Goal: Information Seeking & Learning: Learn about a topic

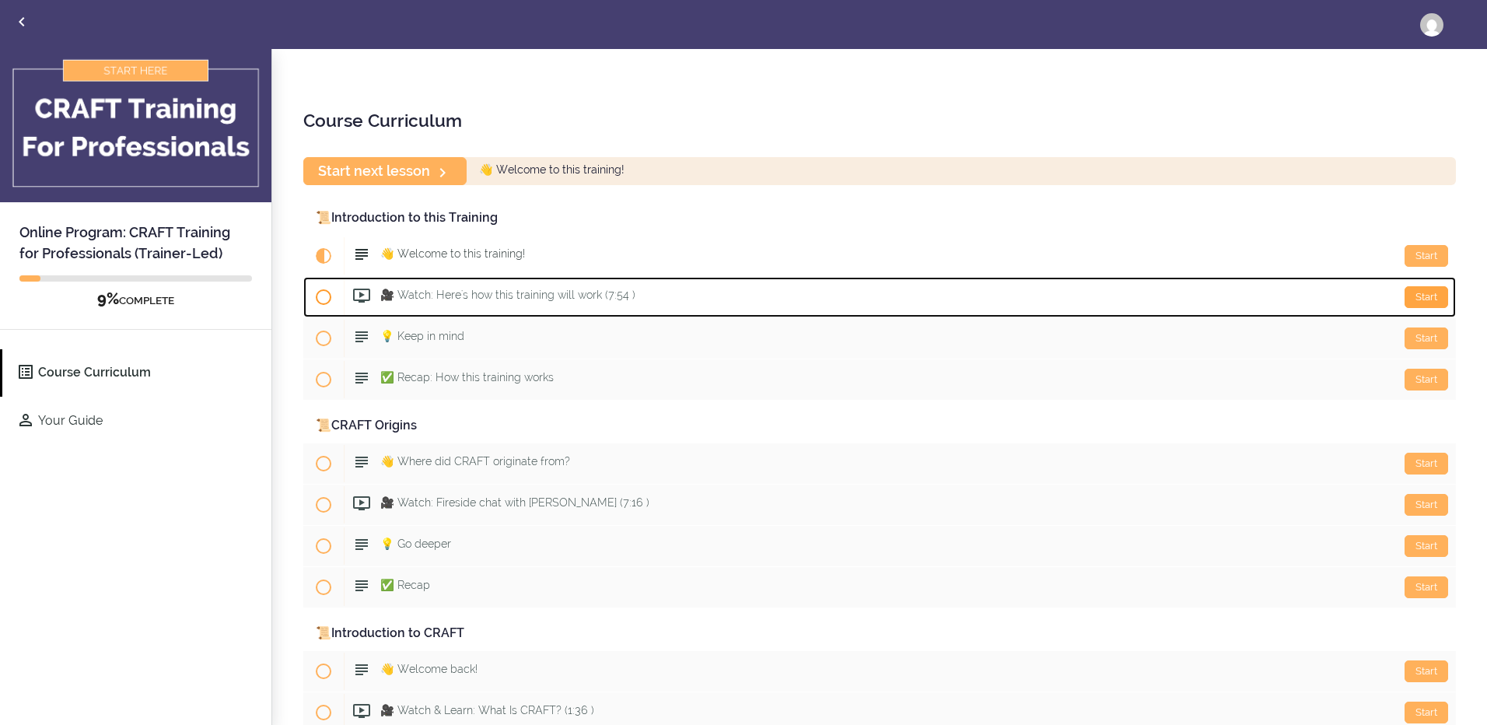
click at [1418, 292] on div "Start" at bounding box center [1426, 297] width 44 height 22
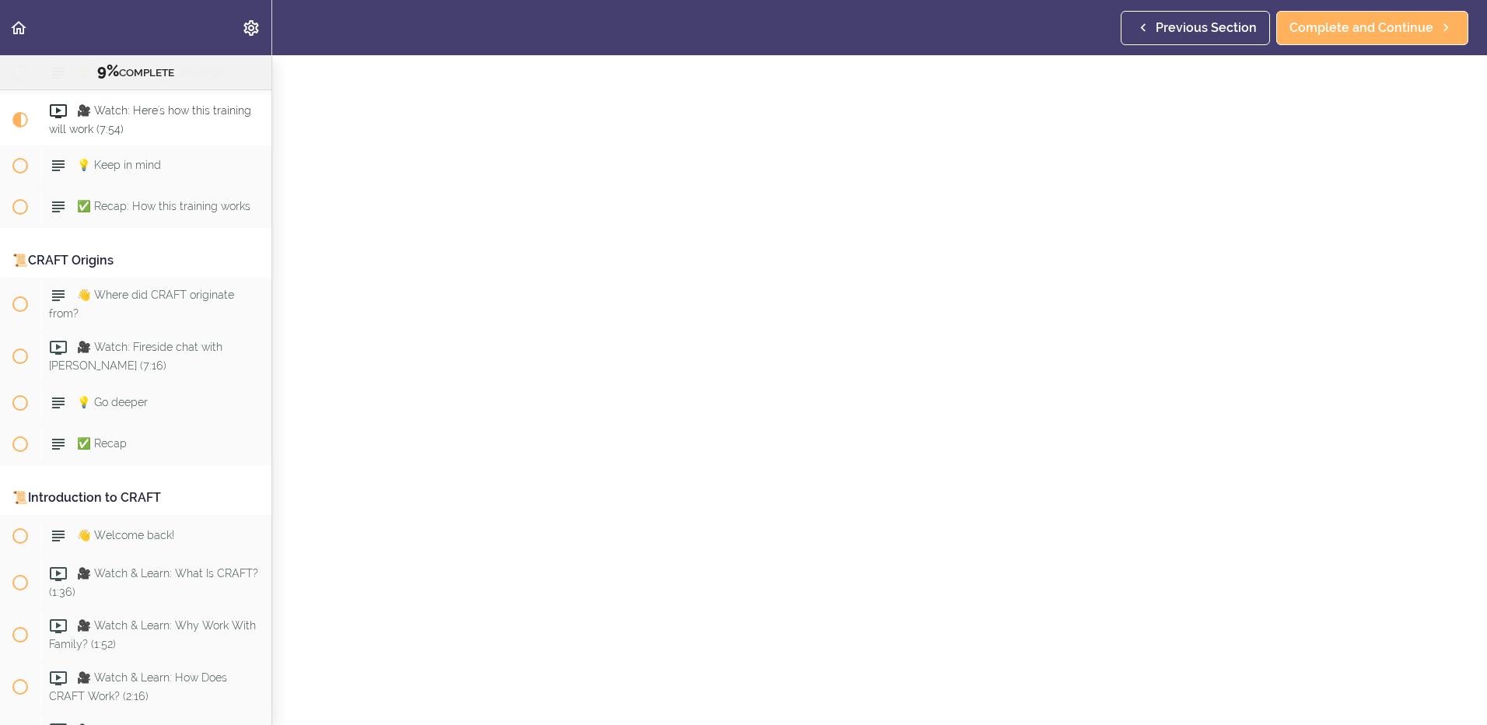
scroll to position [156, 0]
click at [879, 651] on span "Complete and Continue" at bounding box center [869, 660] width 144 height 19
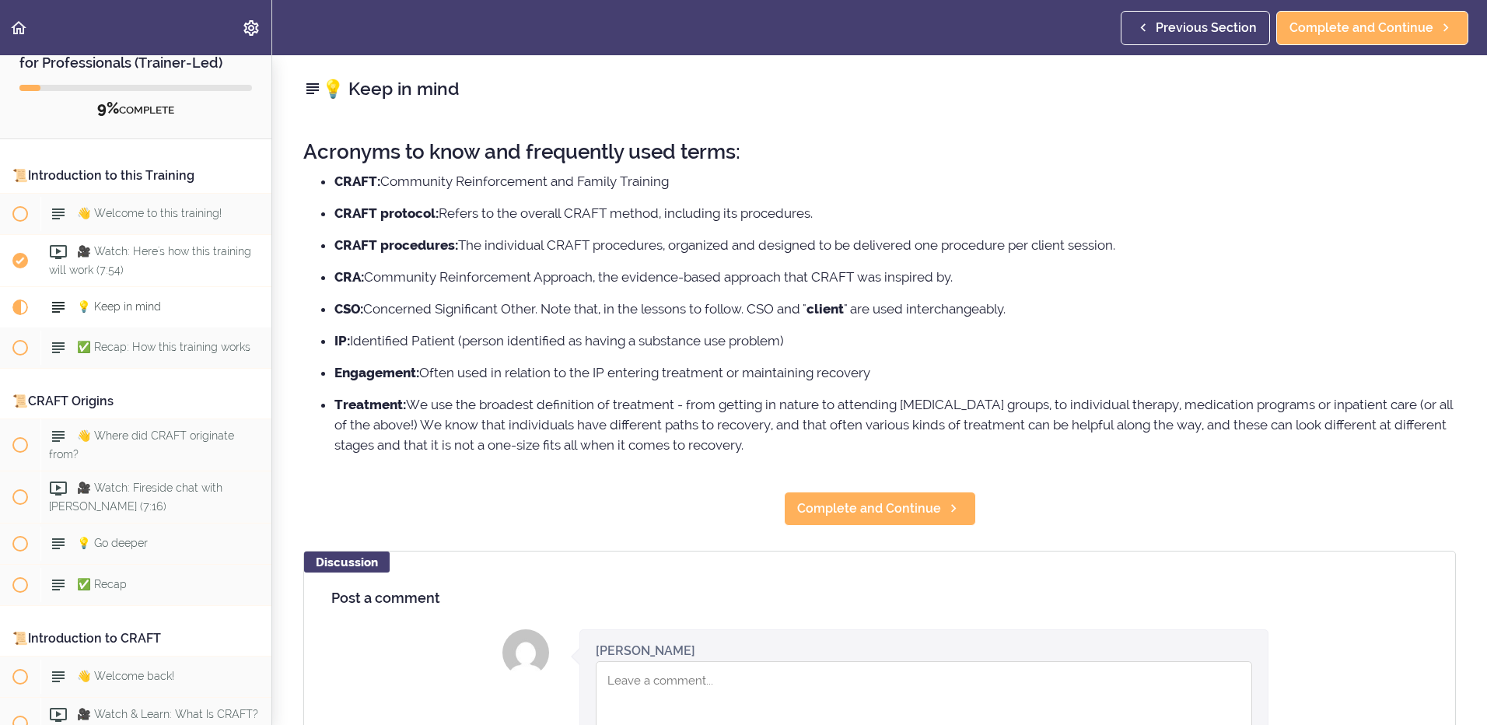
scroll to position [42, 0]
click at [131, 216] on span "👋 Welcome to this training!" at bounding box center [149, 214] width 145 height 12
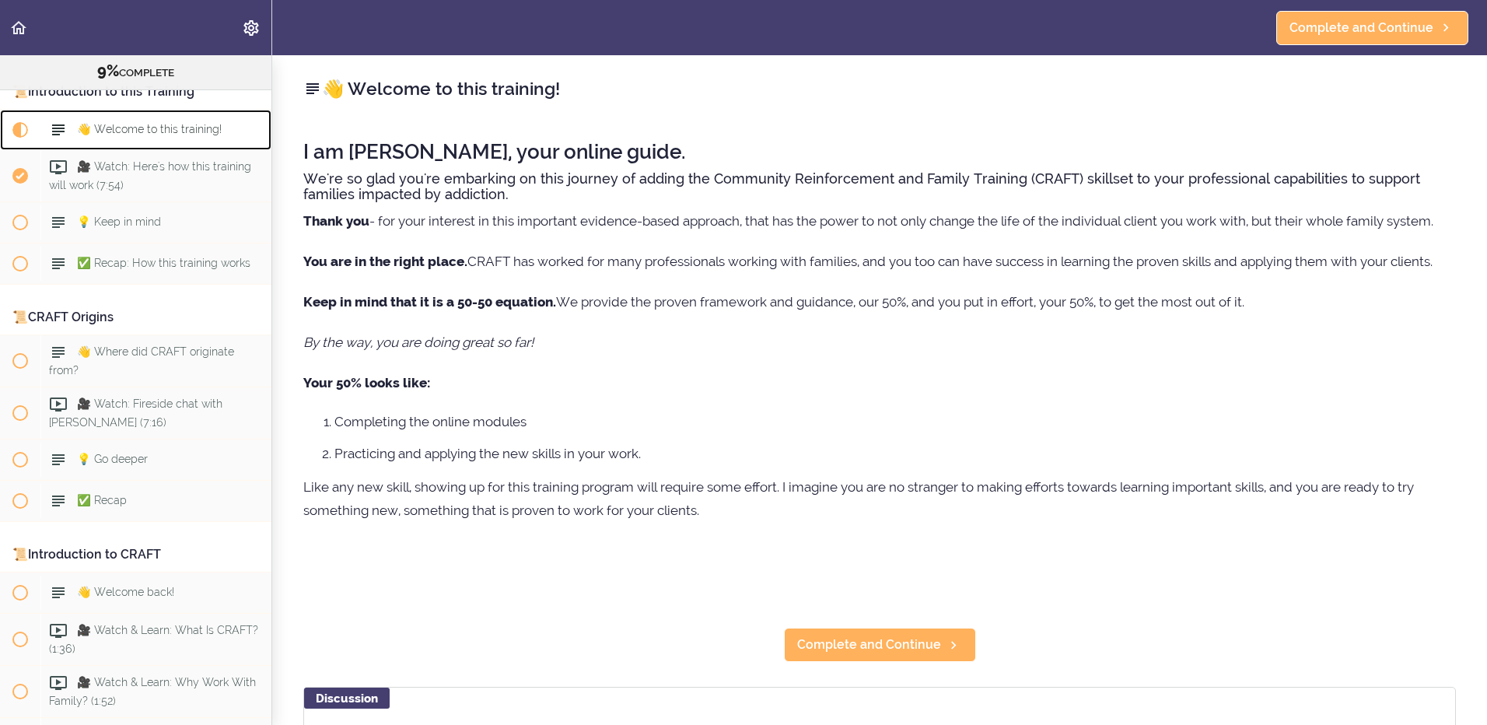
scroll to position [124, 0]
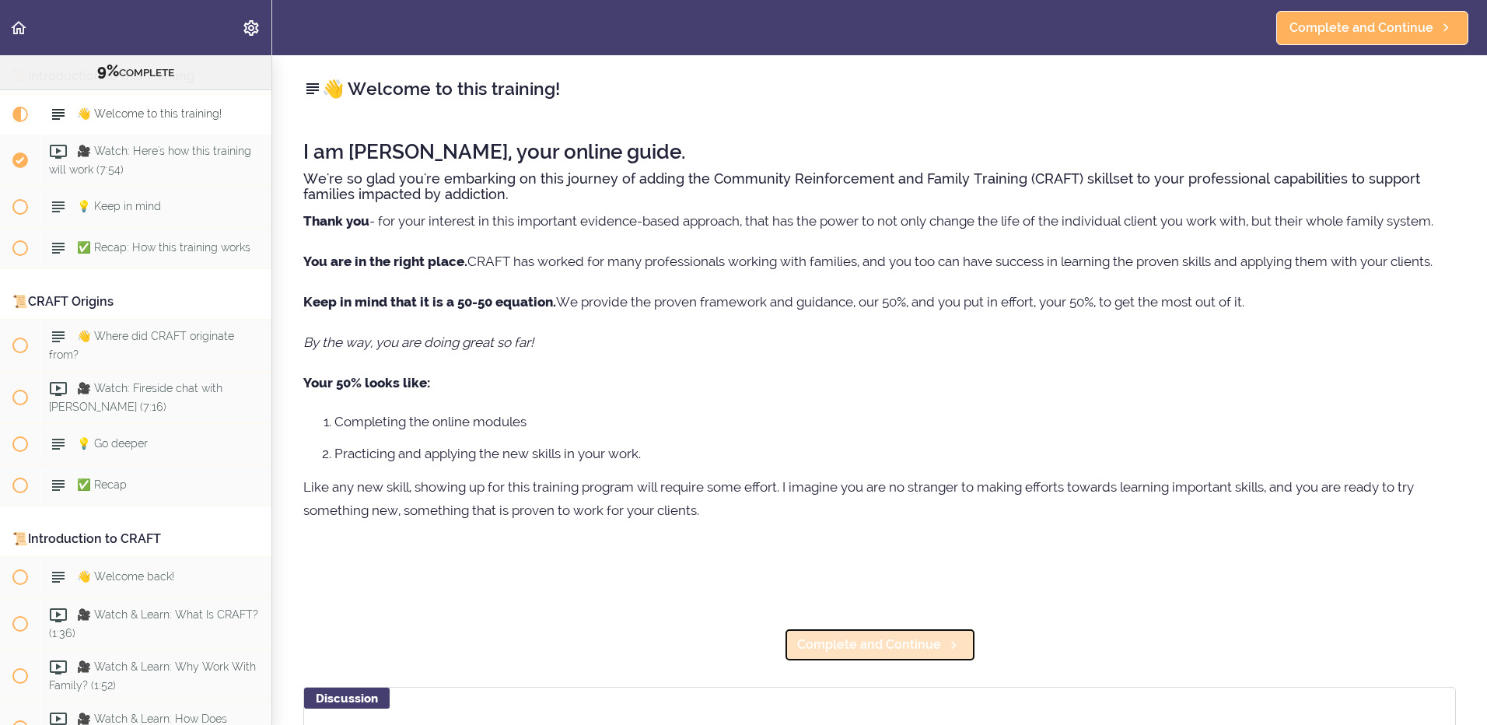
click at [951, 646] on icon at bounding box center [953, 645] width 19 height 16
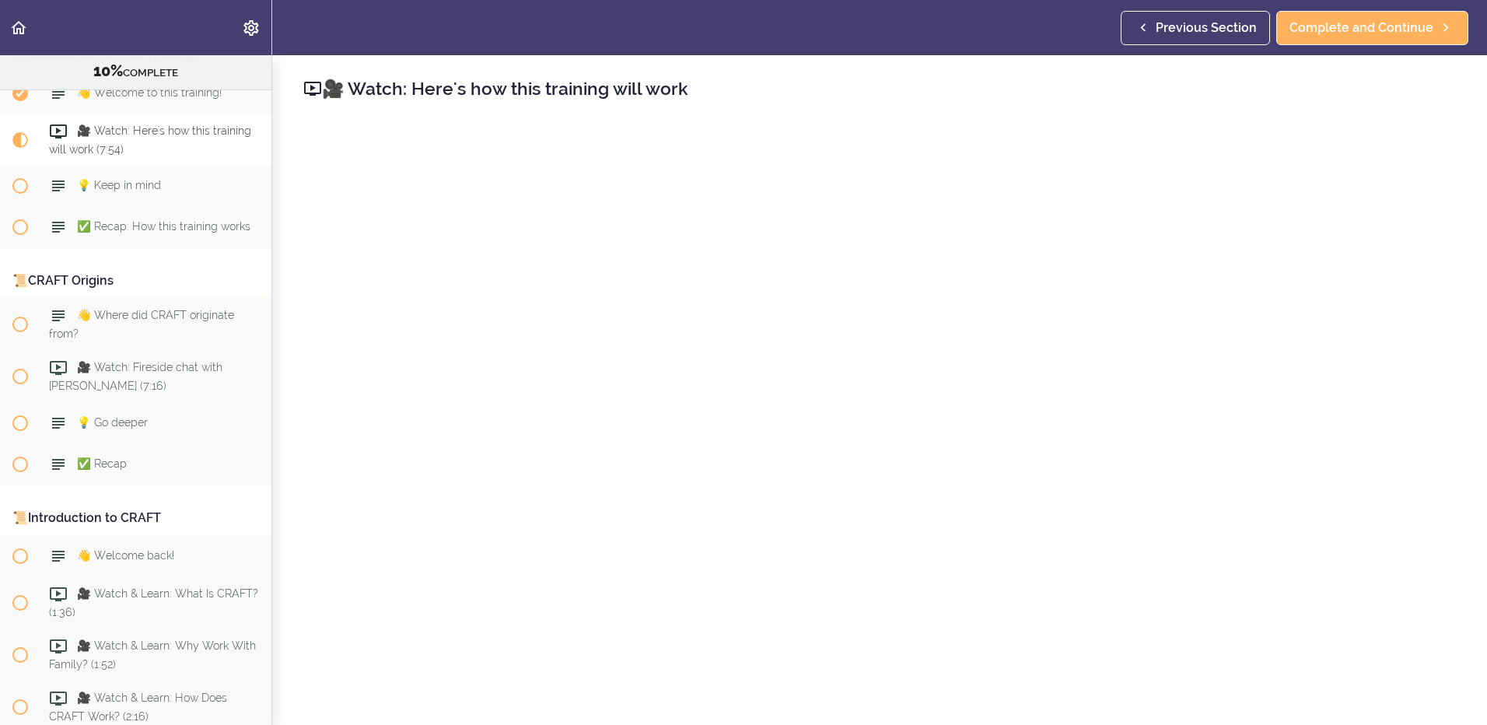
scroll to position [145, 0]
click at [184, 128] on span "🎥 Watch: Here's how this training will work (7:54)" at bounding box center [150, 139] width 202 height 30
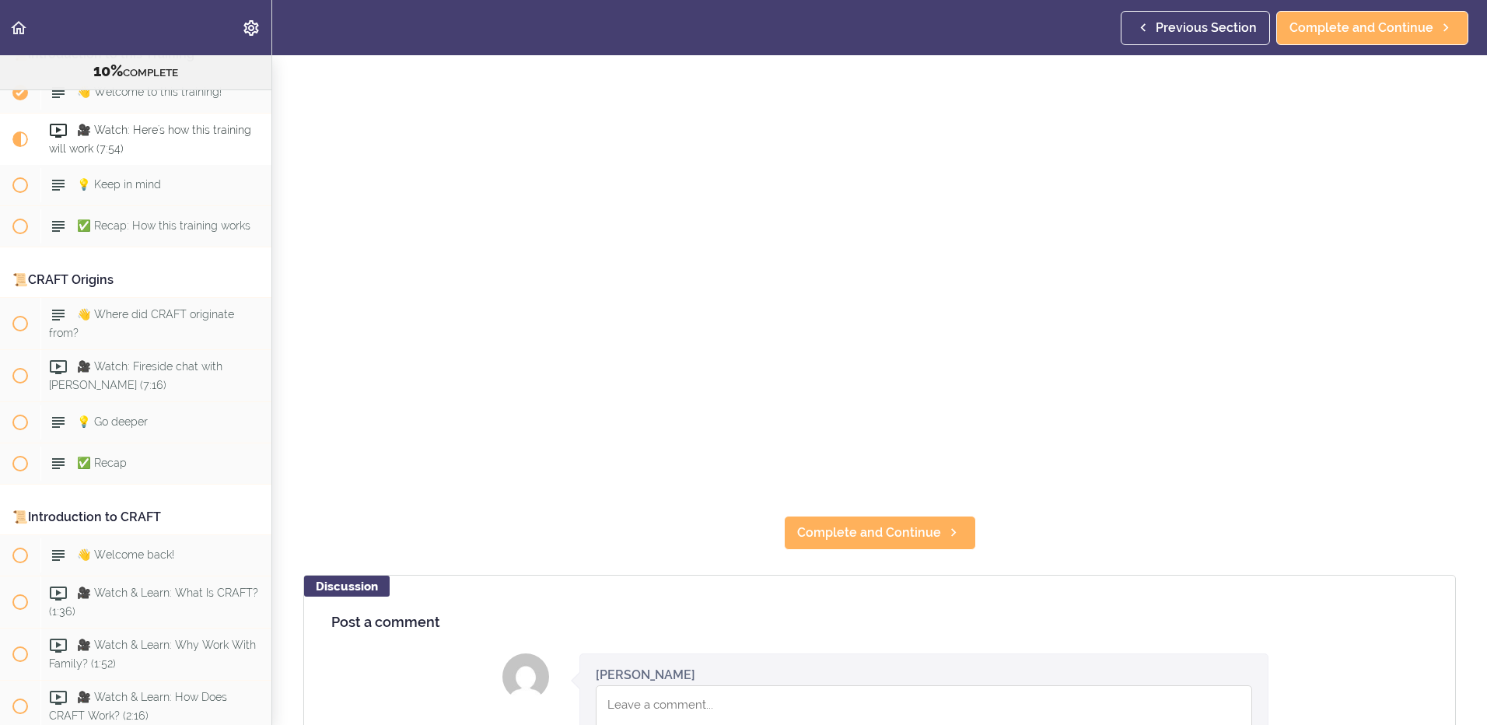
scroll to position [311, 0]
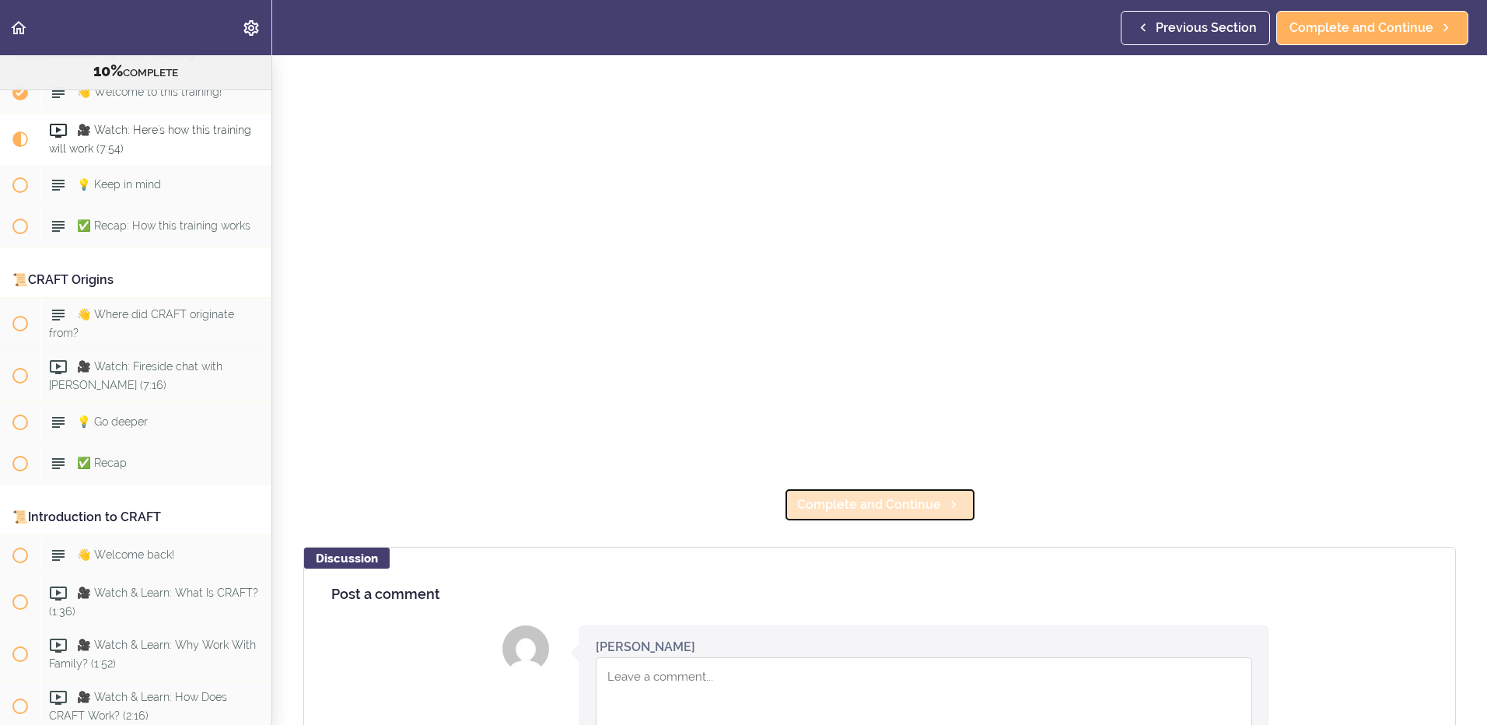
click at [855, 500] on span "Complete and Continue" at bounding box center [869, 504] width 144 height 19
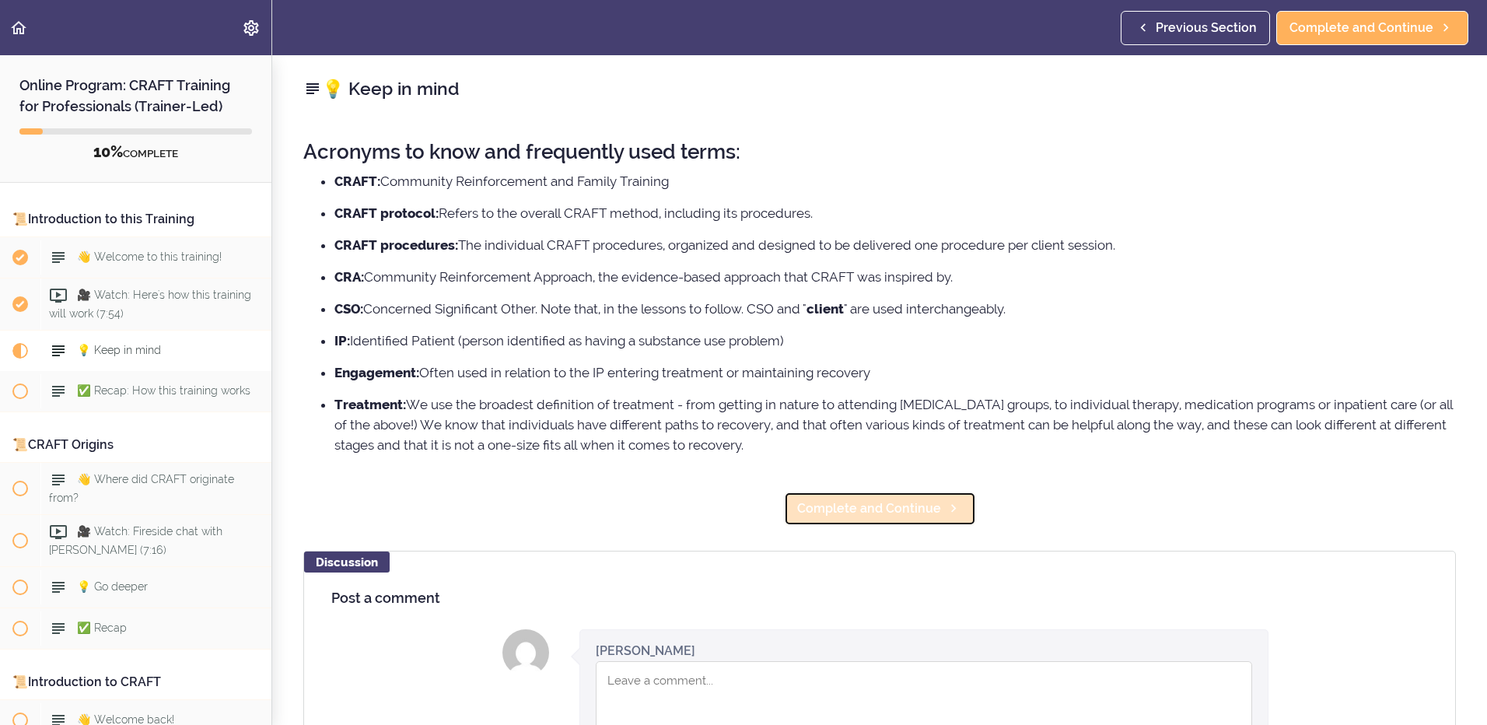
click at [868, 494] on link "Complete and Continue" at bounding box center [880, 508] width 192 height 34
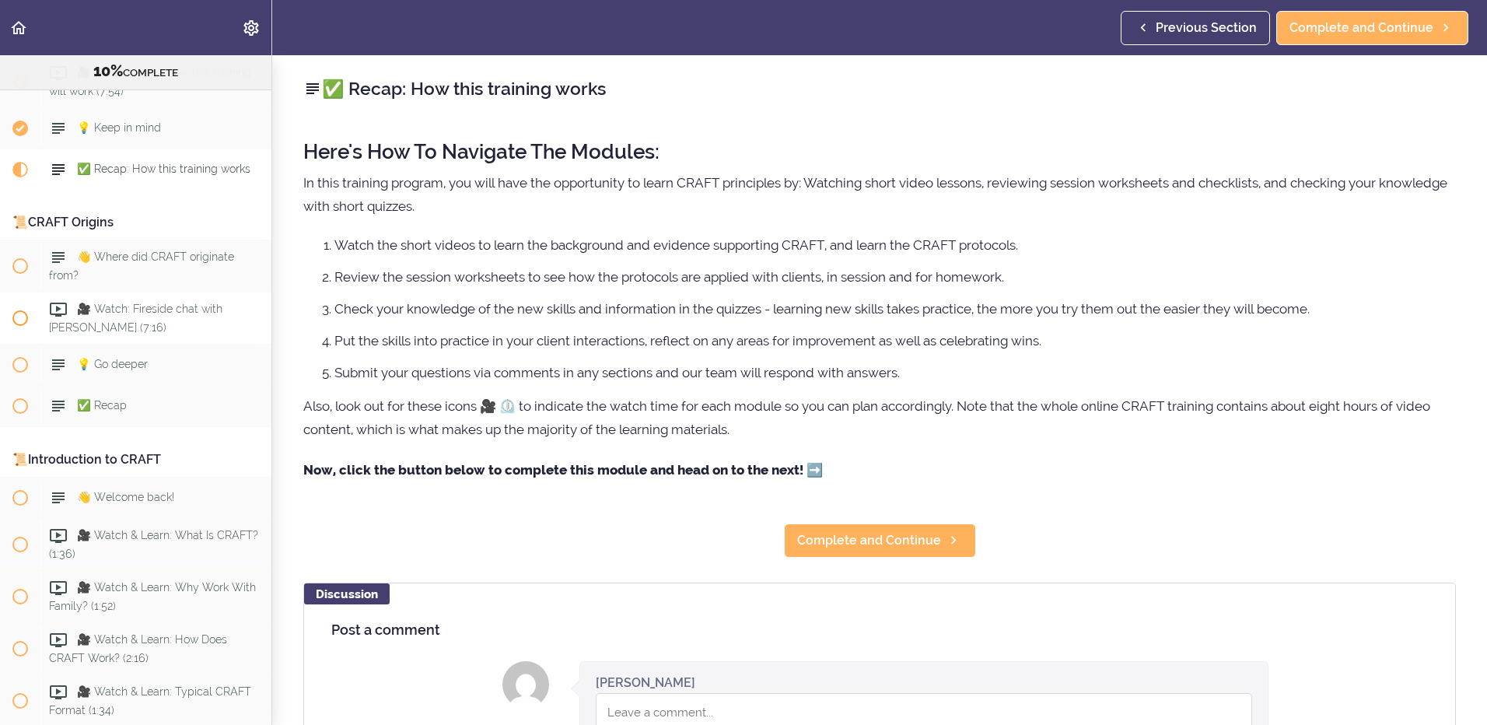
scroll to position [103, 0]
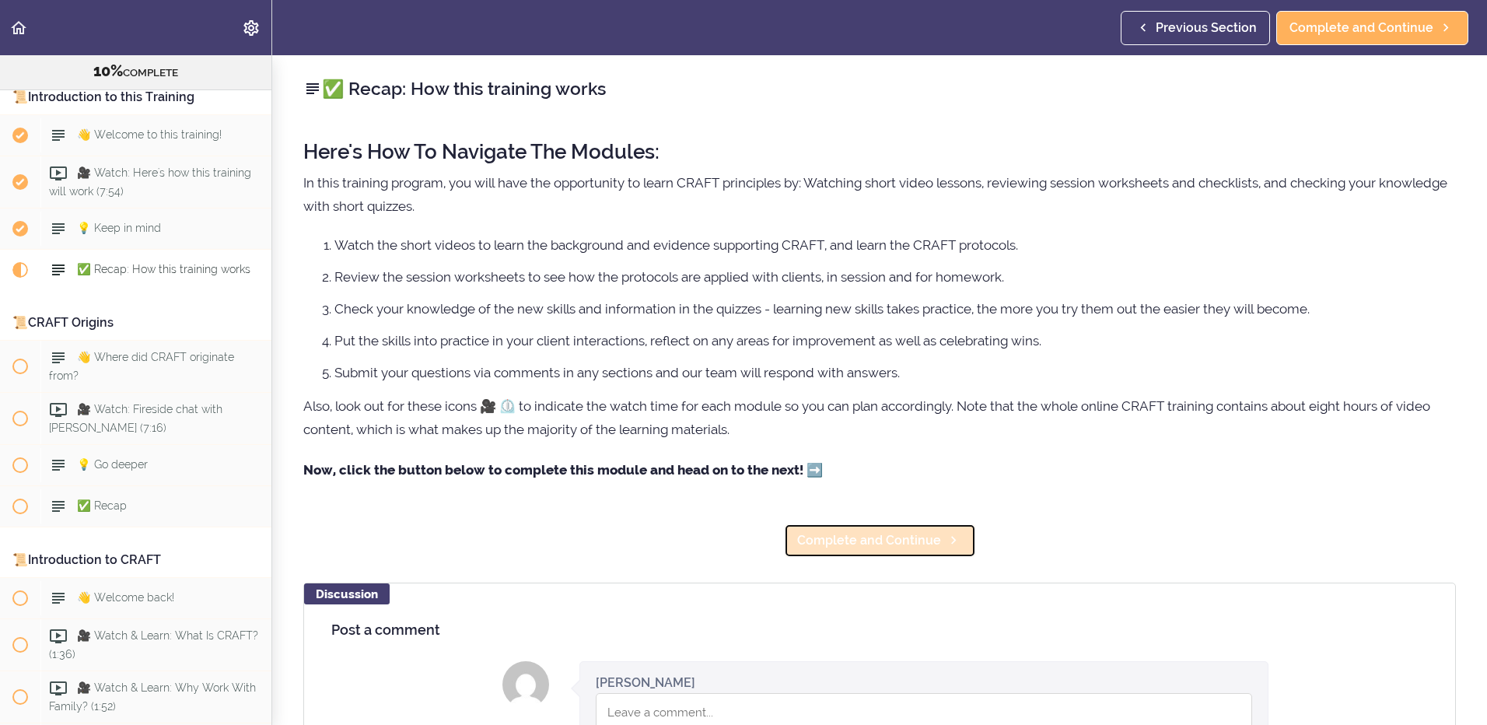
click at [926, 531] on span "Complete and Continue" at bounding box center [869, 540] width 144 height 19
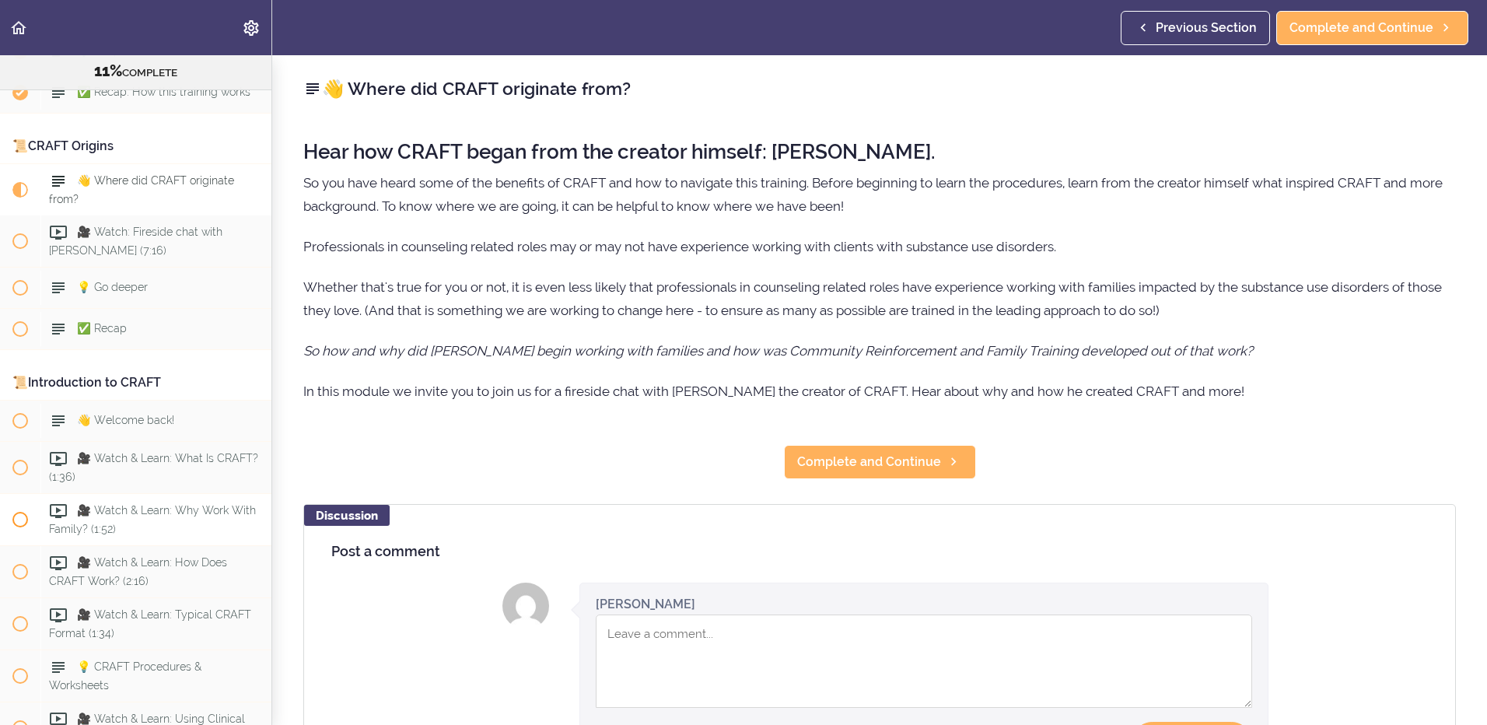
scroll to position [253, 0]
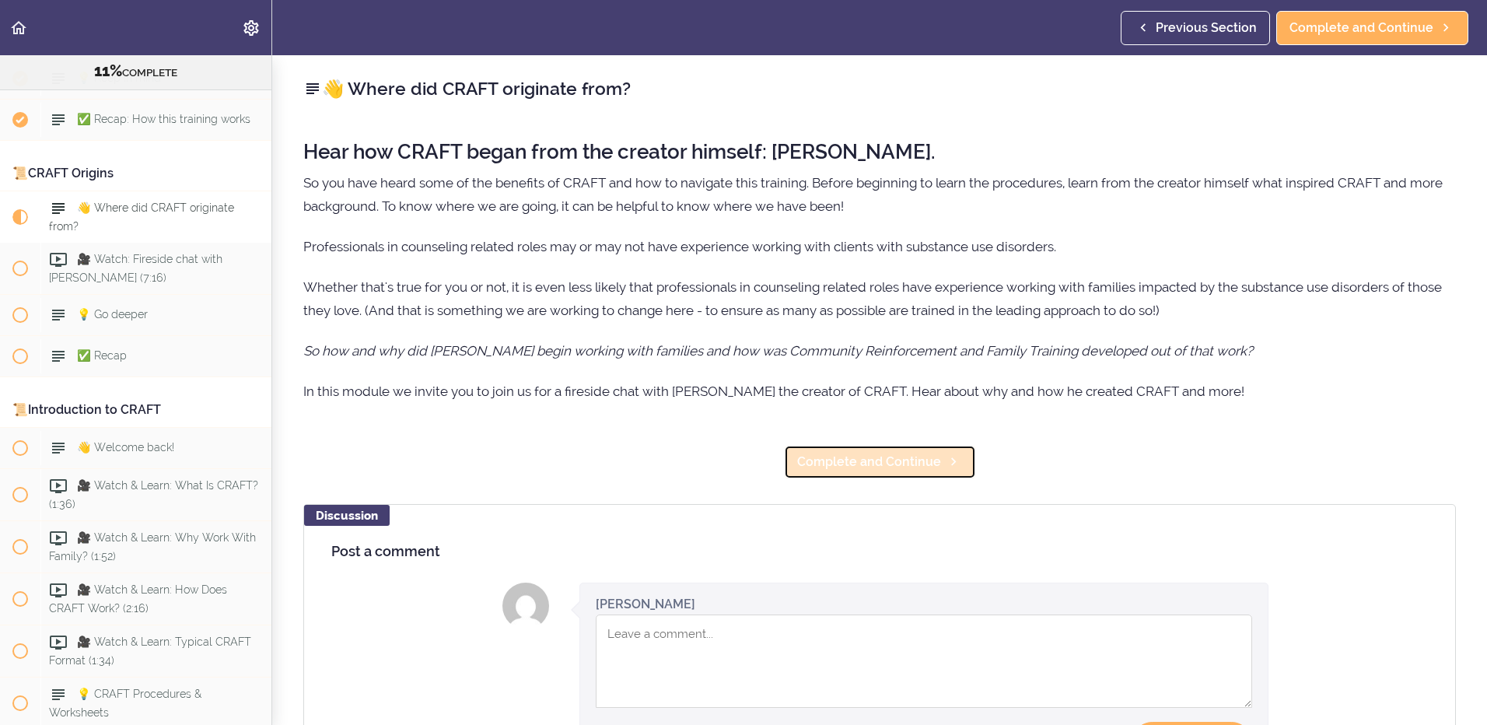
click at [843, 455] on span "Complete and Continue" at bounding box center [869, 462] width 144 height 19
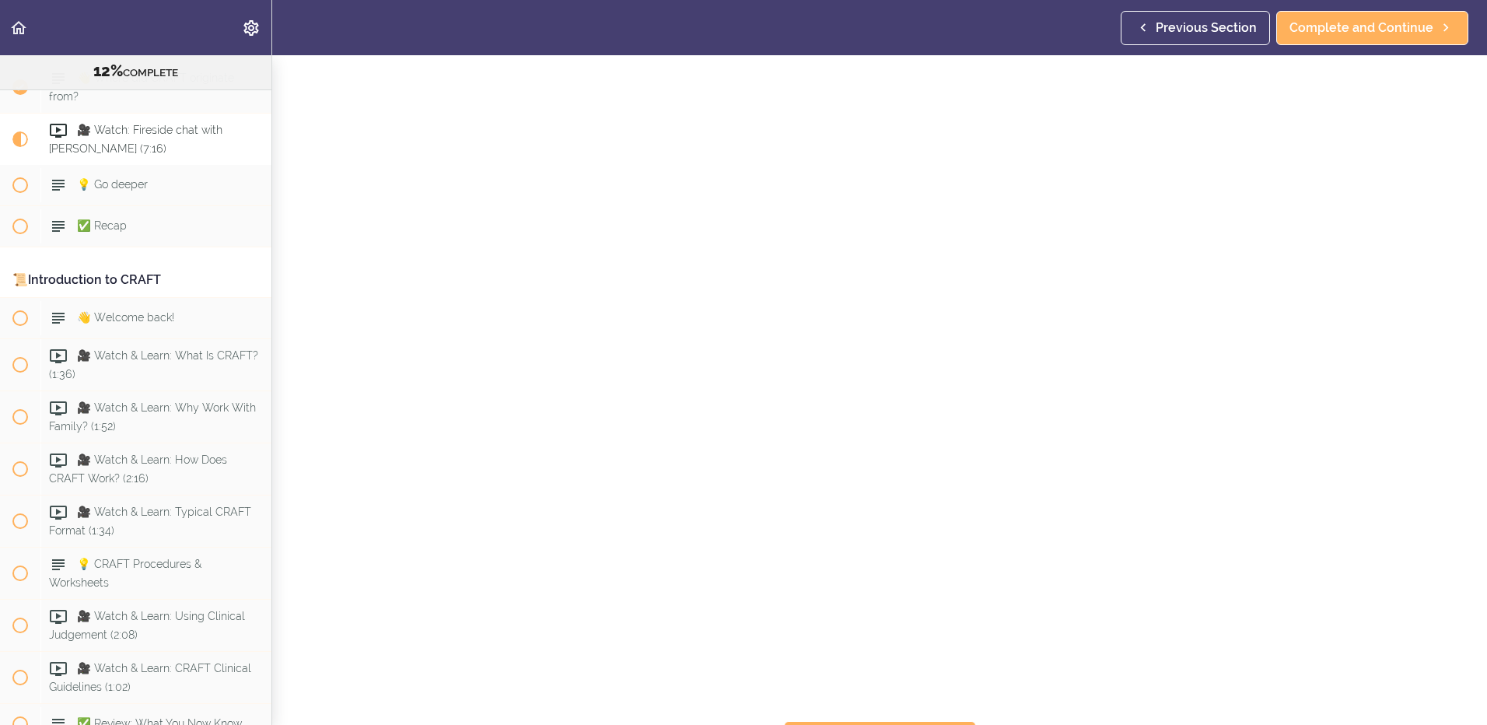
scroll to position [156, 0]
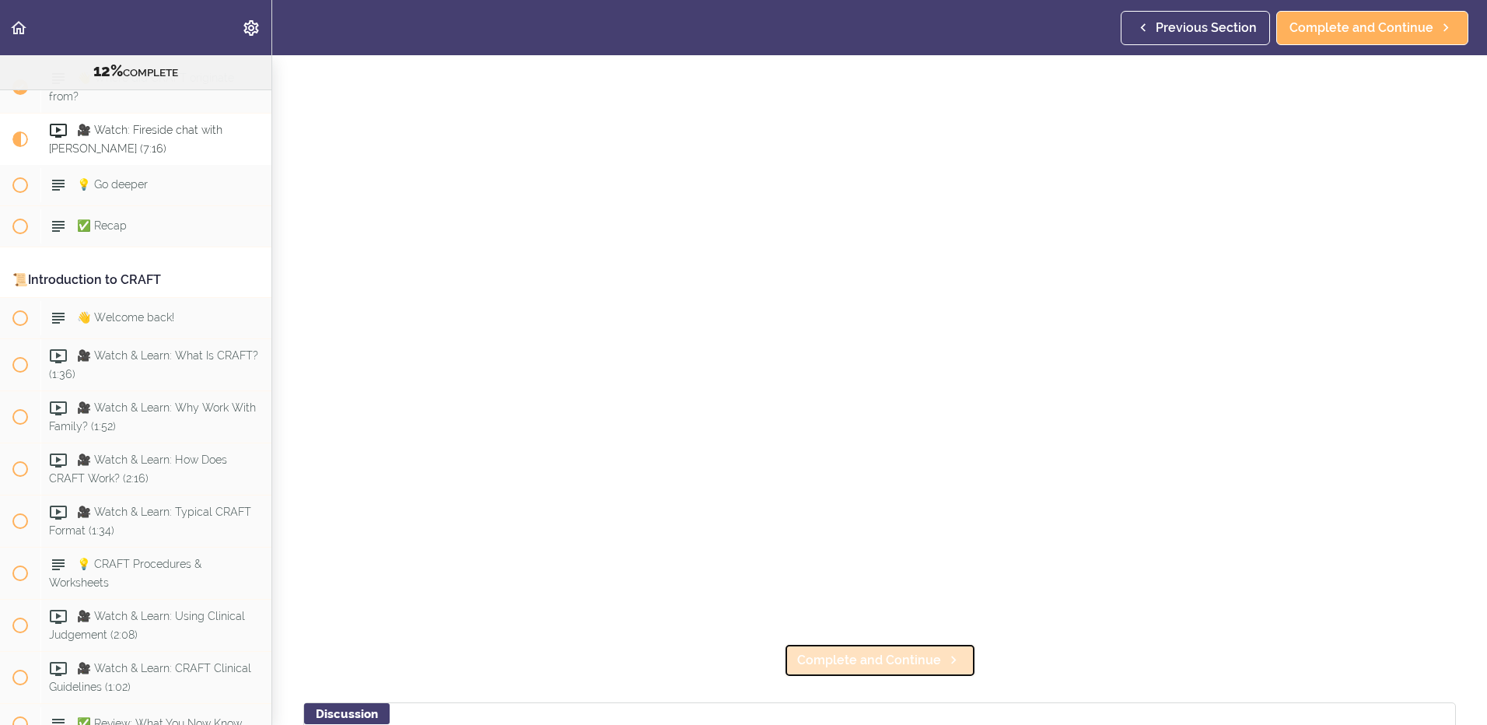
click at [829, 654] on span "Complete and Continue" at bounding box center [869, 660] width 144 height 19
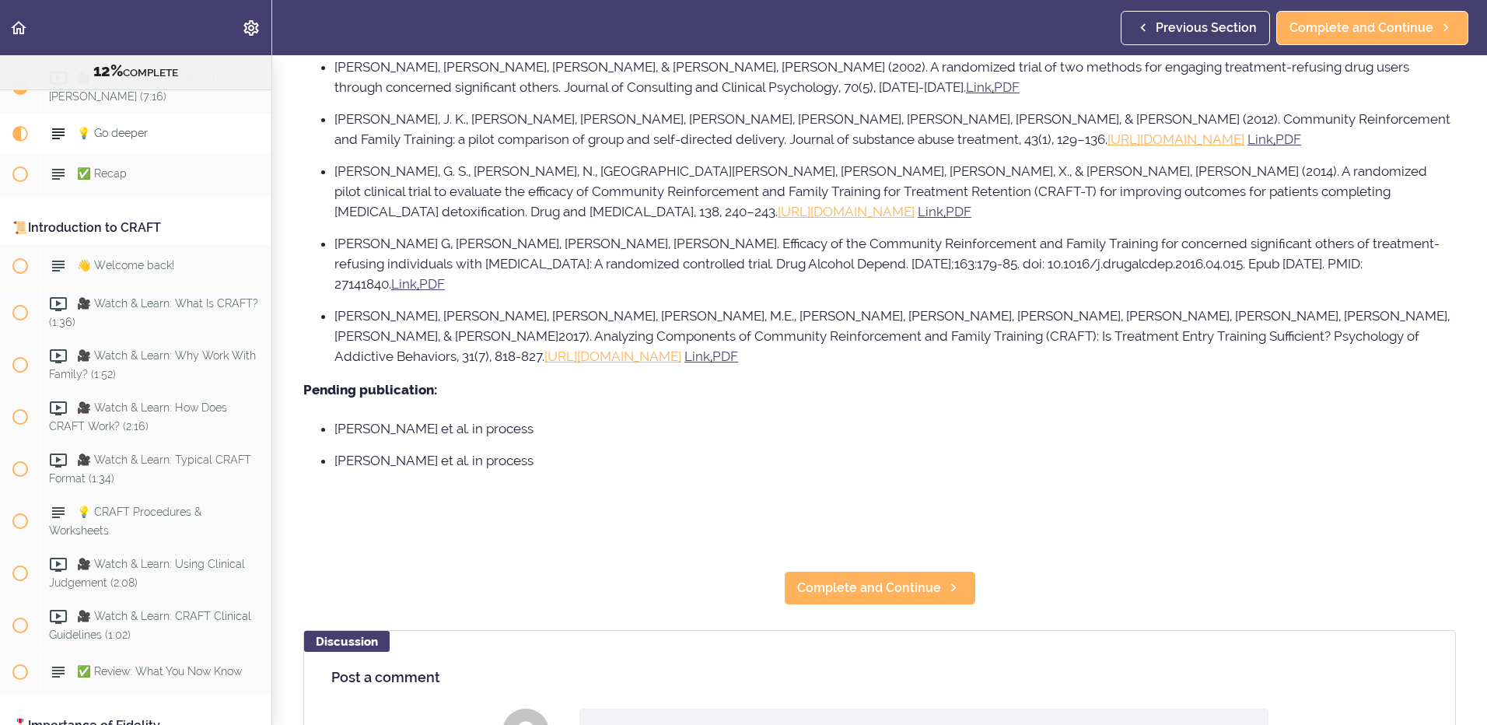
scroll to position [1089, 0]
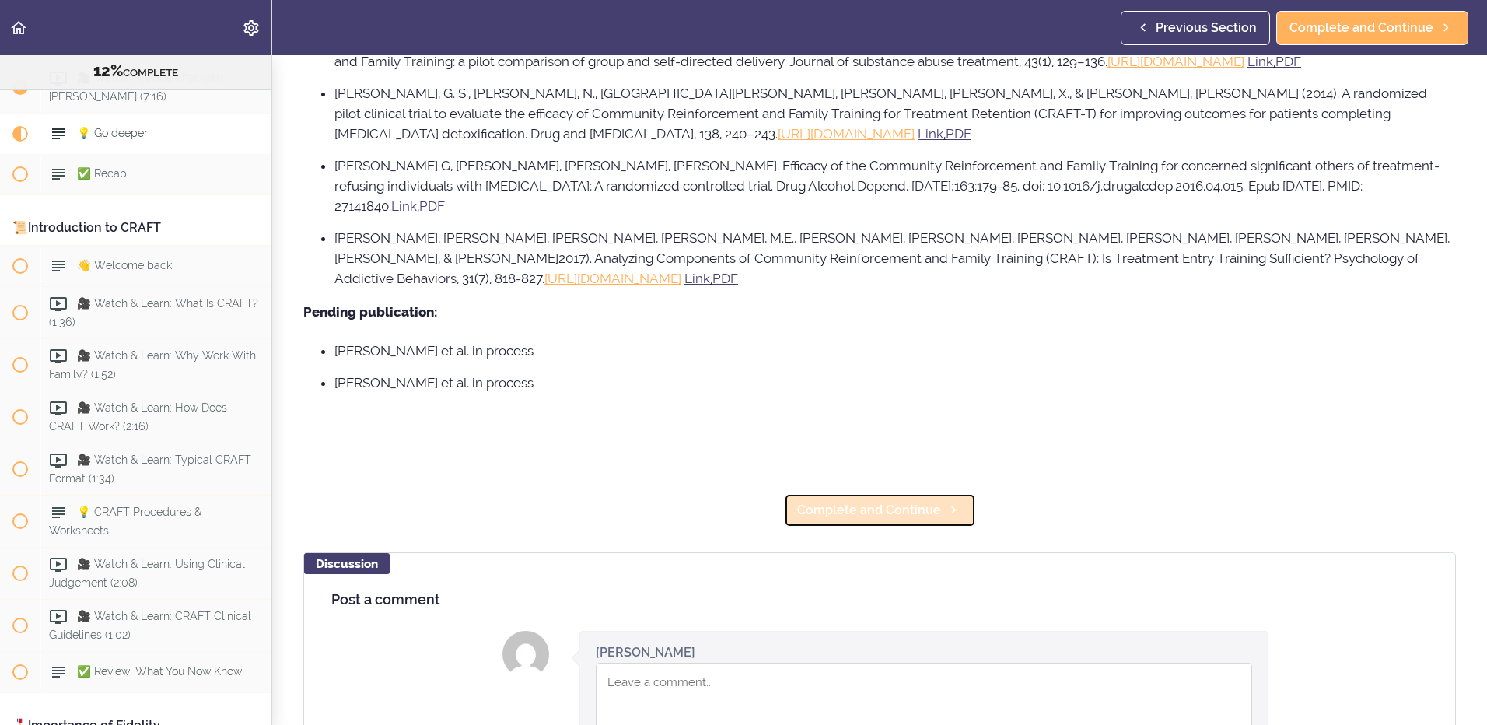
click at [929, 501] on span "Complete and Continue" at bounding box center [869, 510] width 144 height 19
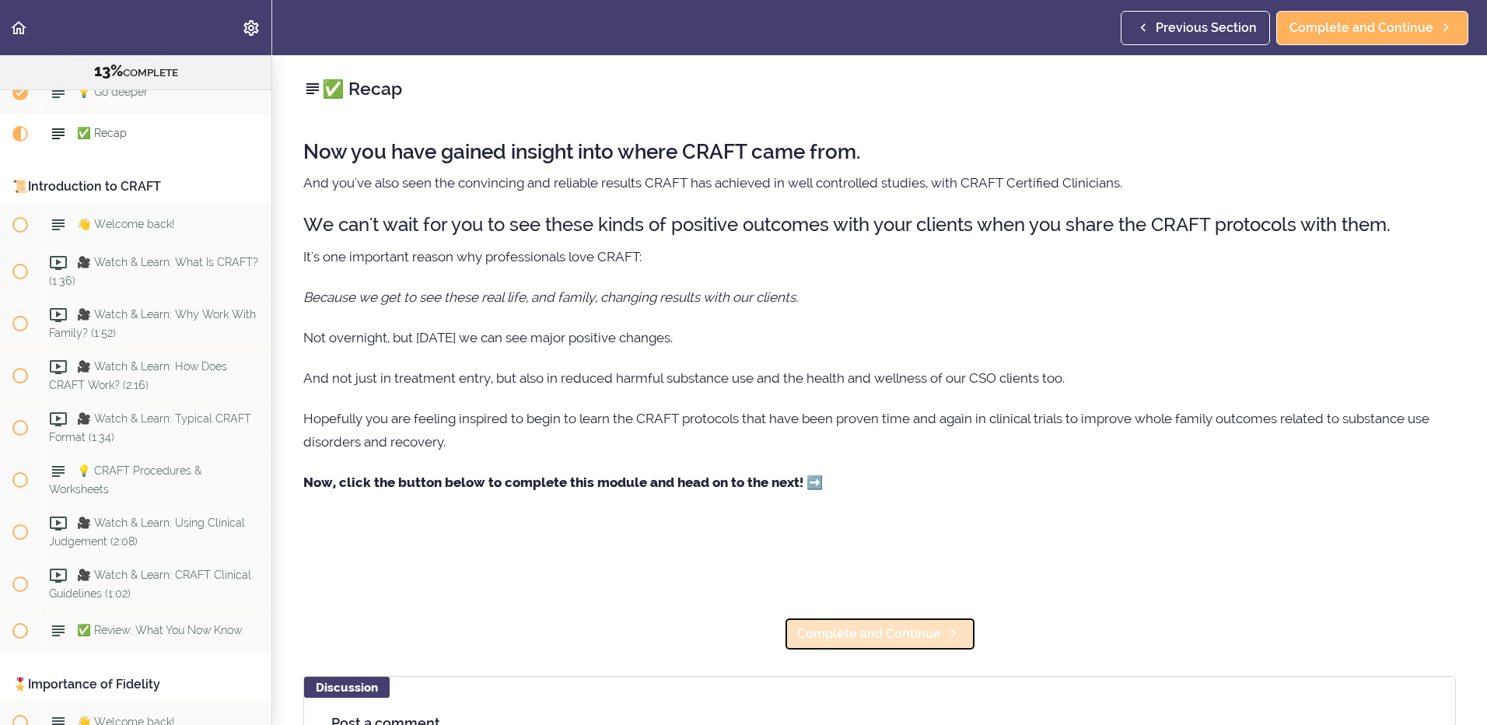
click at [808, 622] on link "Complete and Continue" at bounding box center [880, 634] width 192 height 34
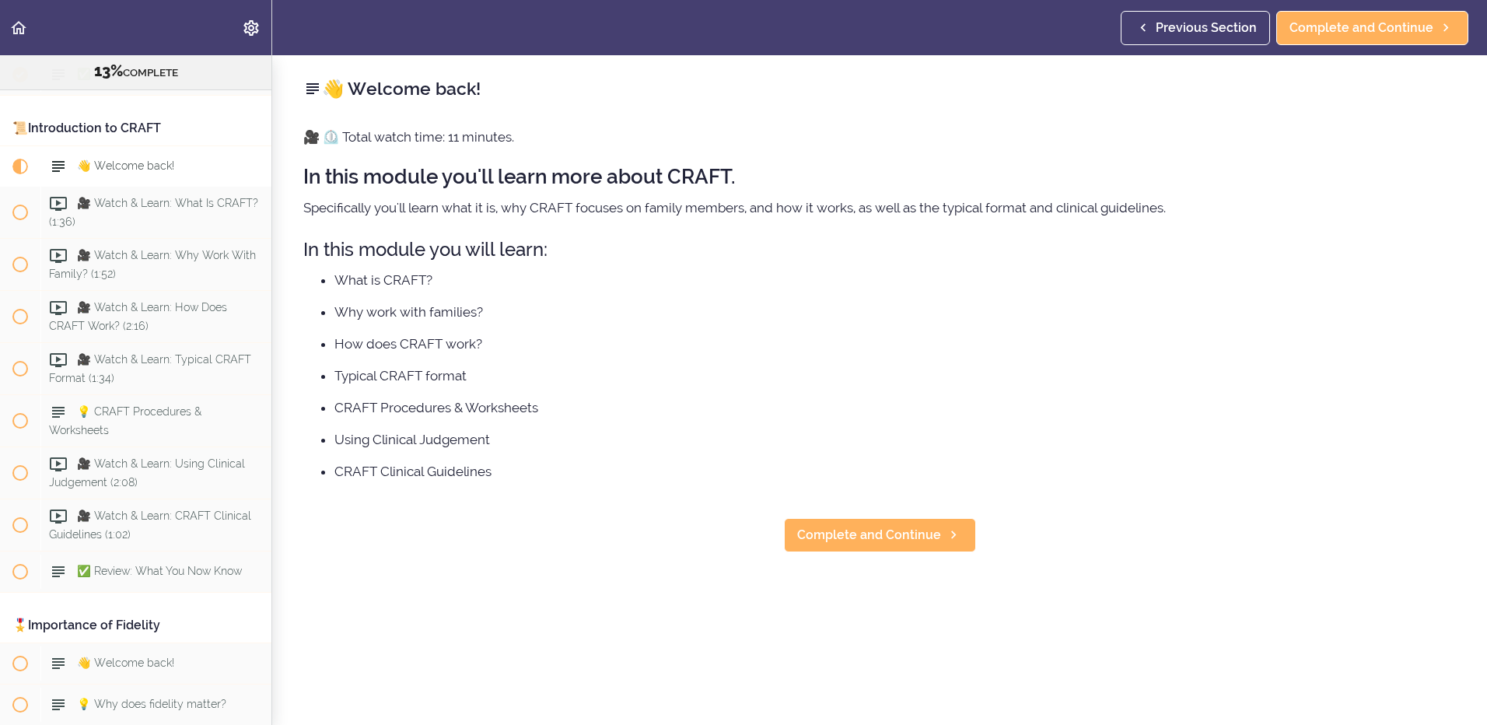
scroll to position [568, 0]
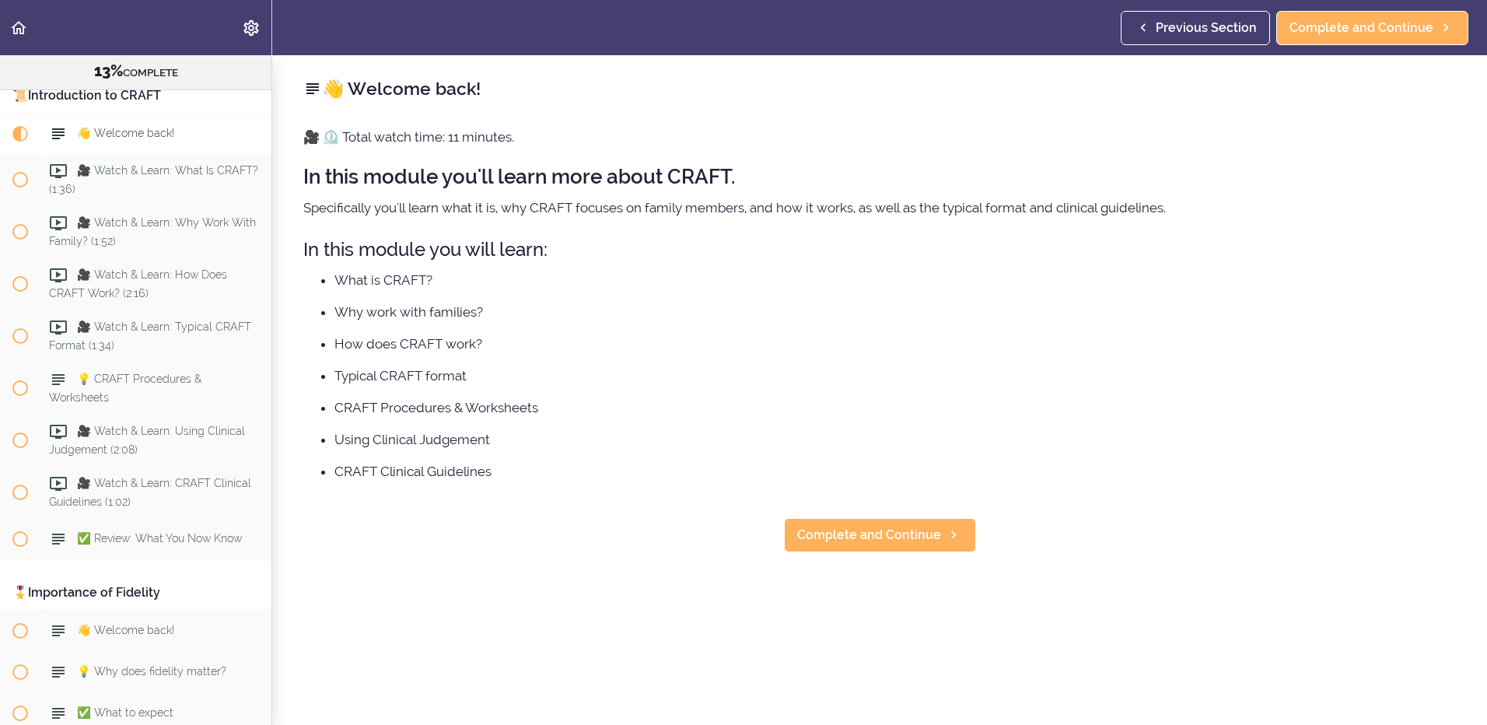
click at [808, 622] on div "👋 Welcome back! 🎥 ⏲️ Total watch time: 11 minutes. In this module you'll learn …" at bounding box center [879, 390] width 1215 height 670
click at [873, 531] on span "Complete and Continue" at bounding box center [869, 535] width 144 height 19
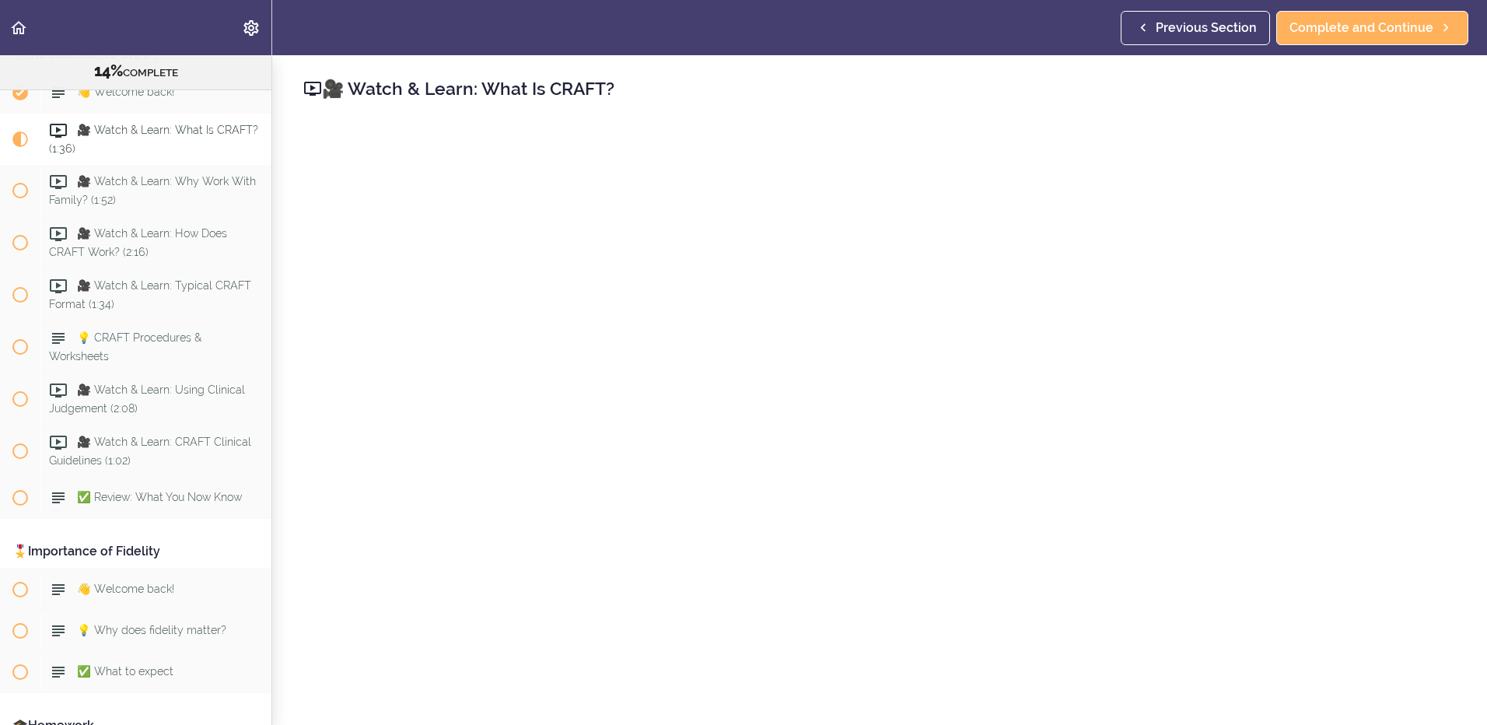
scroll to position [78, 0]
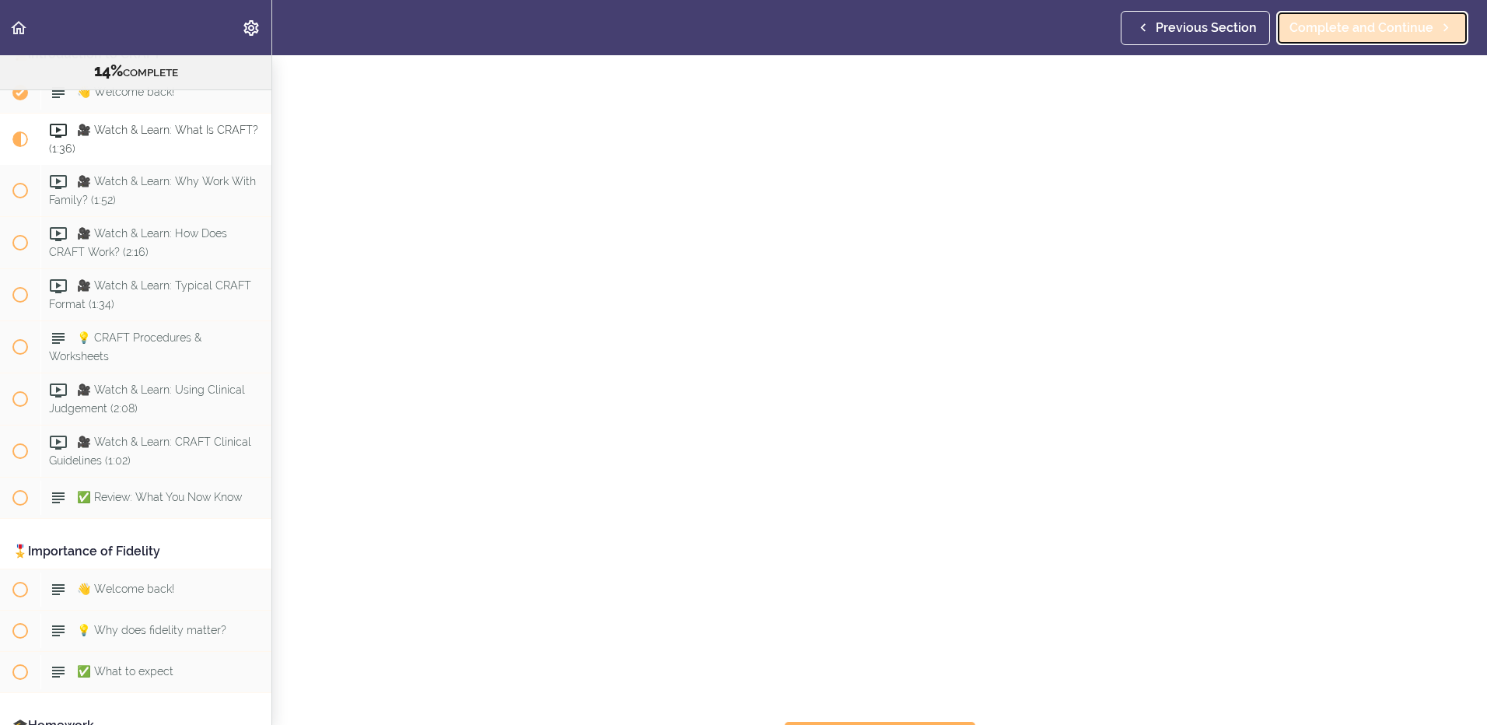
click at [1338, 36] on span "Complete and Continue" at bounding box center [1361, 28] width 144 height 19
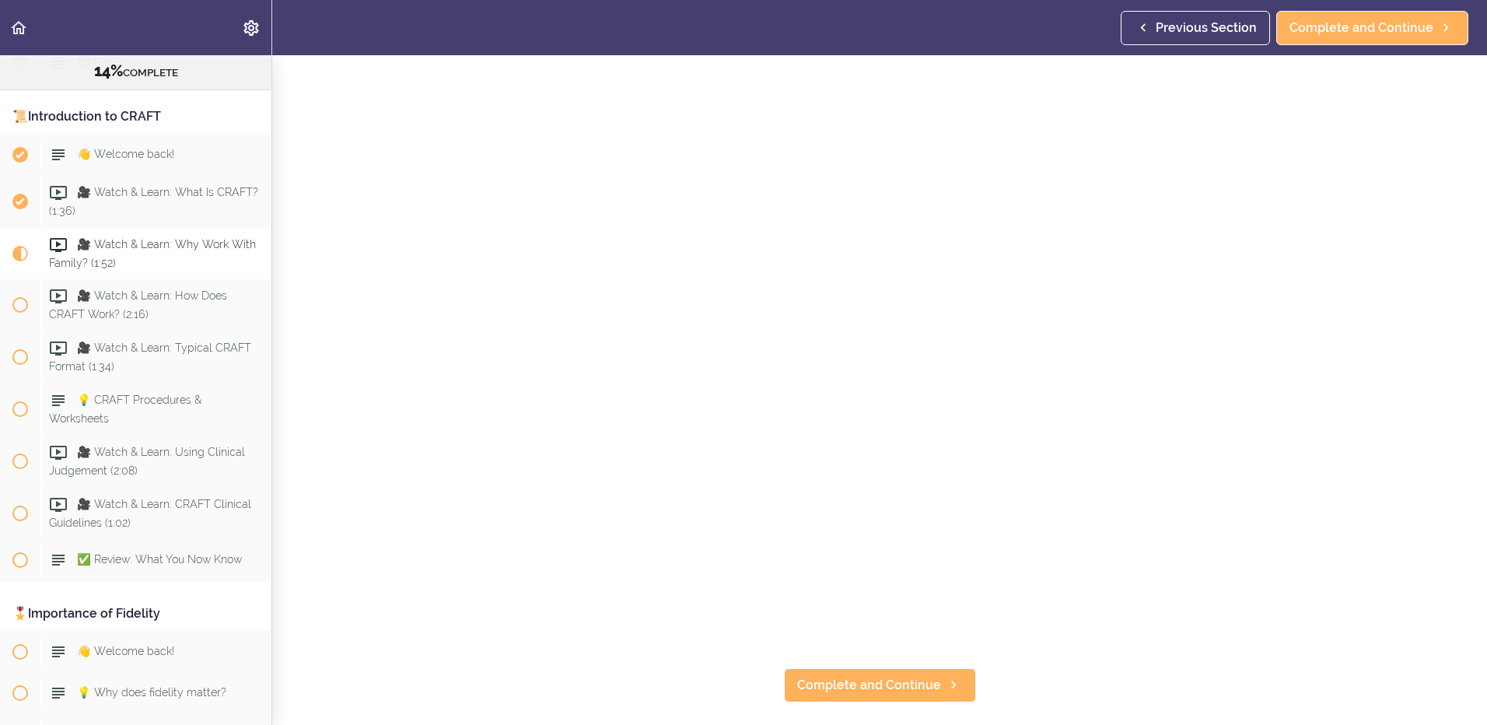
scroll to position [156, 0]
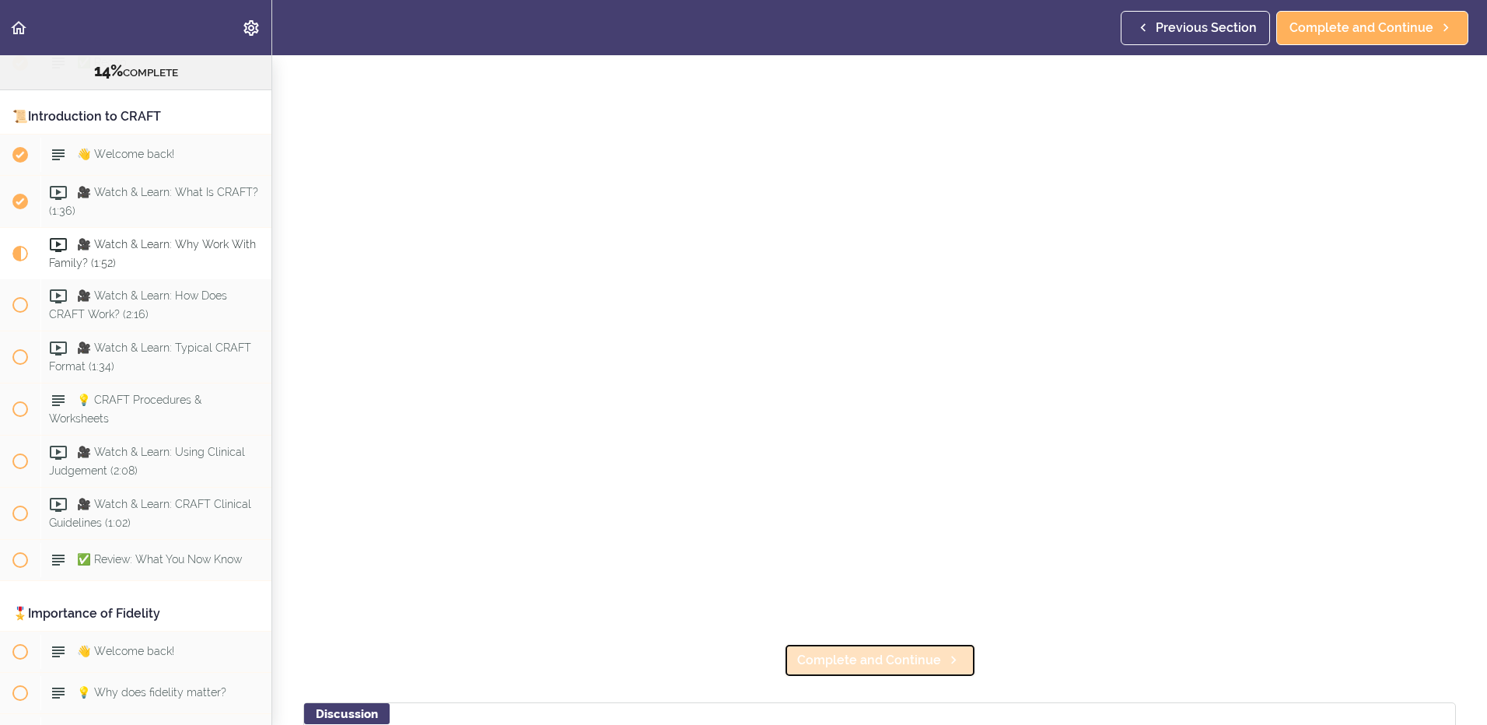
click at [820, 656] on span "Complete and Continue" at bounding box center [869, 660] width 144 height 19
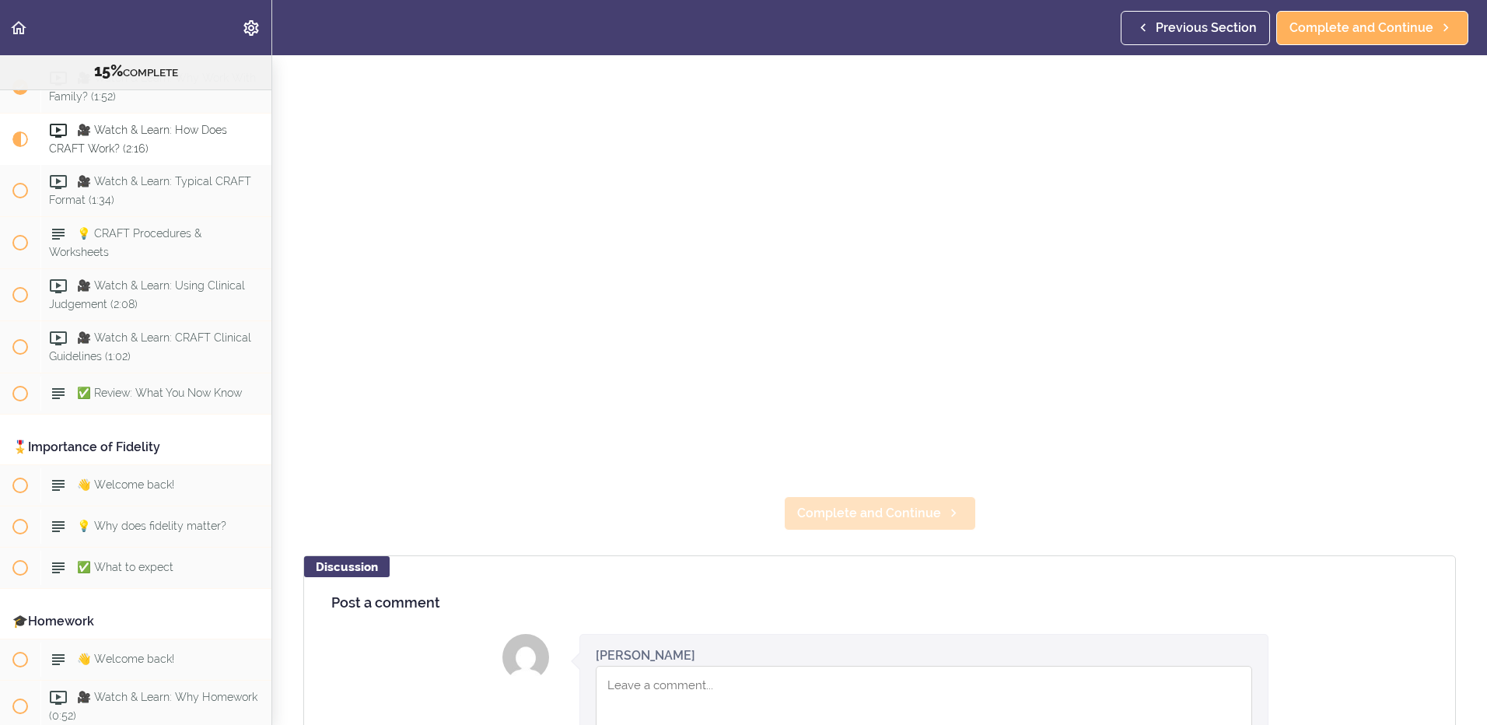
scroll to position [311, 0]
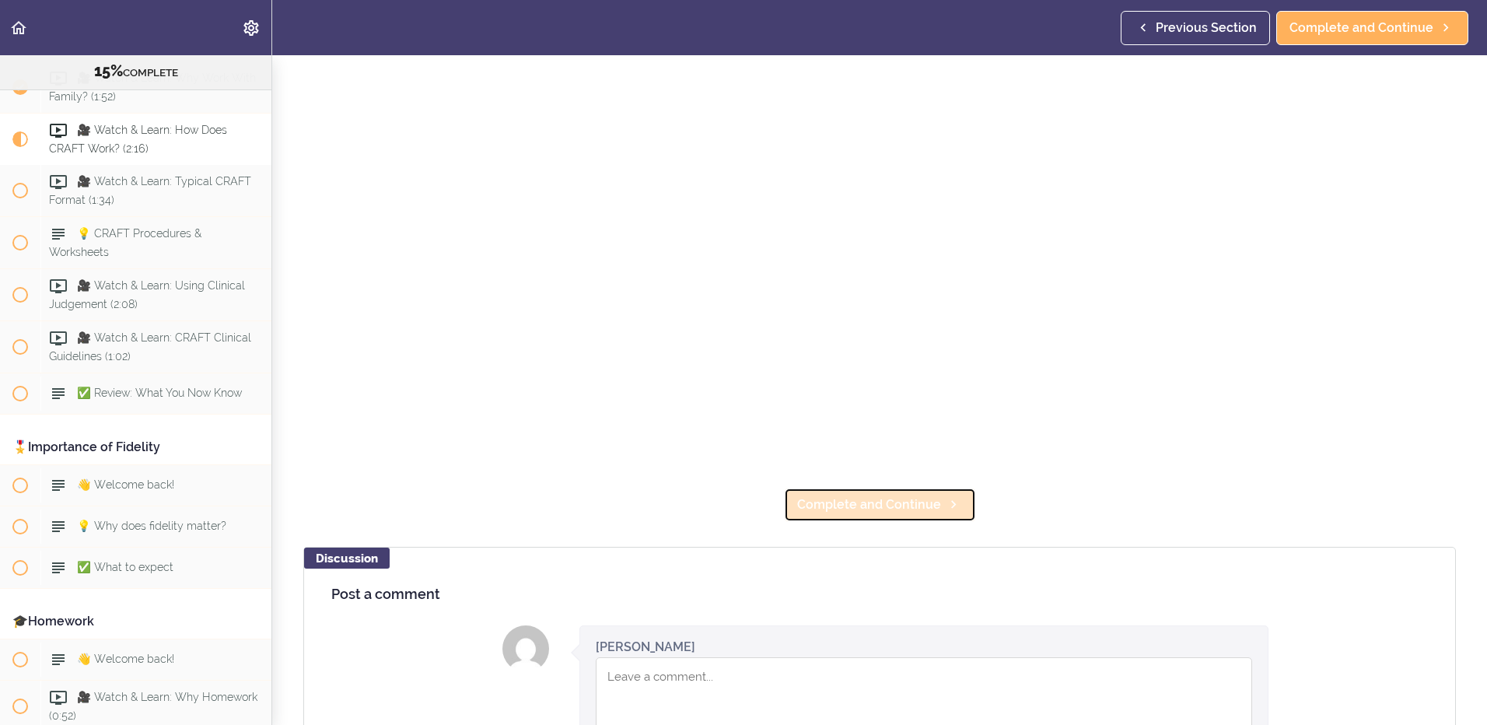
click at [841, 495] on span "Complete and Continue" at bounding box center [869, 504] width 144 height 19
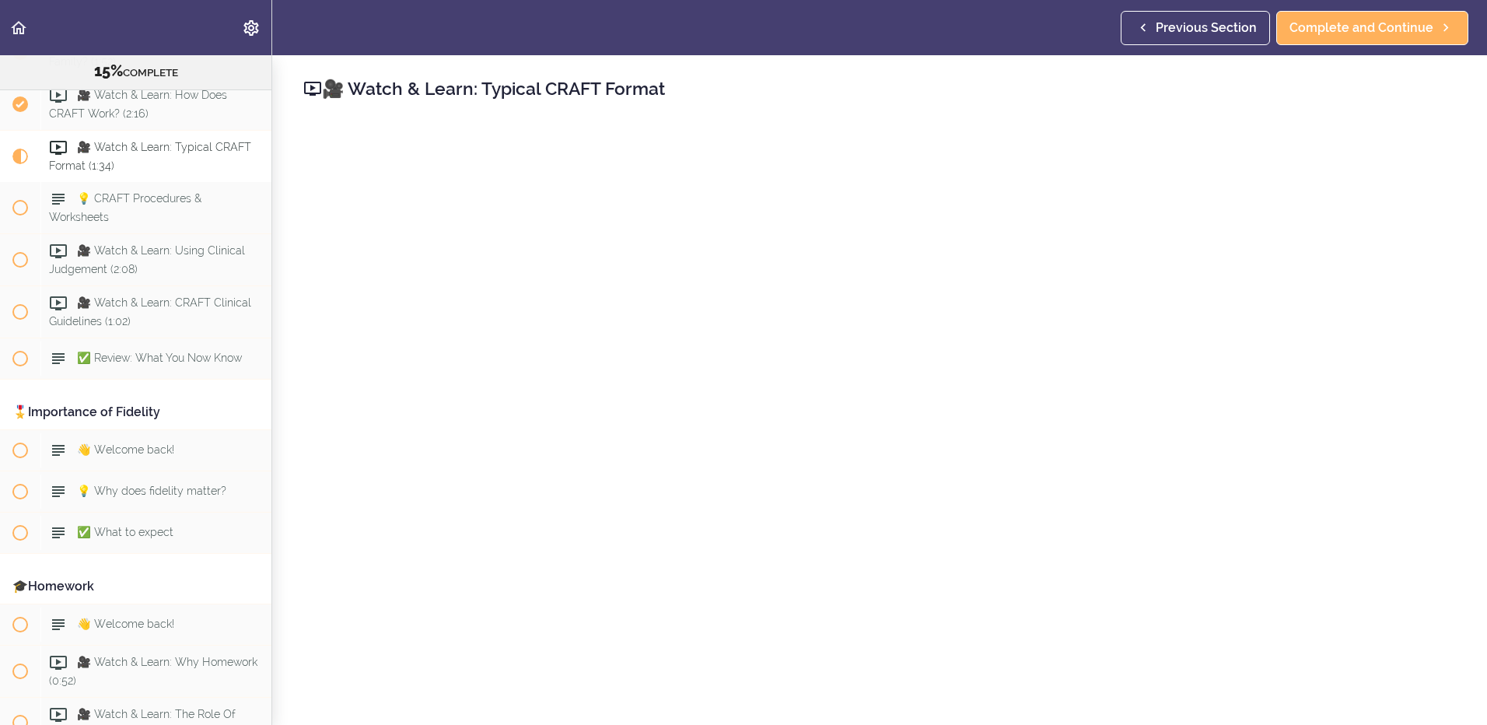
scroll to position [765, 0]
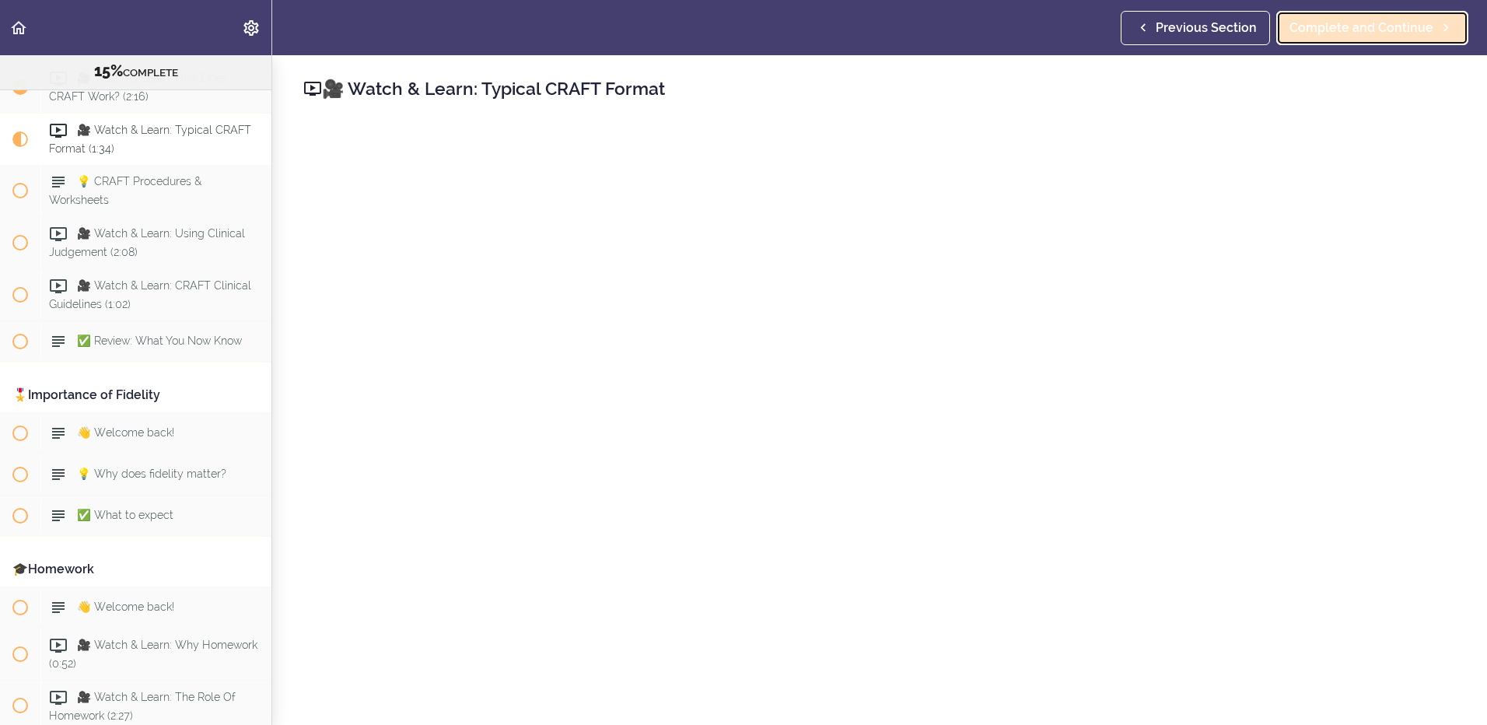
drag, startPoint x: 1390, startPoint y: 28, endPoint x: 1373, endPoint y: 37, distance: 19.5
click at [1390, 28] on span "Complete and Continue" at bounding box center [1361, 28] width 144 height 19
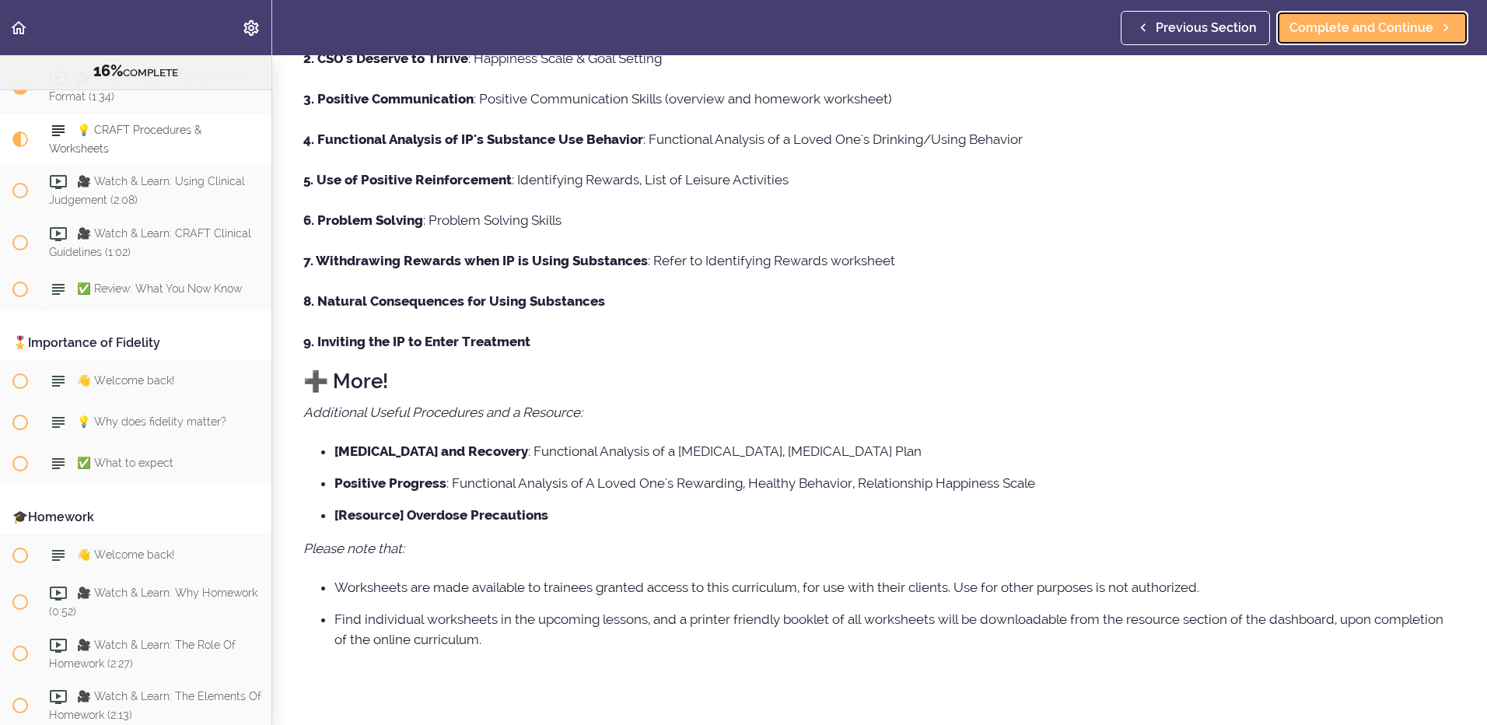
scroll to position [346, 0]
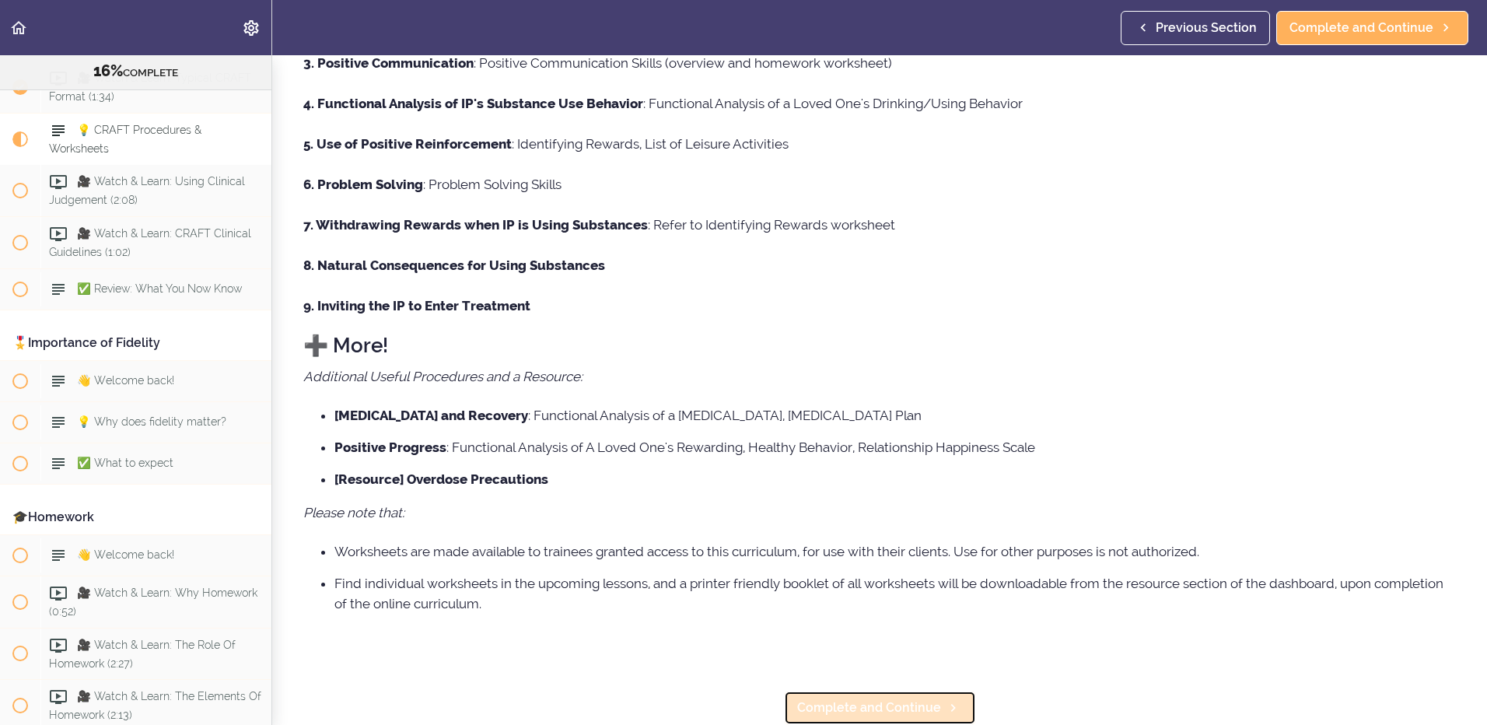
click at [879, 704] on span "Complete and Continue" at bounding box center [869, 707] width 144 height 19
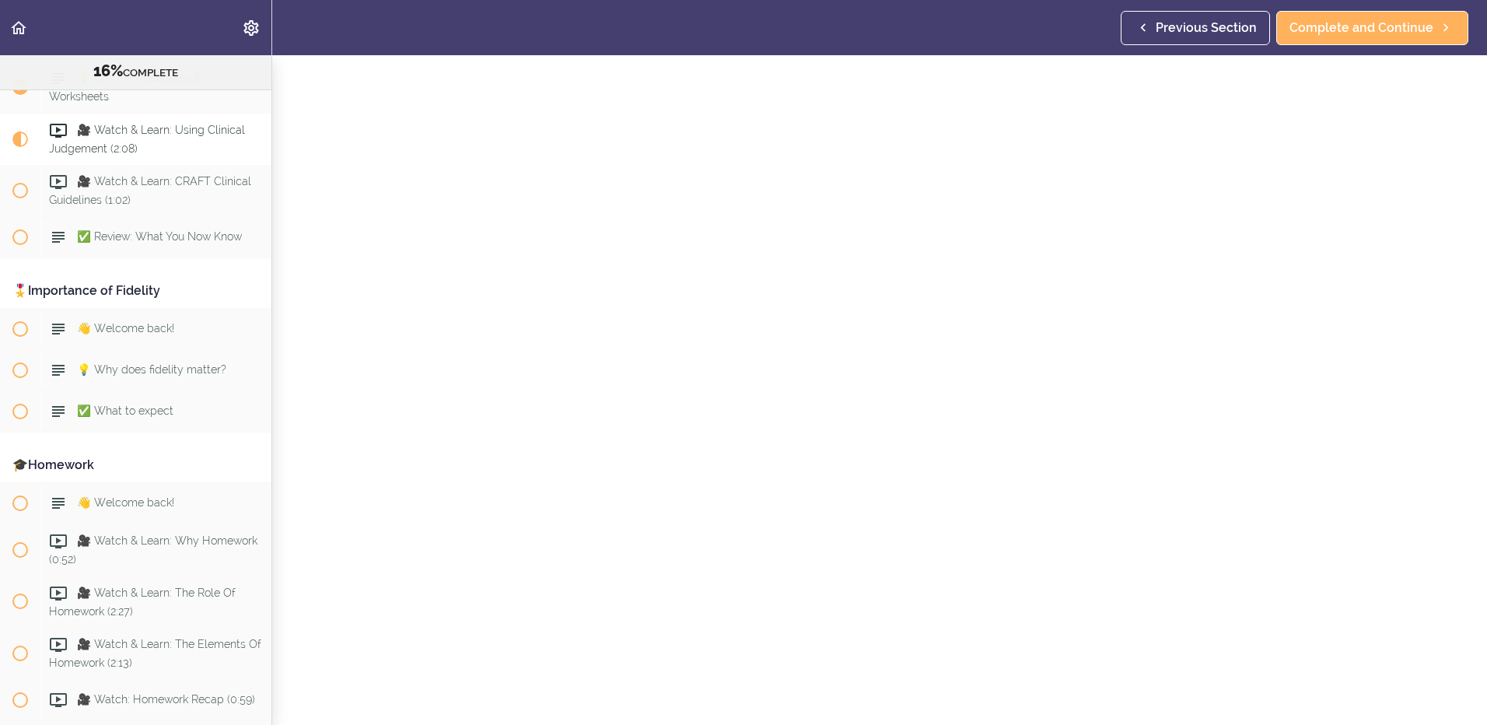
scroll to position [78, 0]
click at [1376, 36] on span "Complete and Continue" at bounding box center [1361, 28] width 144 height 19
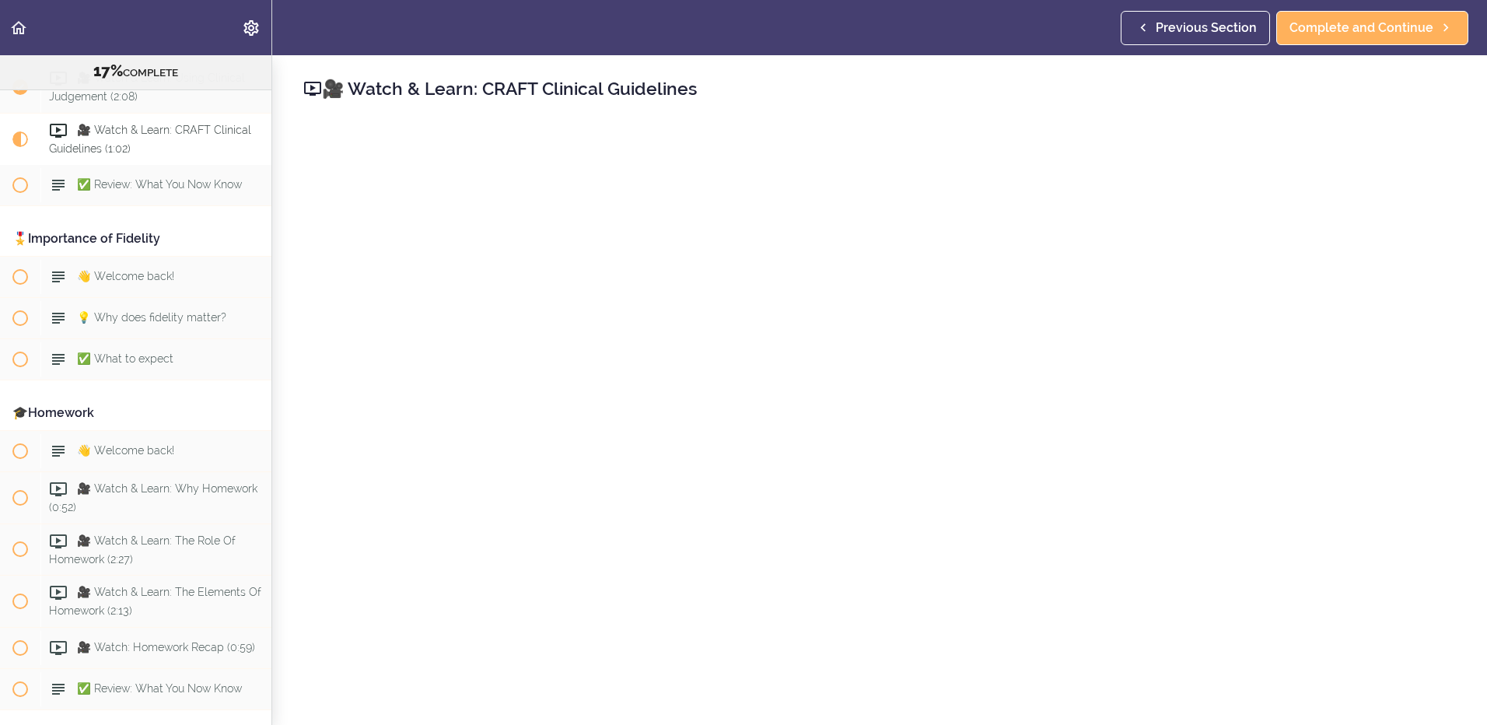
scroll to position [156, 0]
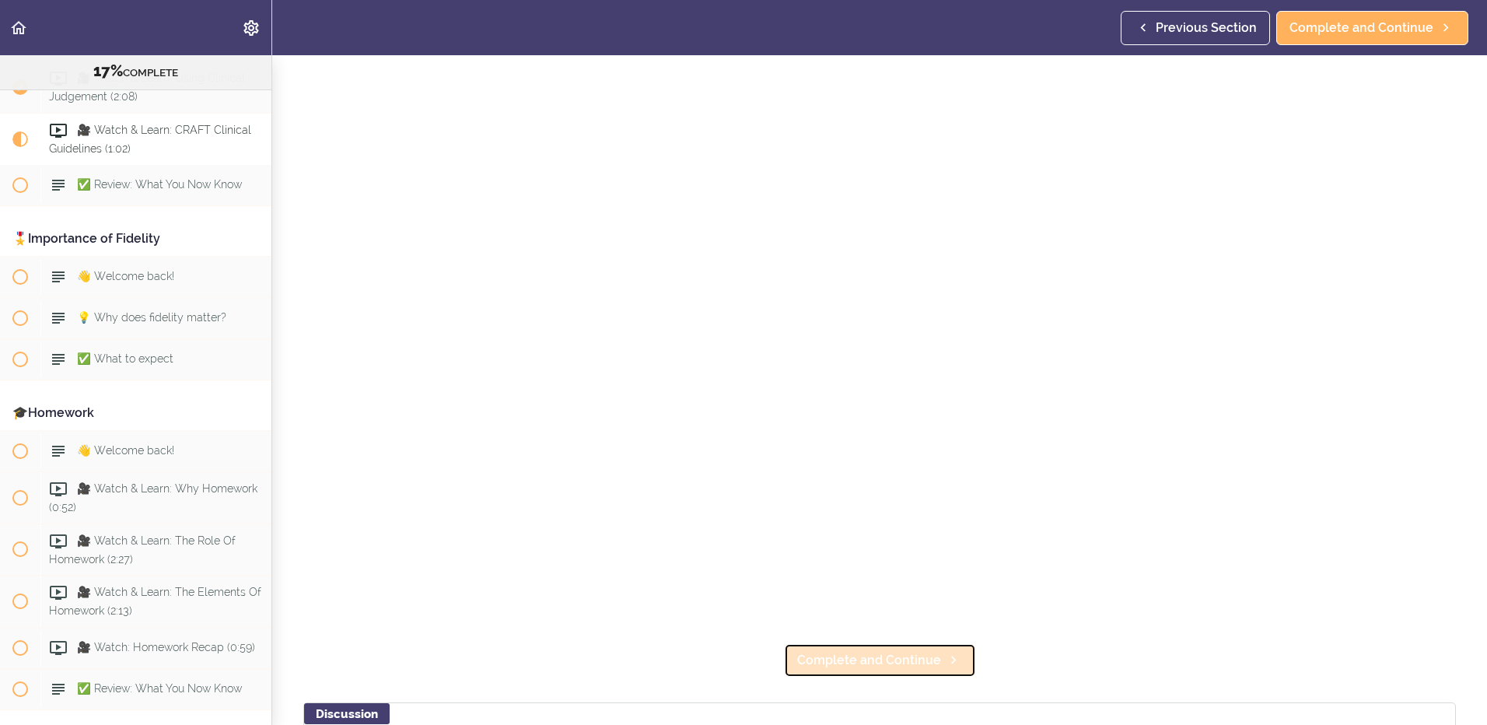
click at [866, 651] on span "Complete and Continue" at bounding box center [869, 660] width 144 height 19
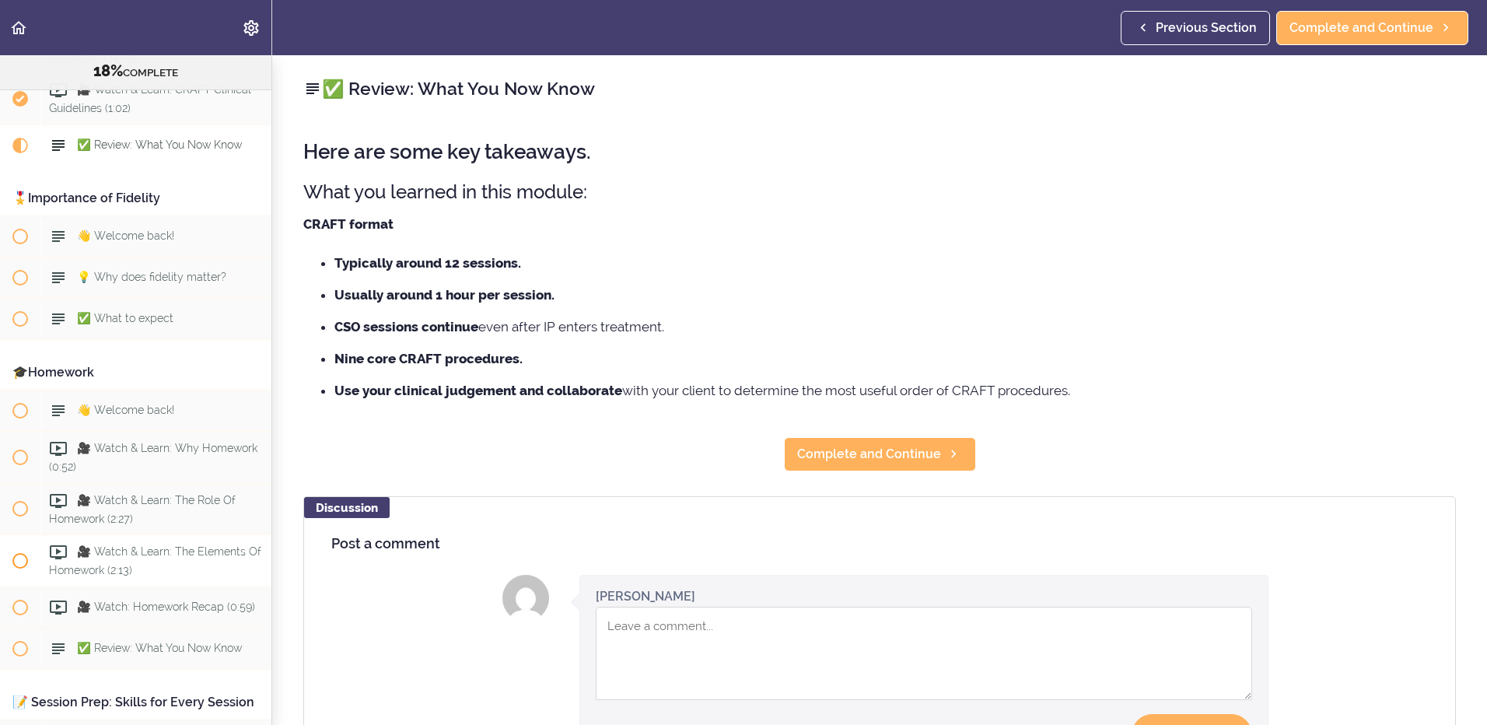
scroll to position [974, 0]
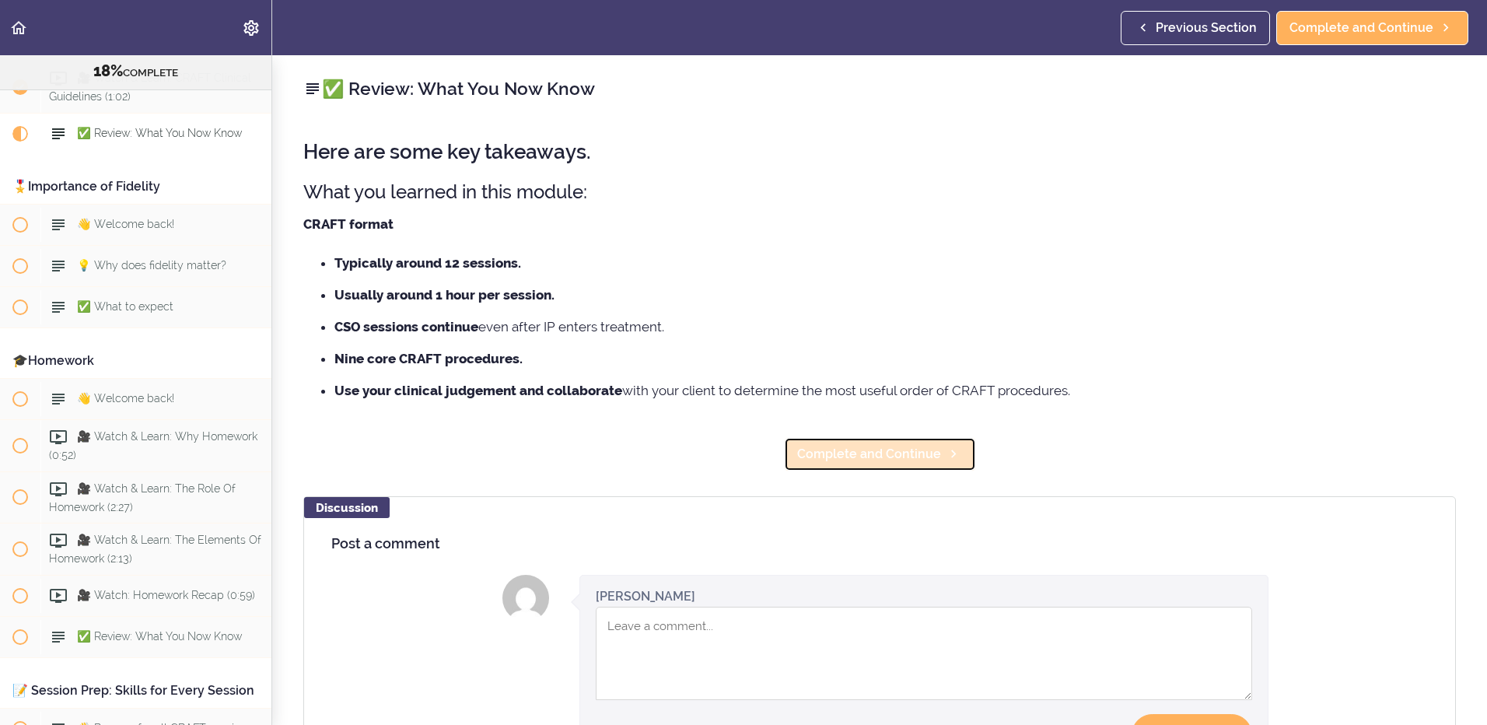
click at [960, 453] on link "Complete and Continue" at bounding box center [880, 454] width 192 height 34
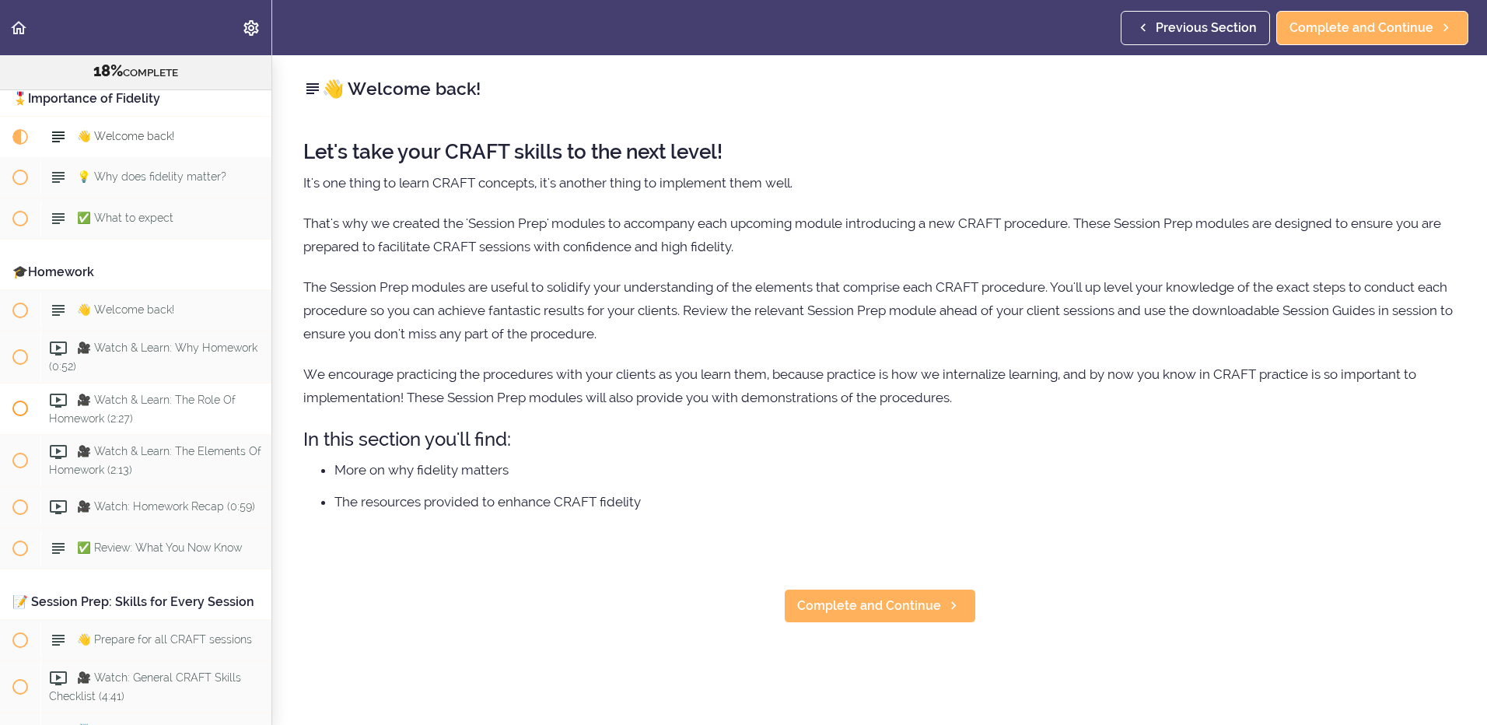
scroll to position [1065, 0]
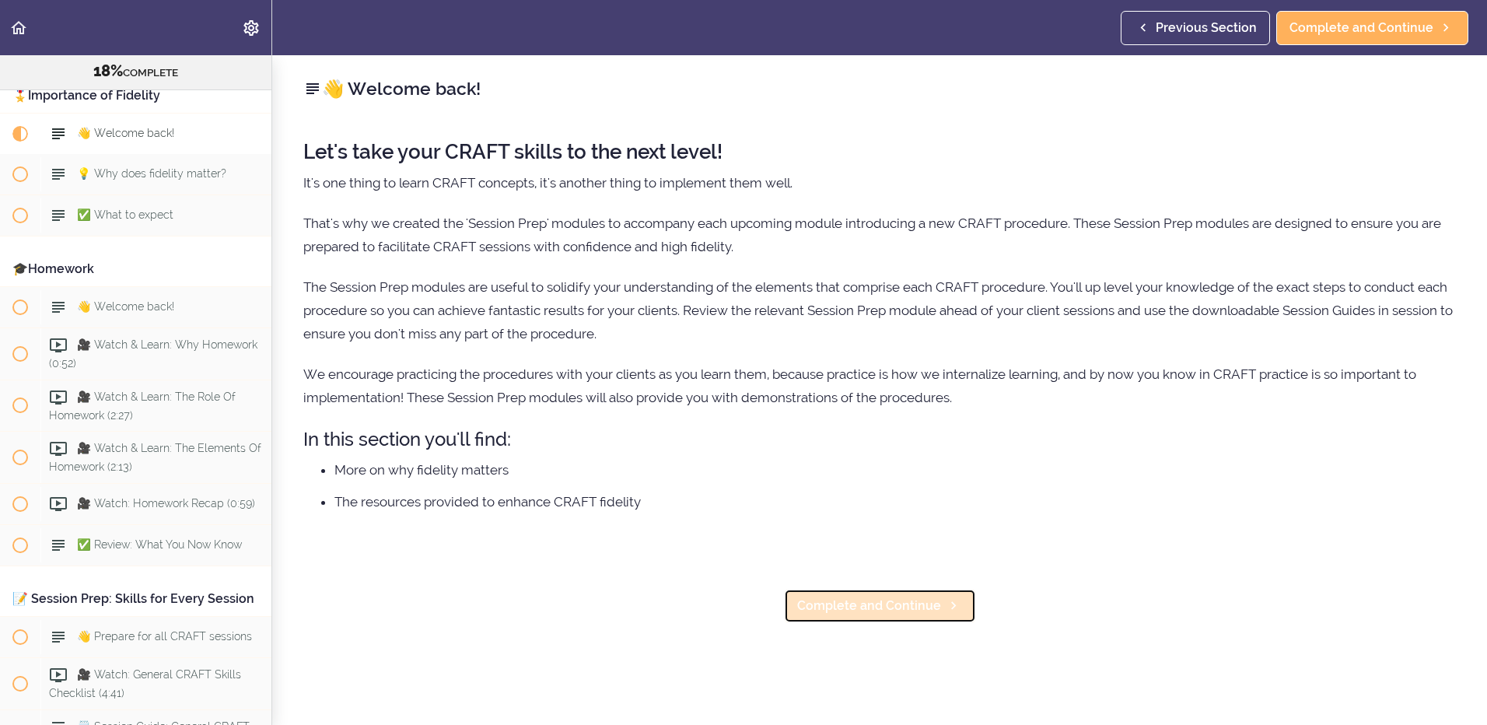
click at [849, 614] on span "Complete and Continue" at bounding box center [869, 605] width 144 height 19
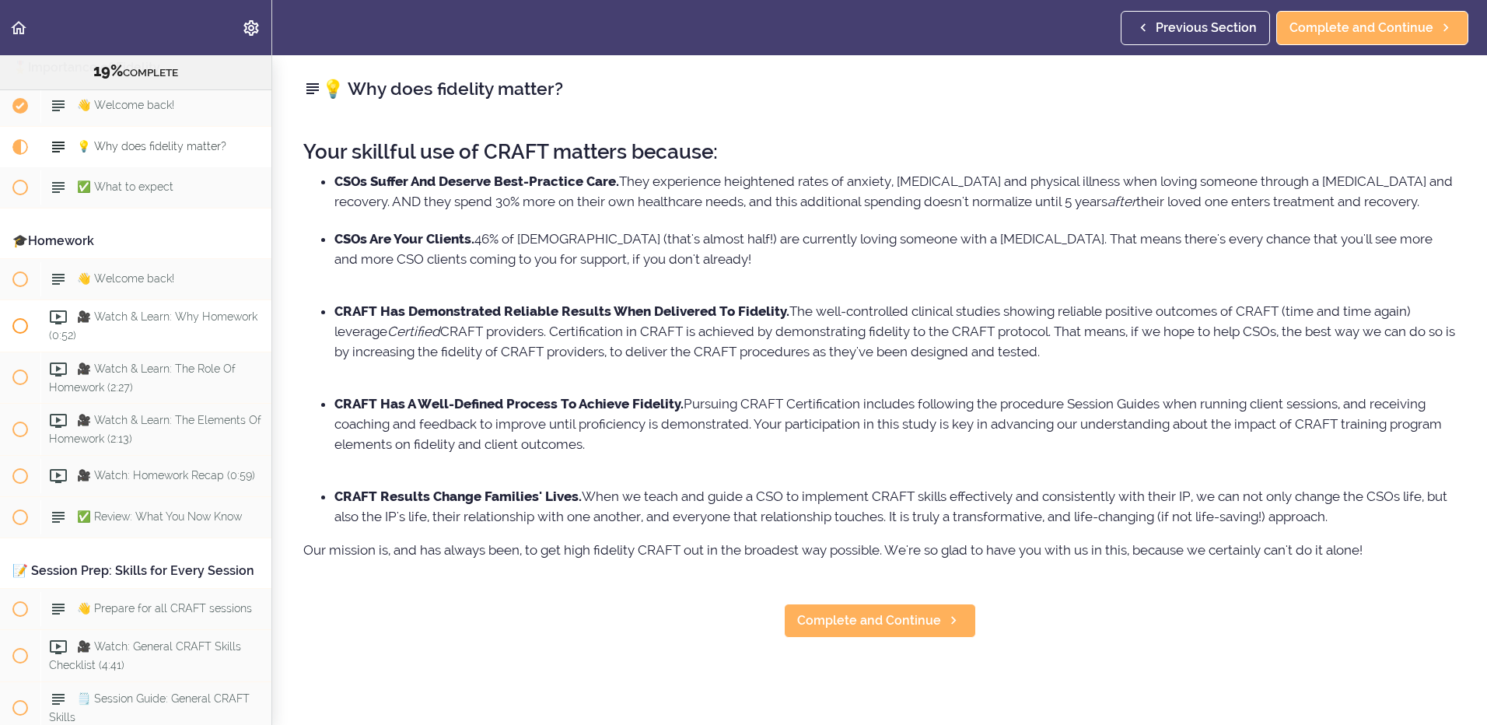
scroll to position [1107, 0]
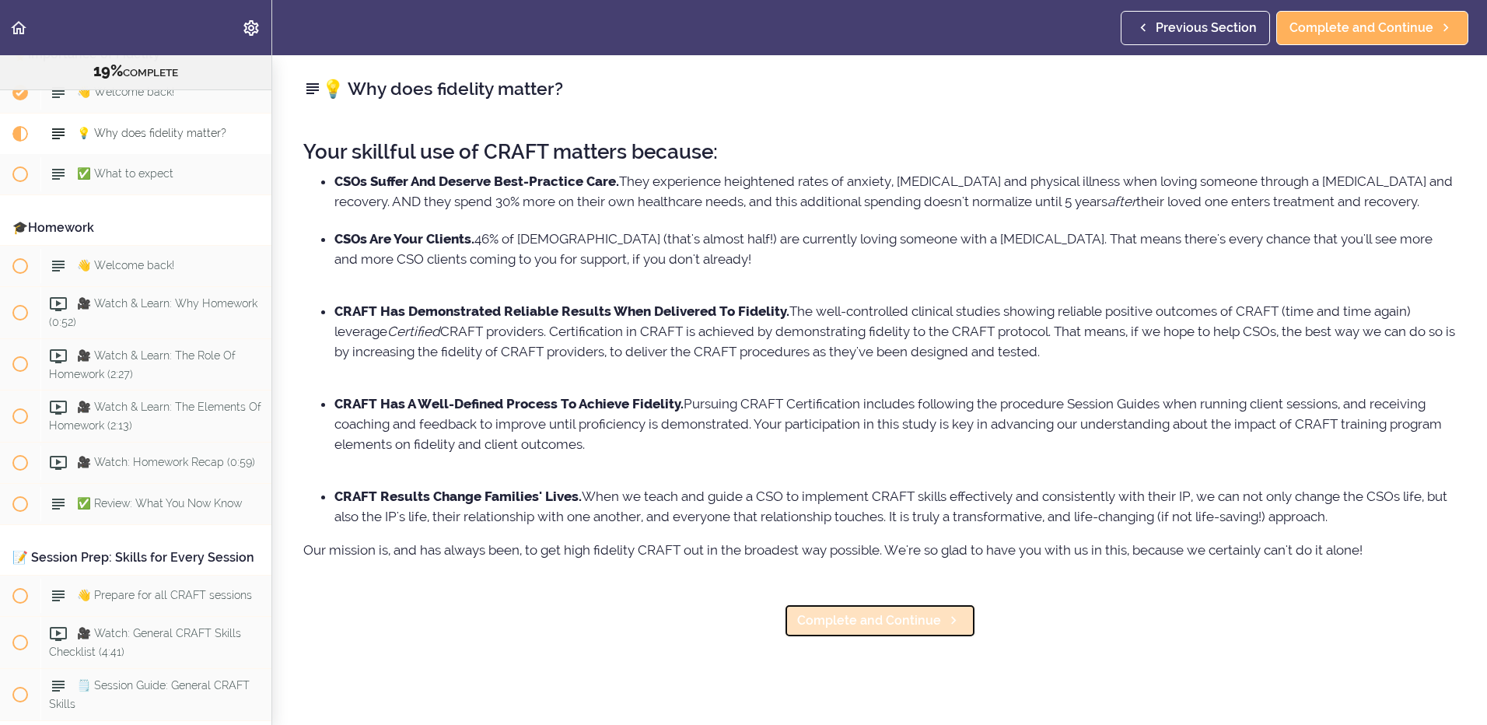
click at [806, 630] on span "Complete and Continue" at bounding box center [869, 620] width 144 height 19
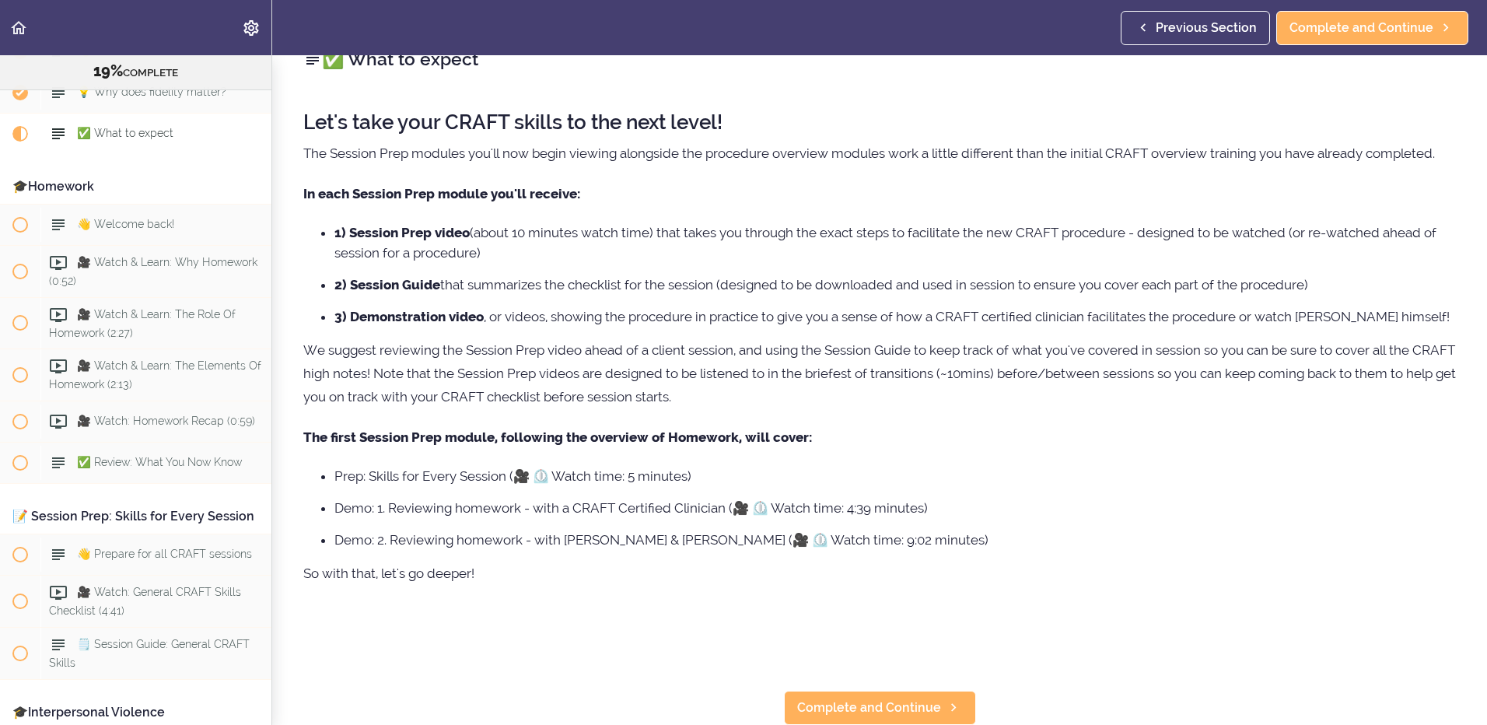
scroll to position [61, 0]
click at [816, 706] on link "Complete and Continue" at bounding box center [880, 708] width 192 height 34
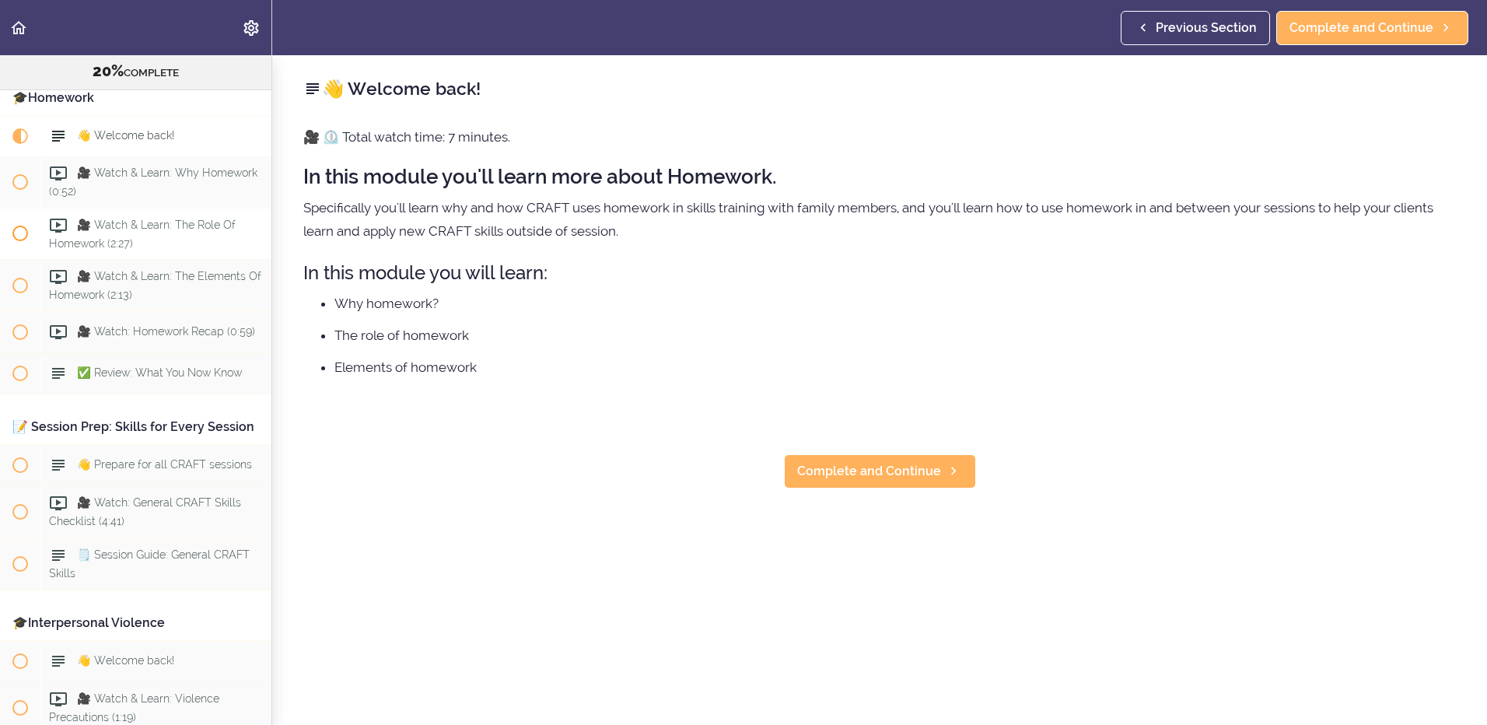
scroll to position [1240, 0]
click at [870, 474] on span "Complete and Continue" at bounding box center [869, 471] width 144 height 19
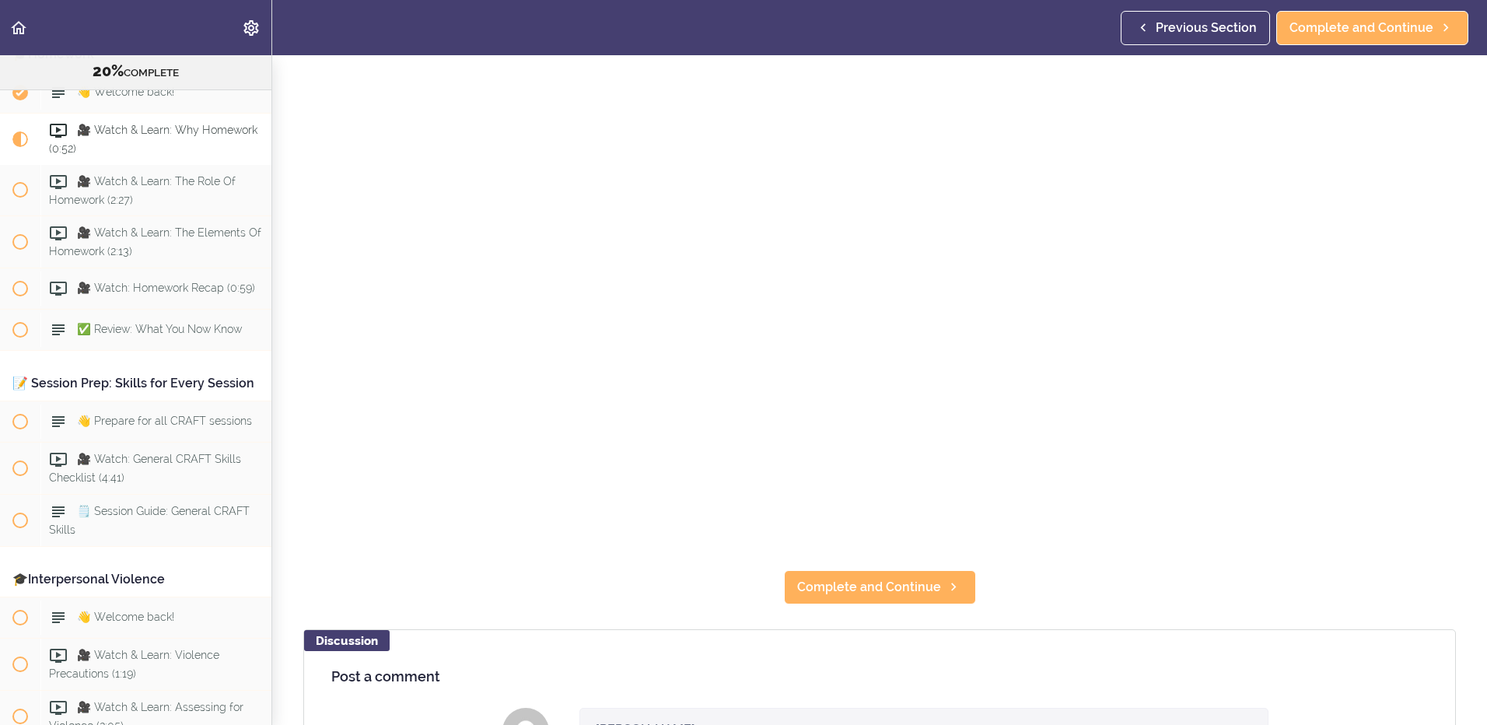
scroll to position [233, 0]
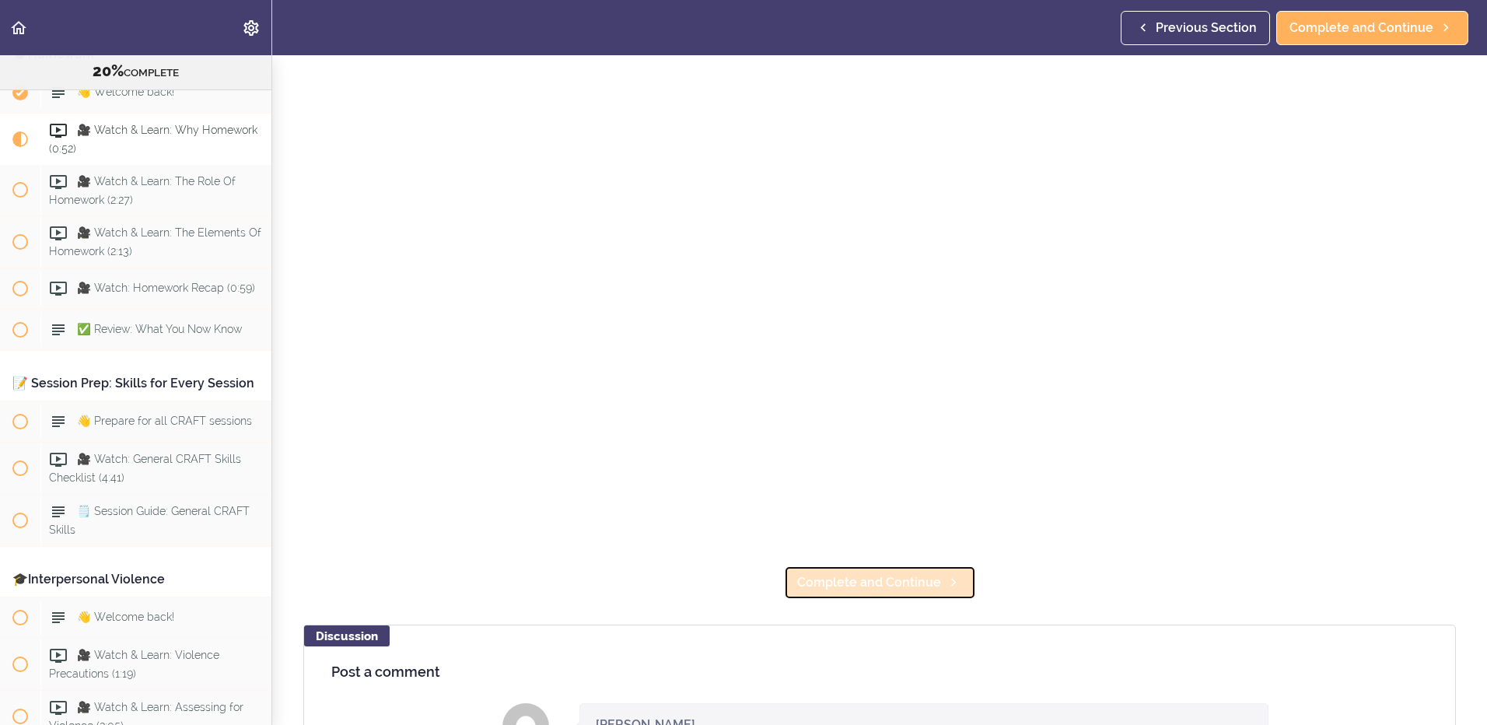
click at [879, 585] on span "Complete and Continue" at bounding box center [869, 582] width 144 height 19
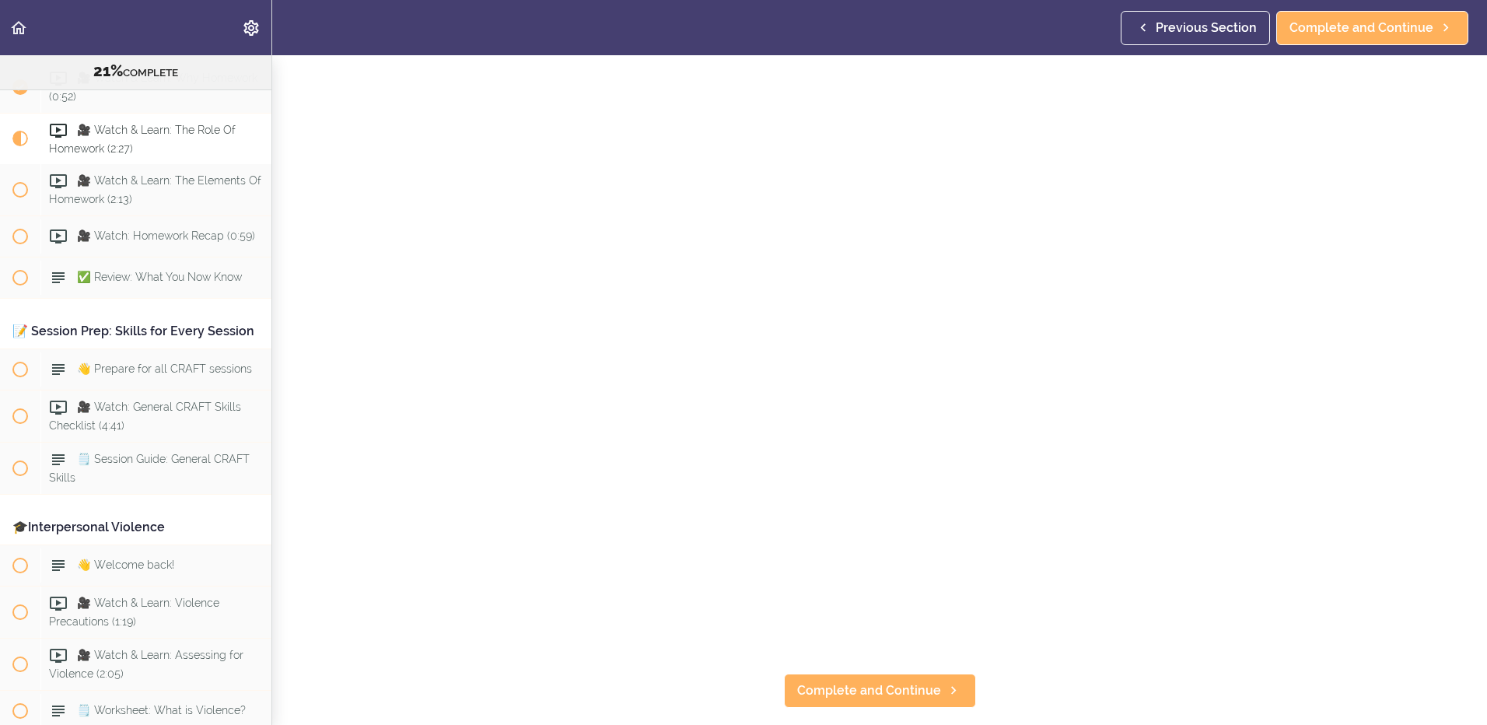
scroll to position [156, 0]
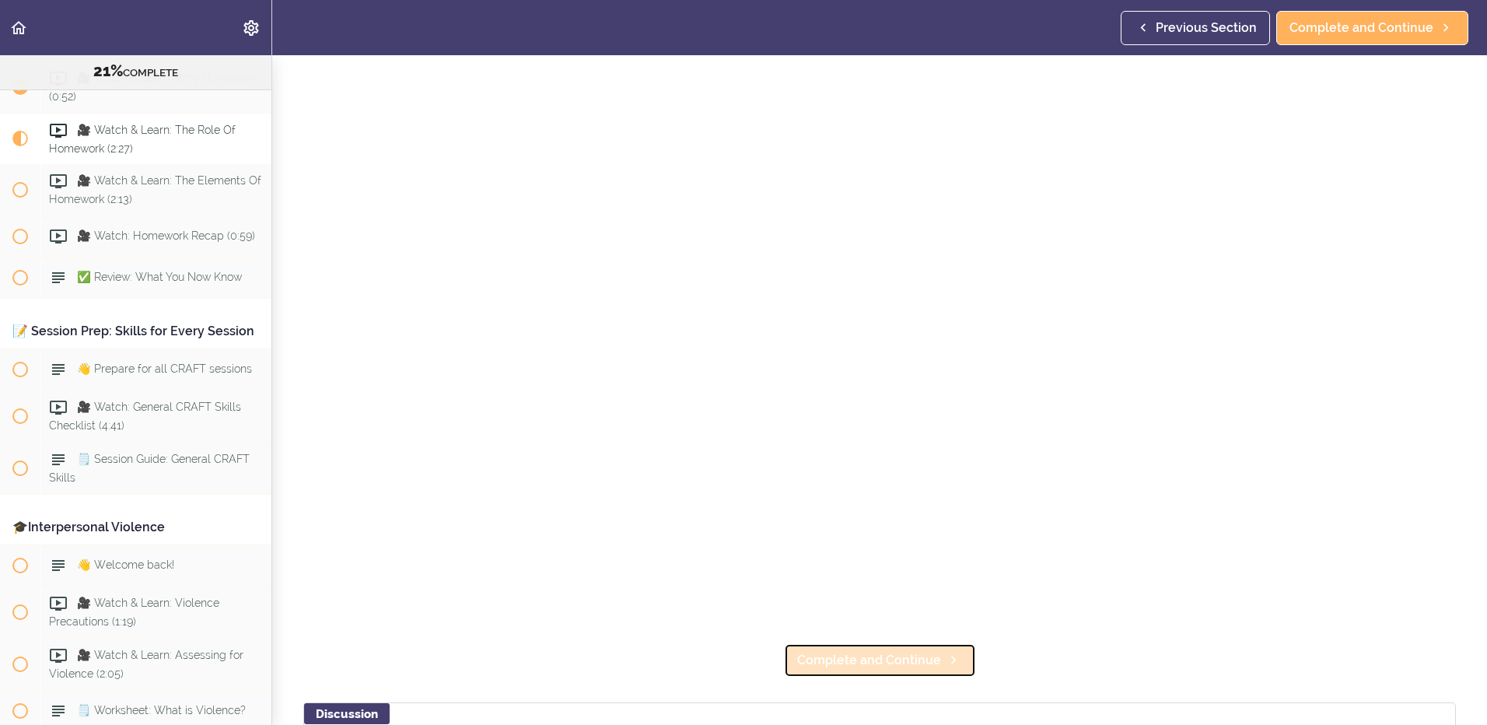
click at [831, 662] on span "Complete and Continue" at bounding box center [869, 660] width 144 height 19
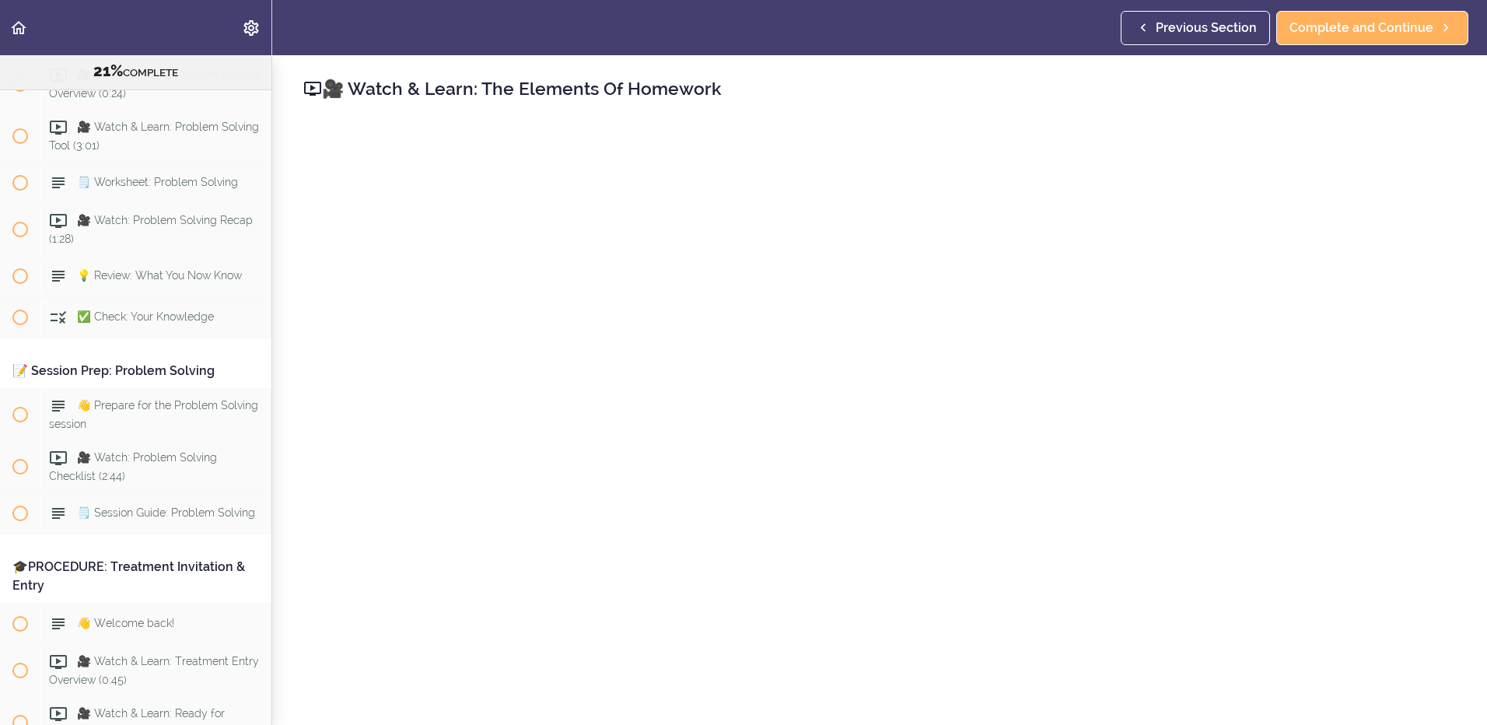
scroll to position [7762, 0]
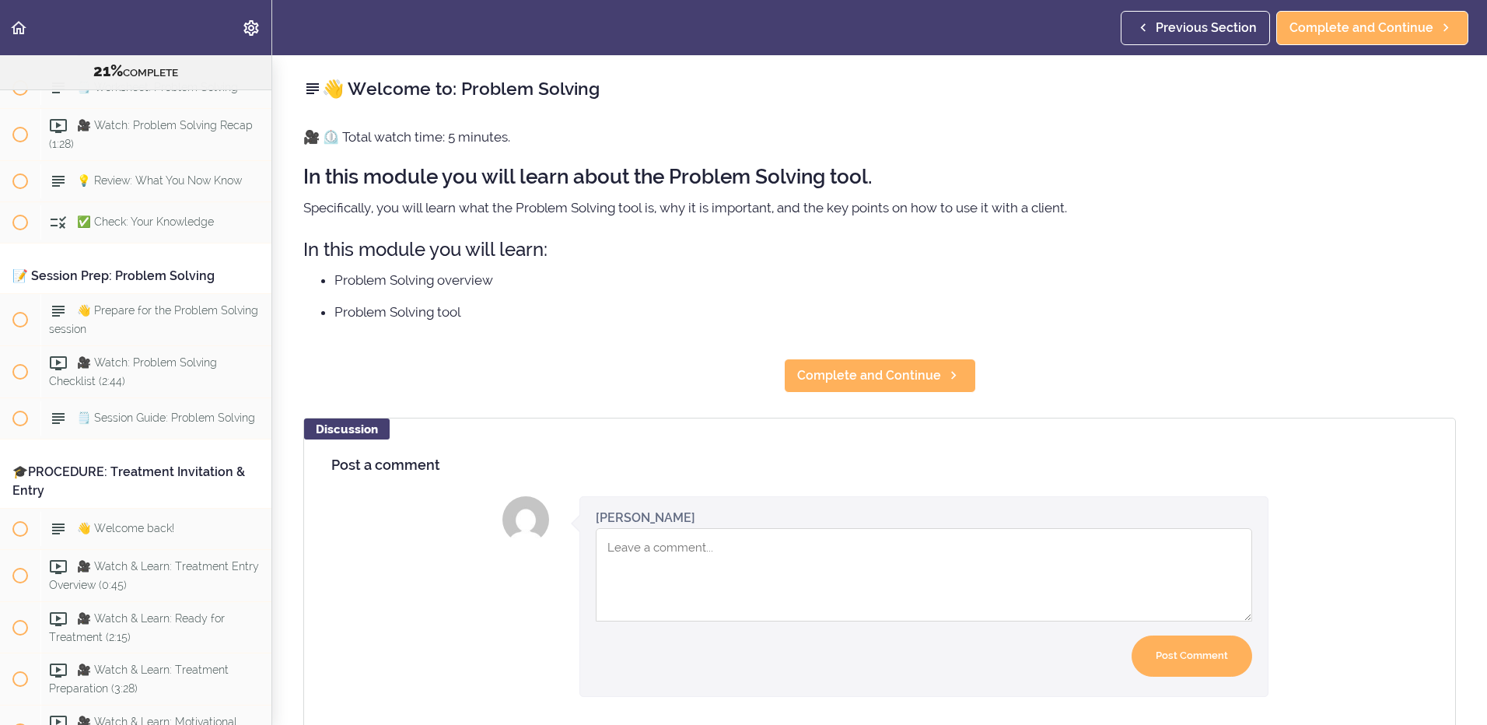
scroll to position [7804, 0]
click at [831, 379] on span "Complete and Continue" at bounding box center [869, 375] width 144 height 19
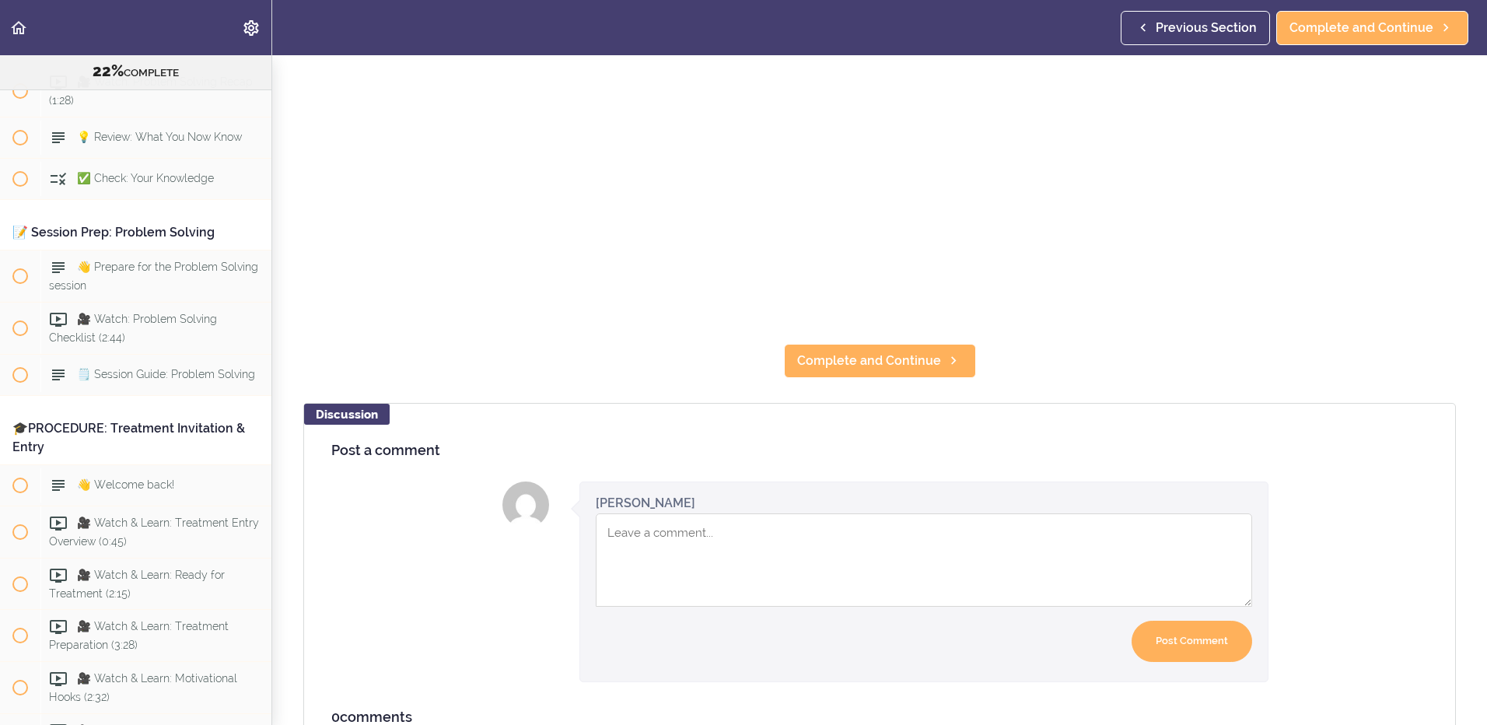
scroll to position [538, 0]
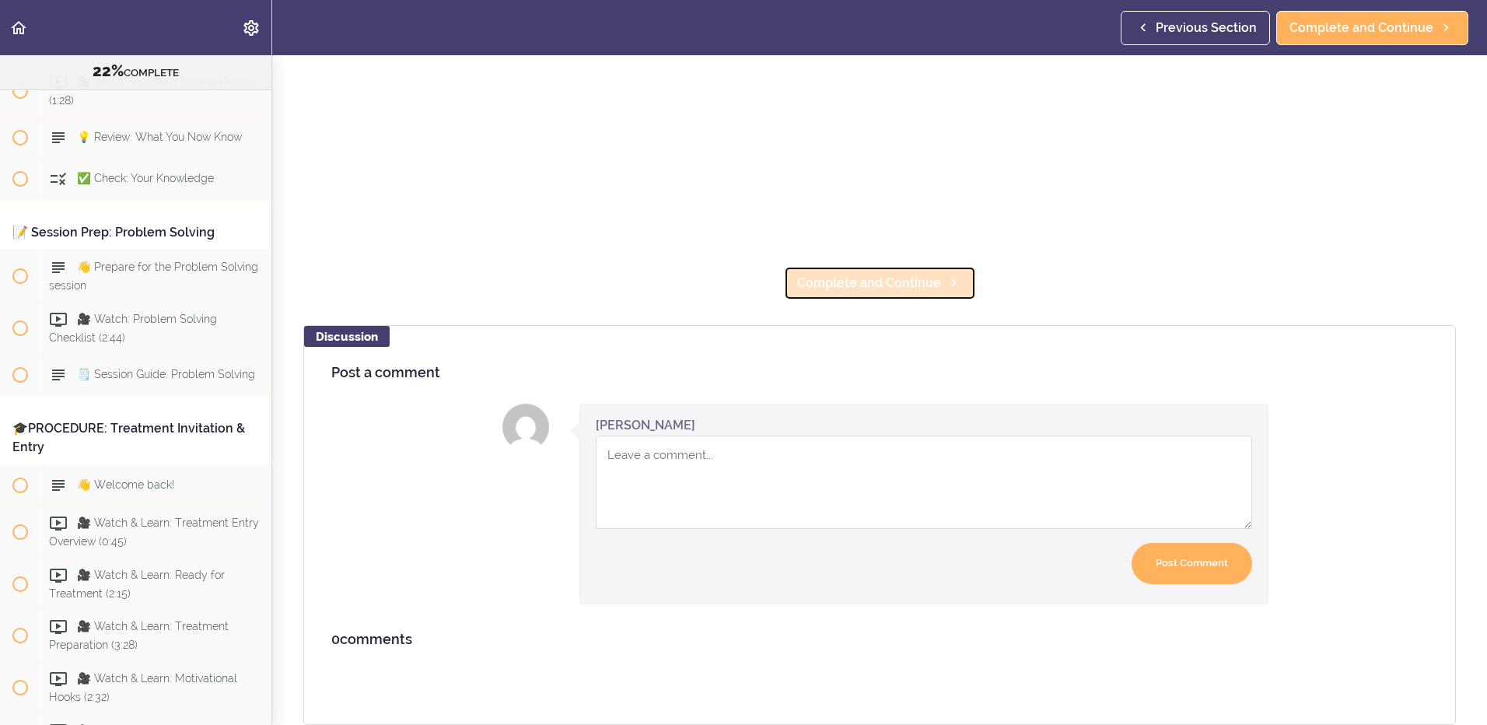
click at [866, 274] on span "Complete and Continue" at bounding box center [869, 283] width 144 height 19
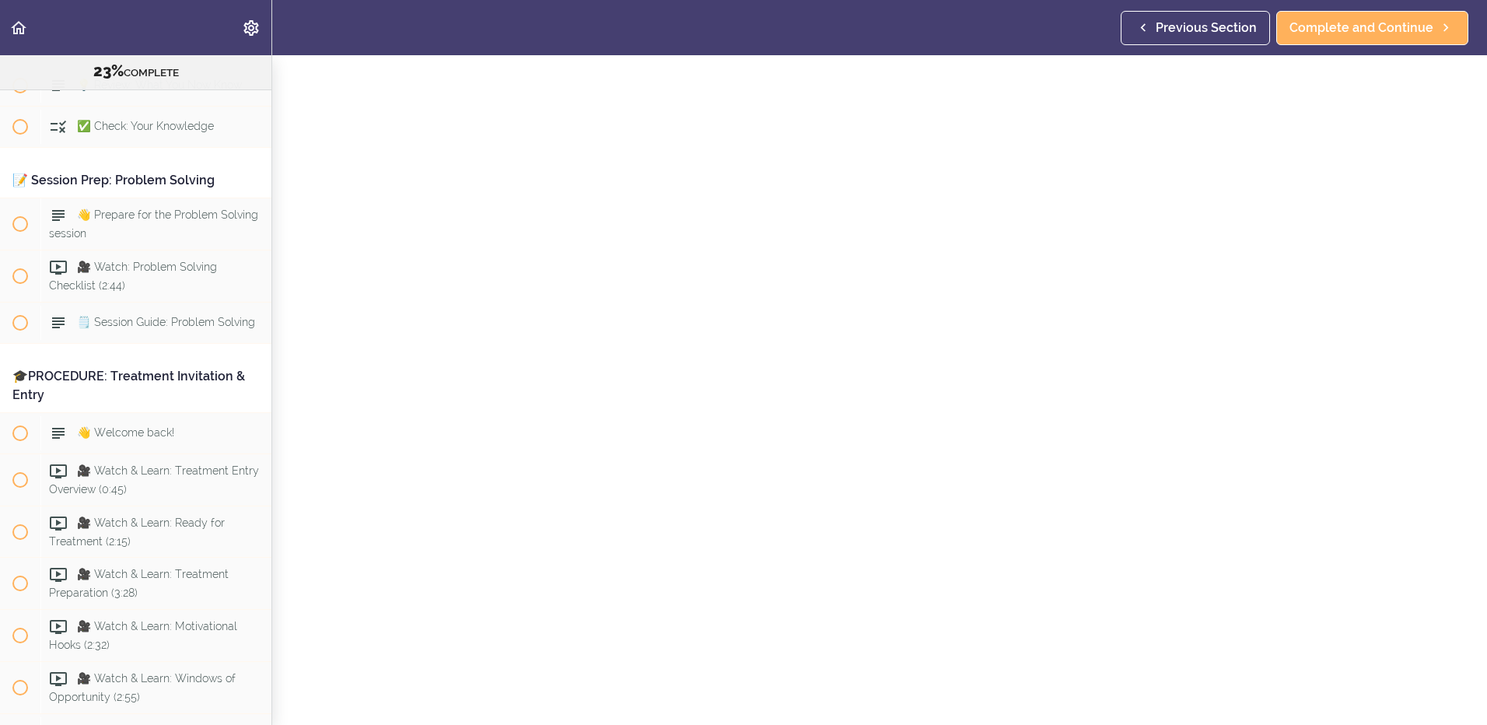
scroll to position [78, 0]
click at [1338, 23] on span "Complete and Continue" at bounding box center [1361, 28] width 144 height 19
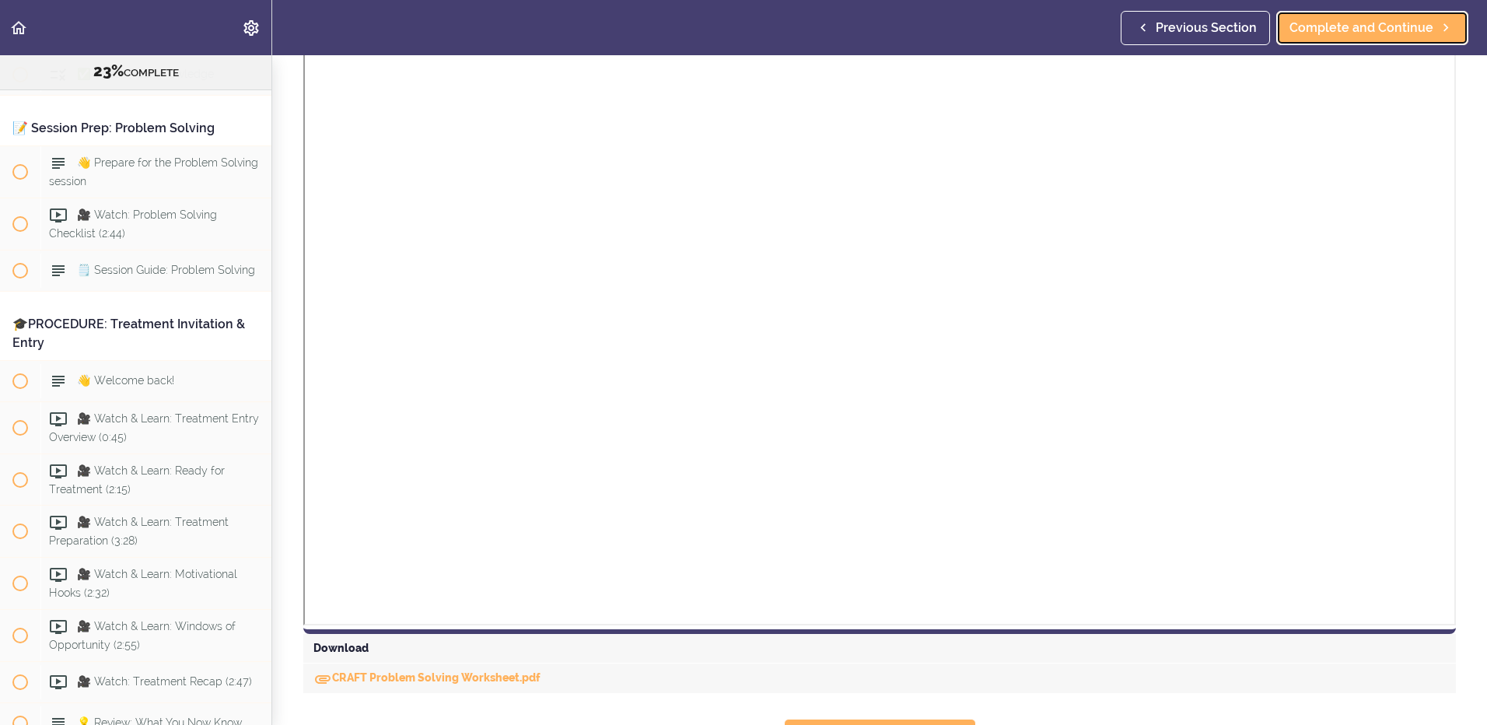
scroll to position [233, 0]
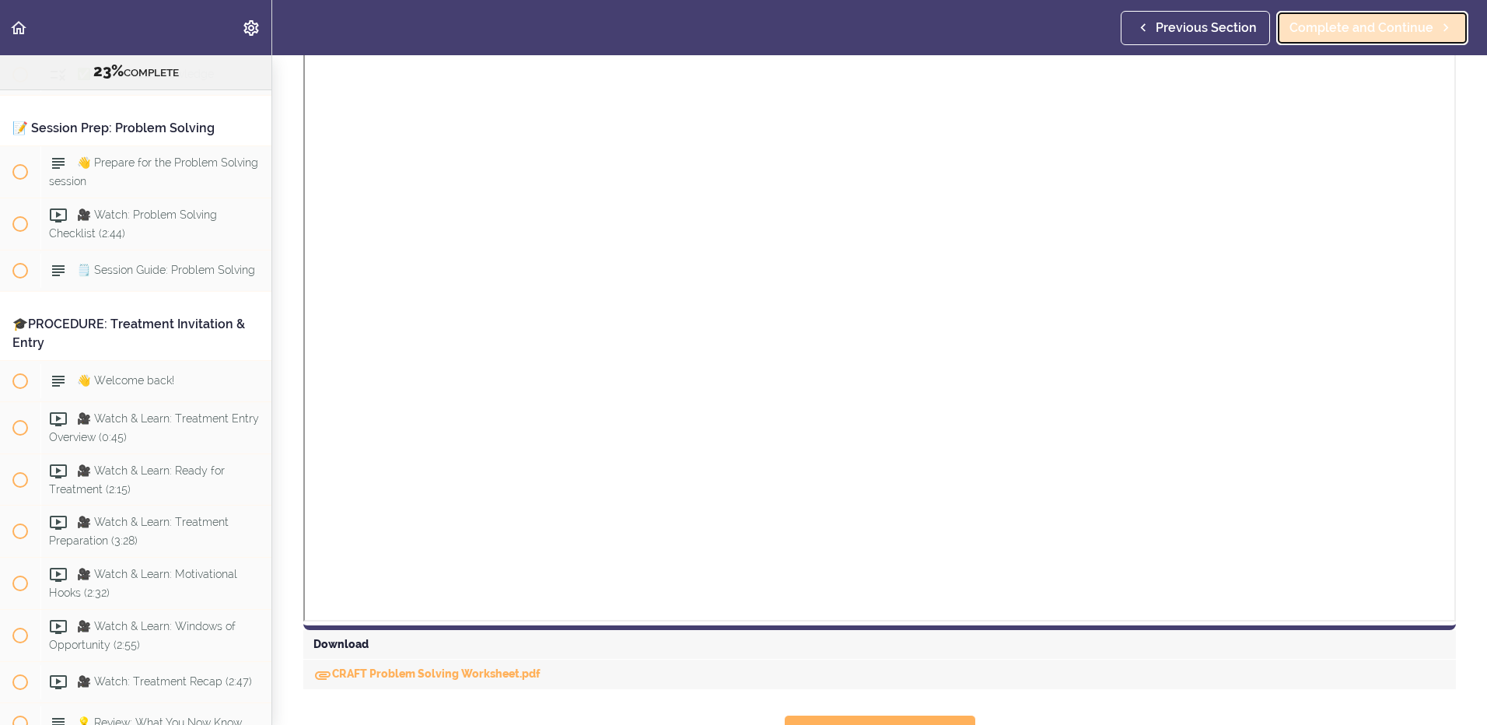
click at [1331, 31] on span "Complete and Continue" at bounding box center [1361, 28] width 144 height 19
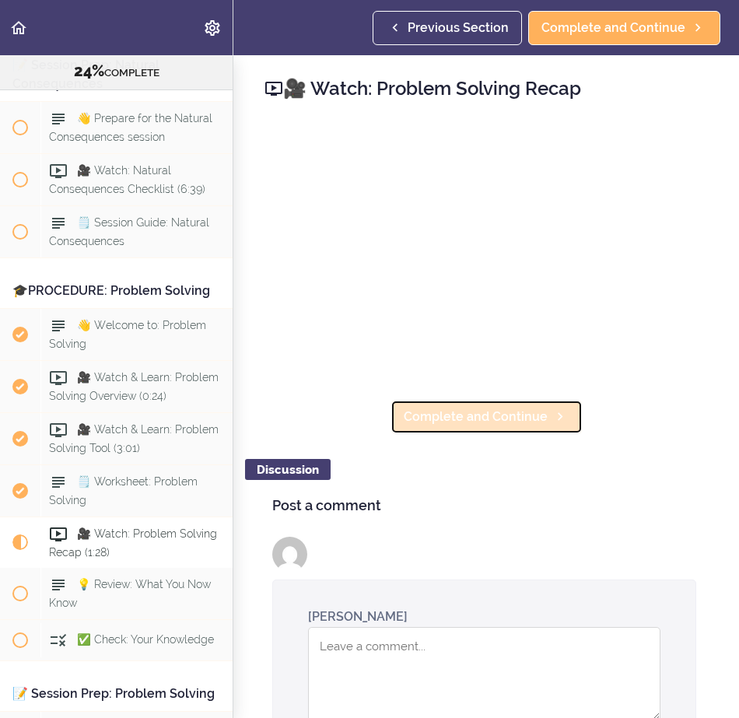
click at [475, 415] on span "Complete and Continue" at bounding box center [476, 416] width 144 height 19
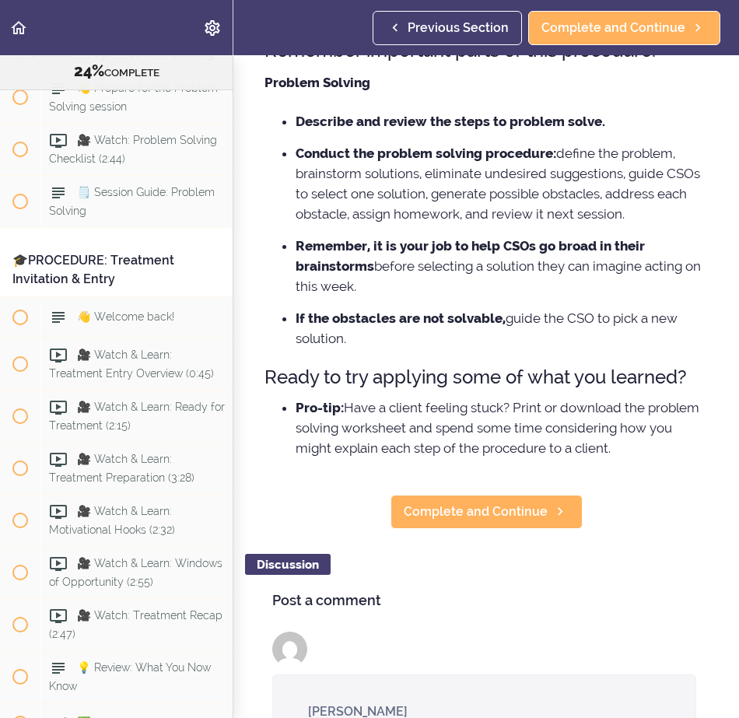
scroll to position [156, 0]
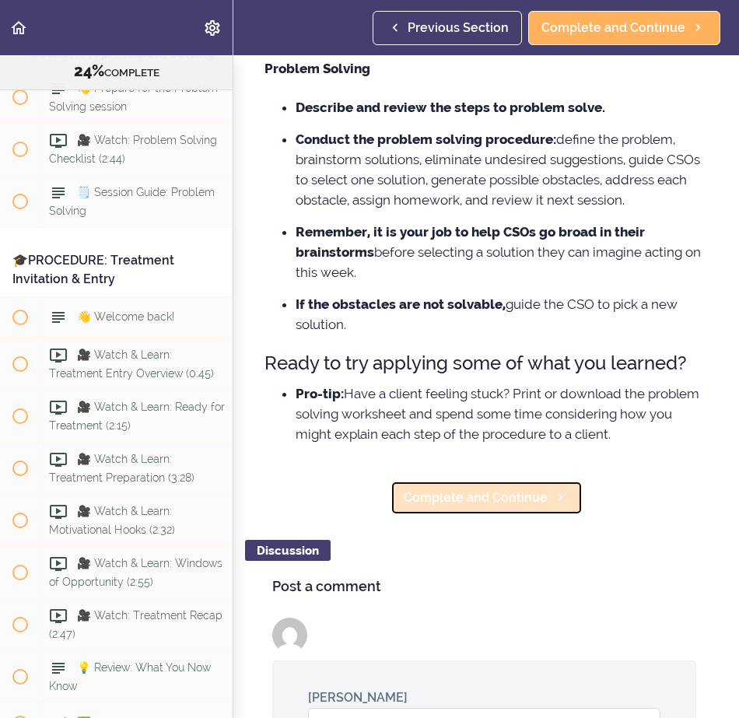
click at [421, 507] on span "Complete and Continue" at bounding box center [476, 497] width 144 height 19
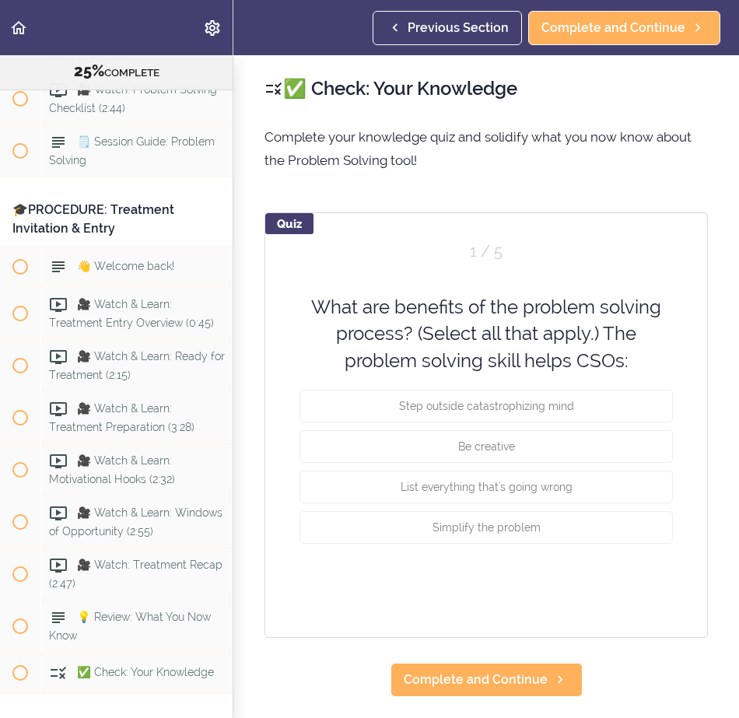
scroll to position [8682, 0]
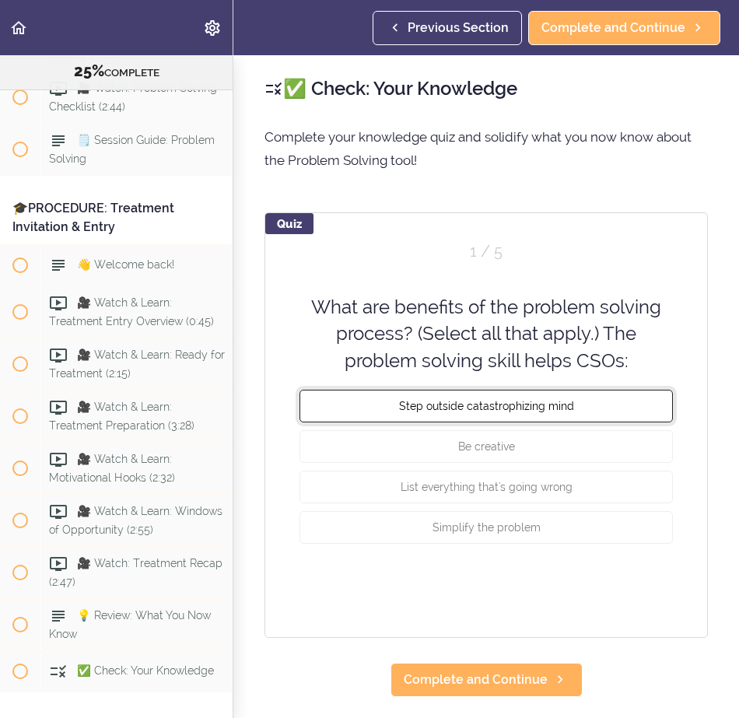
click at [469, 401] on span "Step outside catastrophizing mind" at bounding box center [486, 406] width 175 height 12
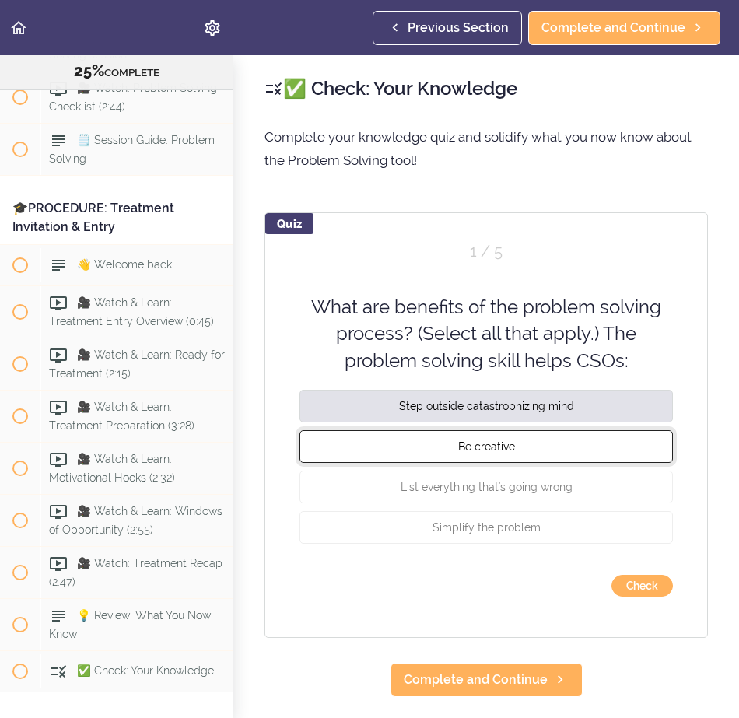
click at [499, 440] on span "Be creative" at bounding box center [486, 446] width 57 height 12
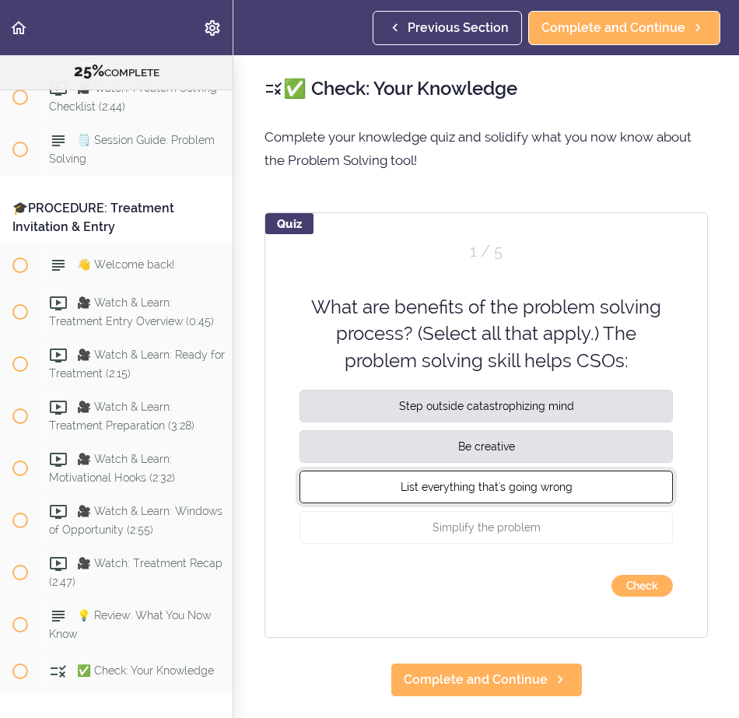
click at [531, 495] on button "List everything that's going wrong" at bounding box center [485, 486] width 373 height 33
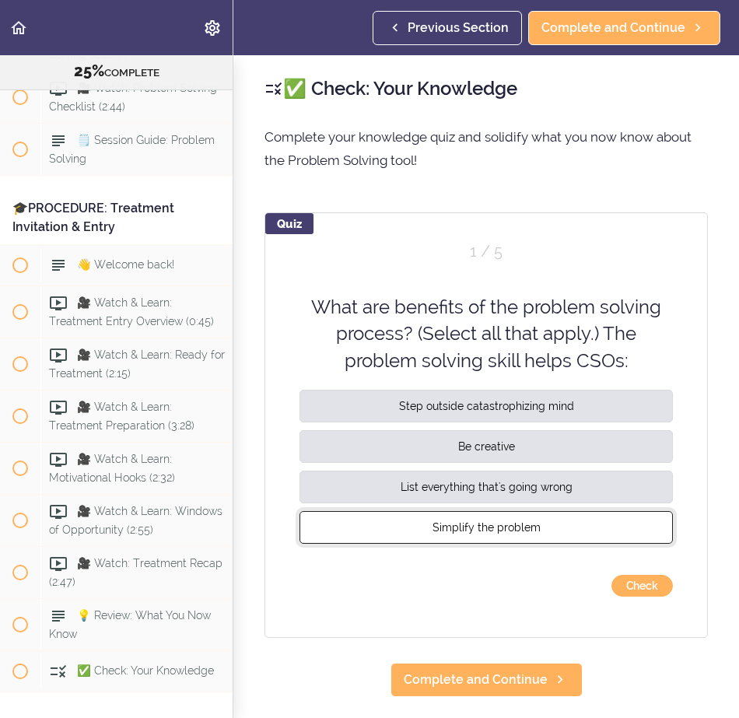
click at [534, 512] on button "Simplify the problem" at bounding box center [485, 527] width 373 height 33
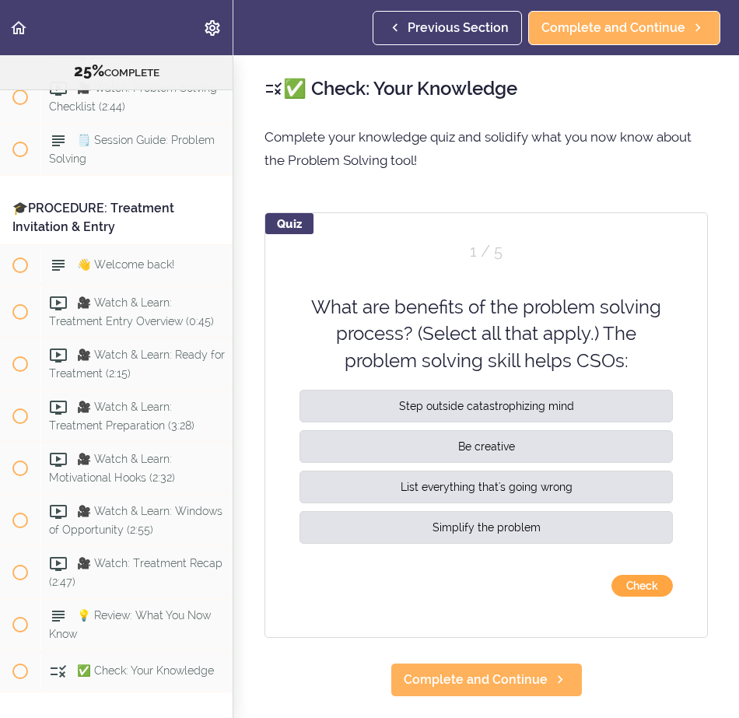
click at [620, 579] on button "Check" at bounding box center [641, 586] width 61 height 22
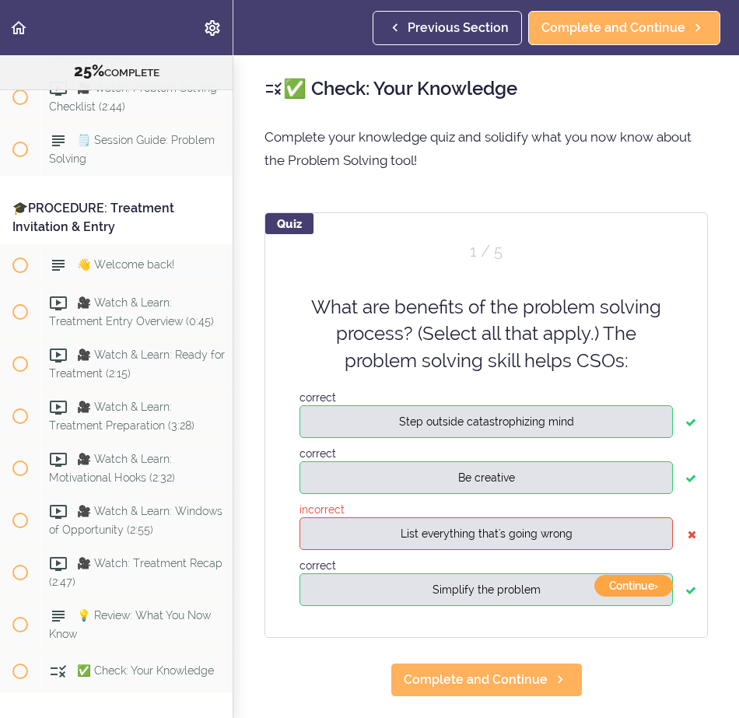
click at [648, 582] on button "Continue ›" at bounding box center [633, 586] width 79 height 22
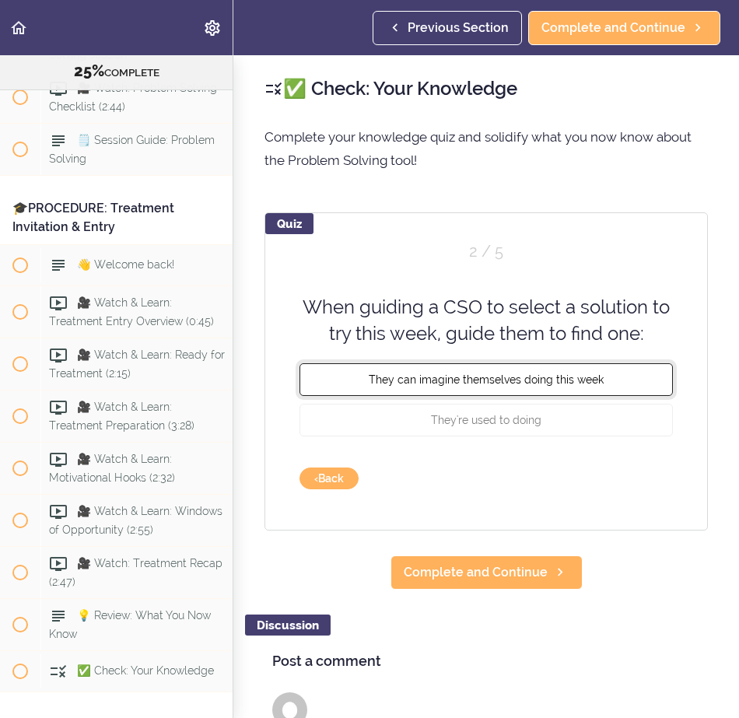
click at [473, 379] on span "They can imagine themselves doing this week" at bounding box center [486, 378] width 235 height 12
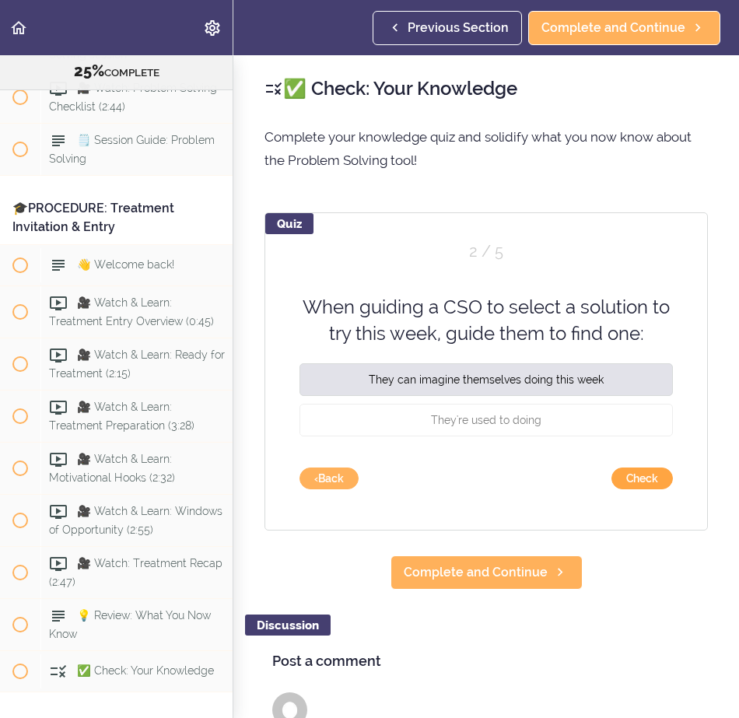
click at [625, 481] on button "Check" at bounding box center [641, 478] width 61 height 22
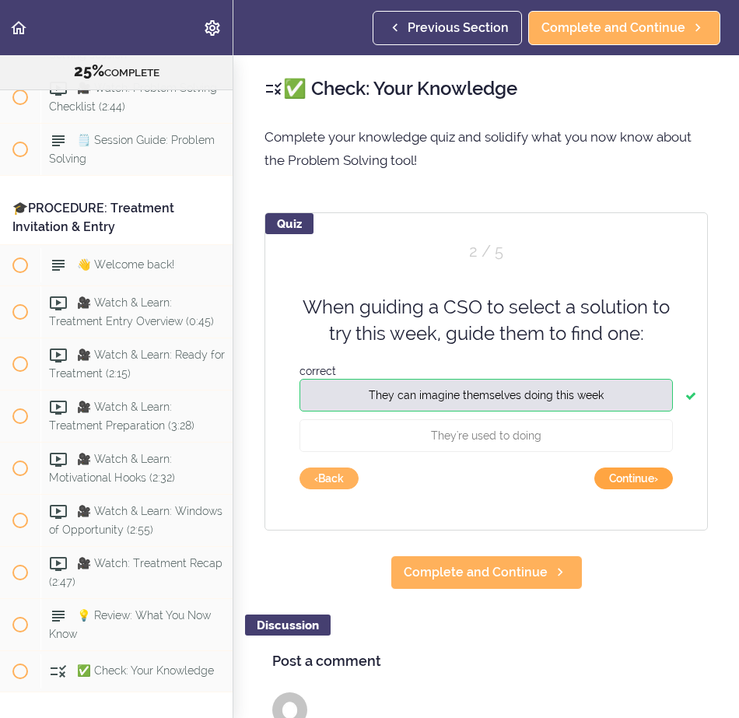
click at [614, 483] on button "Continue ›" at bounding box center [633, 478] width 79 height 22
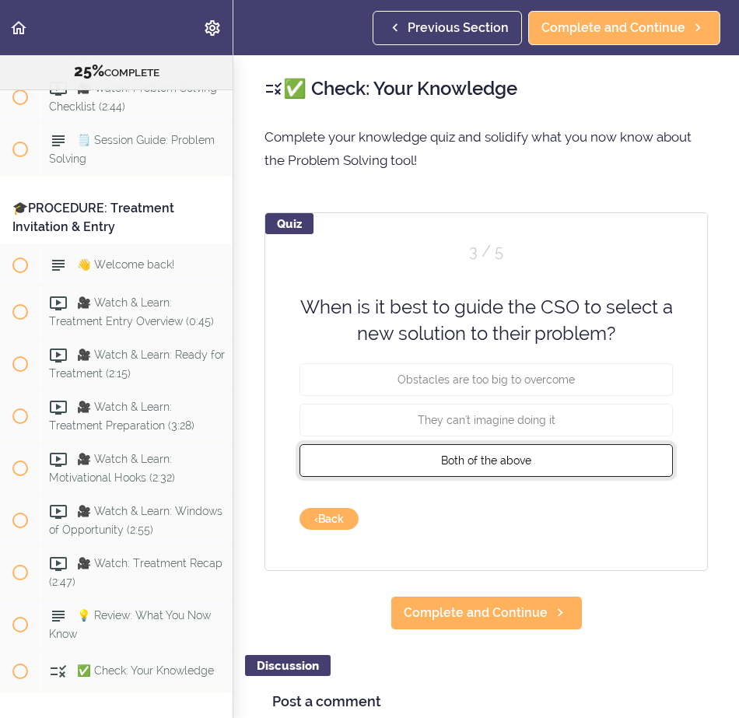
click at [514, 467] on button "Both of the above" at bounding box center [485, 459] width 373 height 33
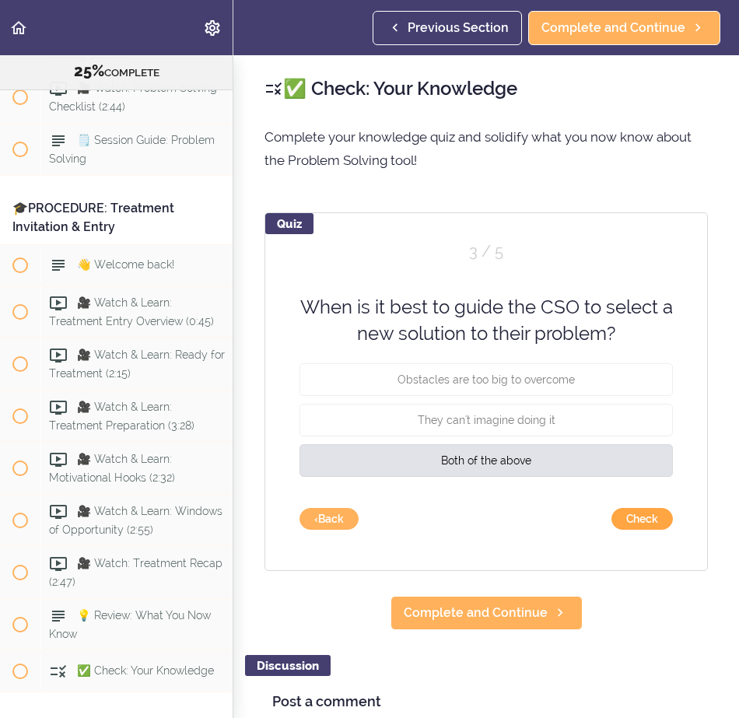
click at [649, 529] on button "Check" at bounding box center [641, 519] width 61 height 22
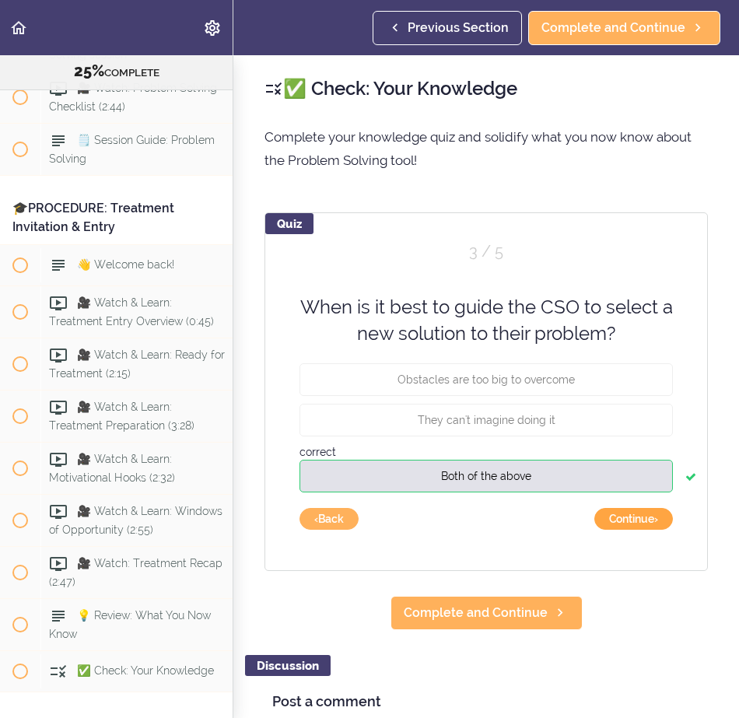
click at [649, 521] on button "Continue ›" at bounding box center [633, 519] width 79 height 22
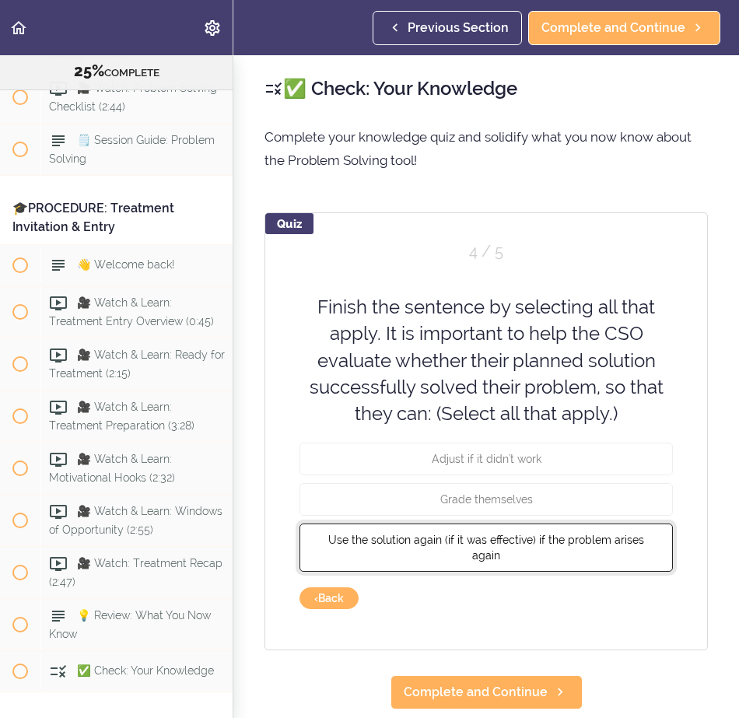
click at [529, 533] on button "Use the solution again (if it was effective) if the problem arises again" at bounding box center [485, 547] width 373 height 48
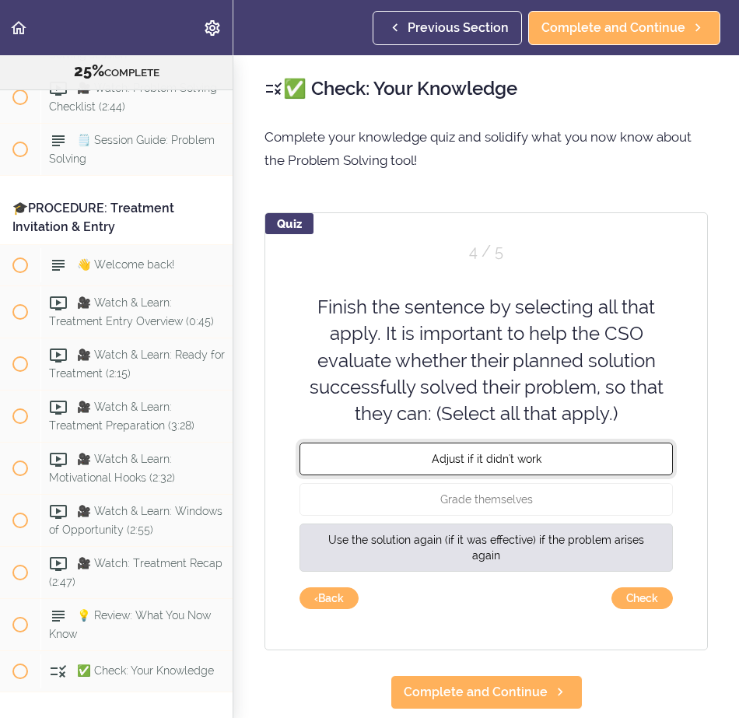
click at [522, 461] on span "Adjust if it didn't work" at bounding box center [487, 459] width 110 height 12
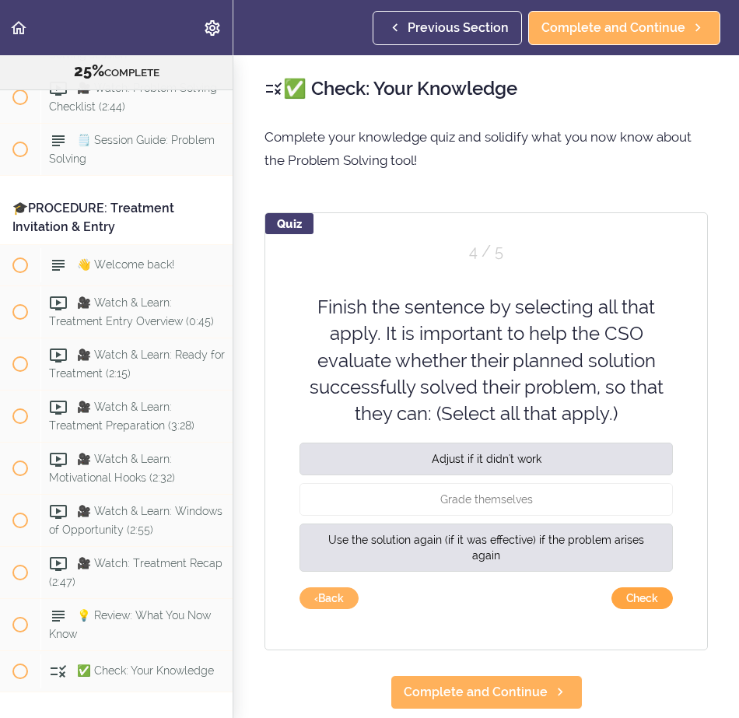
click at [631, 597] on button "Check" at bounding box center [641, 598] width 61 height 22
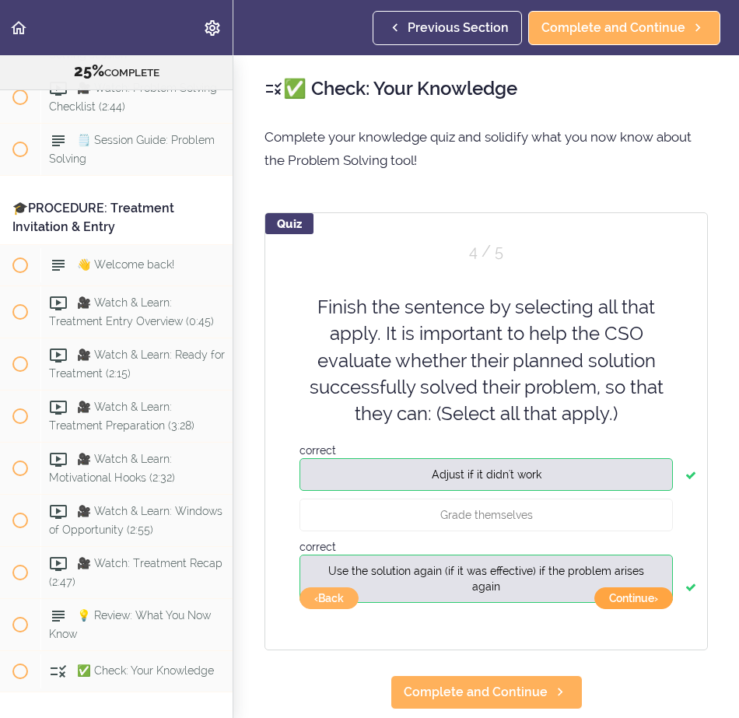
click at [631, 597] on button "Continue ›" at bounding box center [633, 598] width 79 height 22
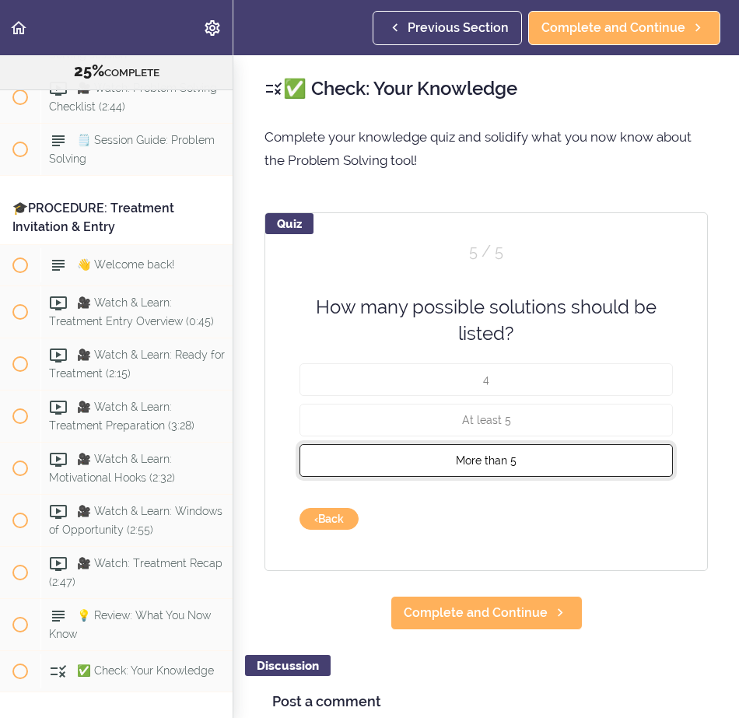
click at [540, 454] on button "More than 5" at bounding box center [485, 459] width 373 height 33
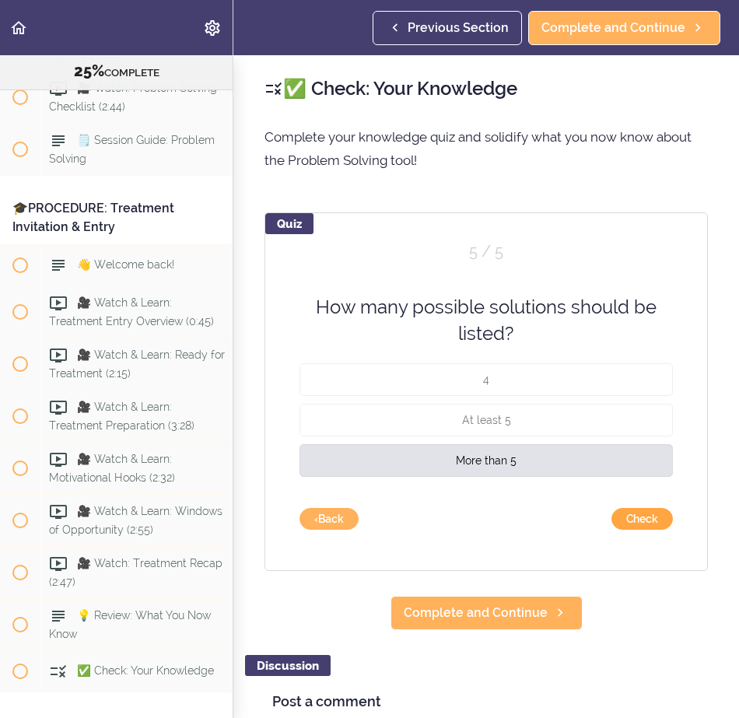
click at [623, 521] on button "Check" at bounding box center [641, 519] width 61 height 22
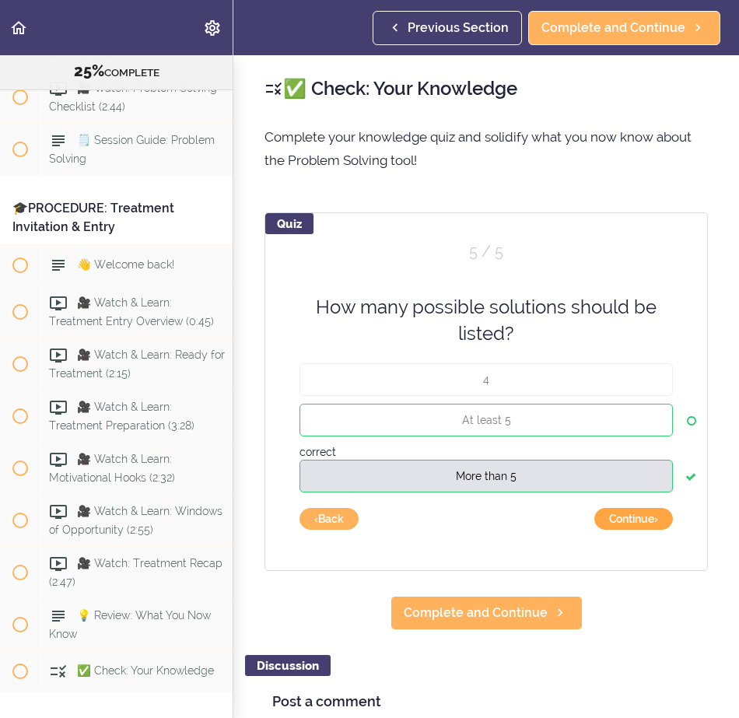
click at [611, 523] on button "Continue ›" at bounding box center [633, 519] width 79 height 22
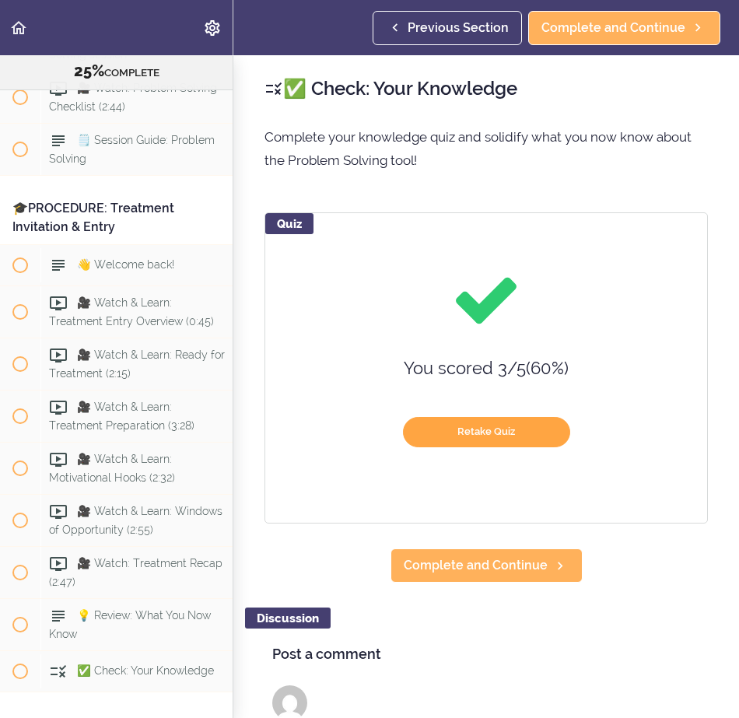
click at [509, 438] on button "Retake Quiz" at bounding box center [486, 432] width 167 height 30
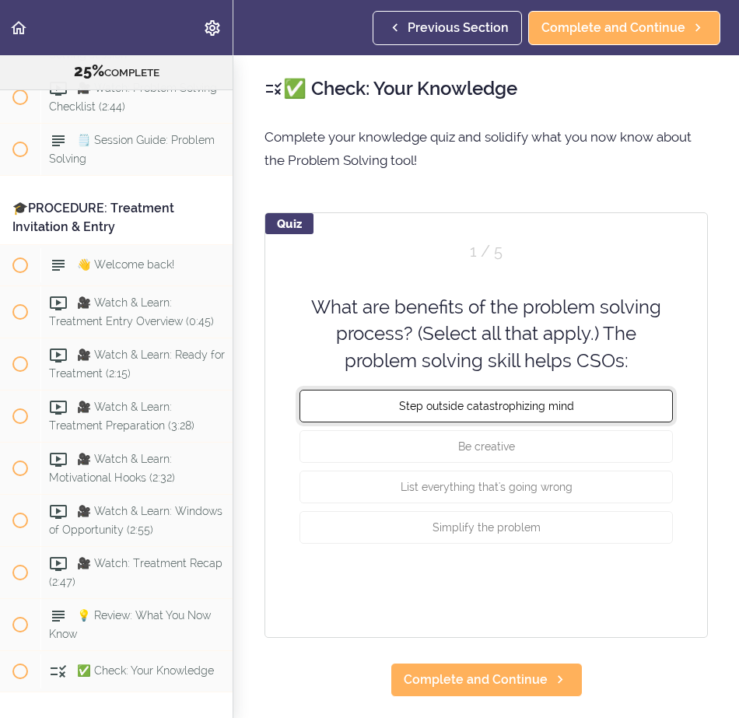
click at [504, 408] on span "Step outside catastrophizing mind" at bounding box center [486, 406] width 175 height 12
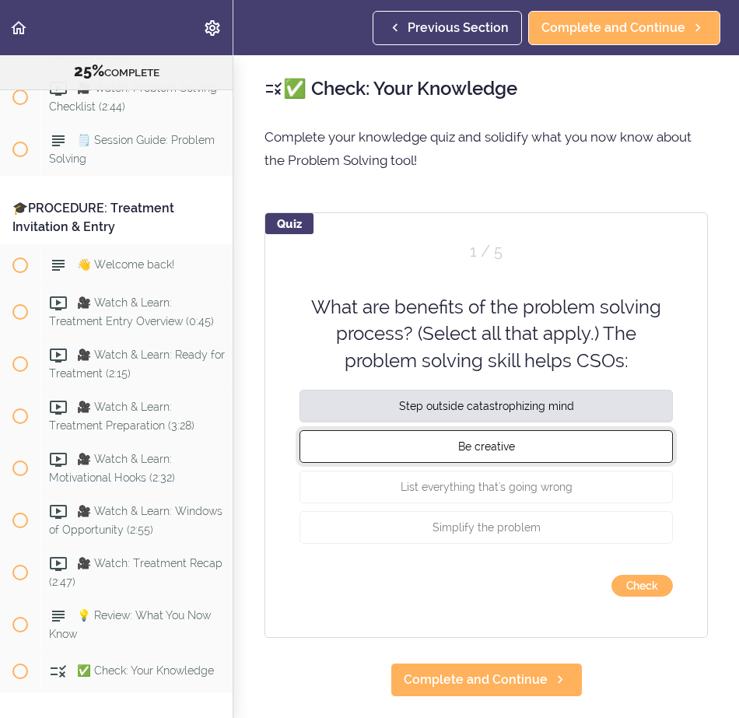
click at [503, 446] on span "Be creative" at bounding box center [486, 446] width 57 height 12
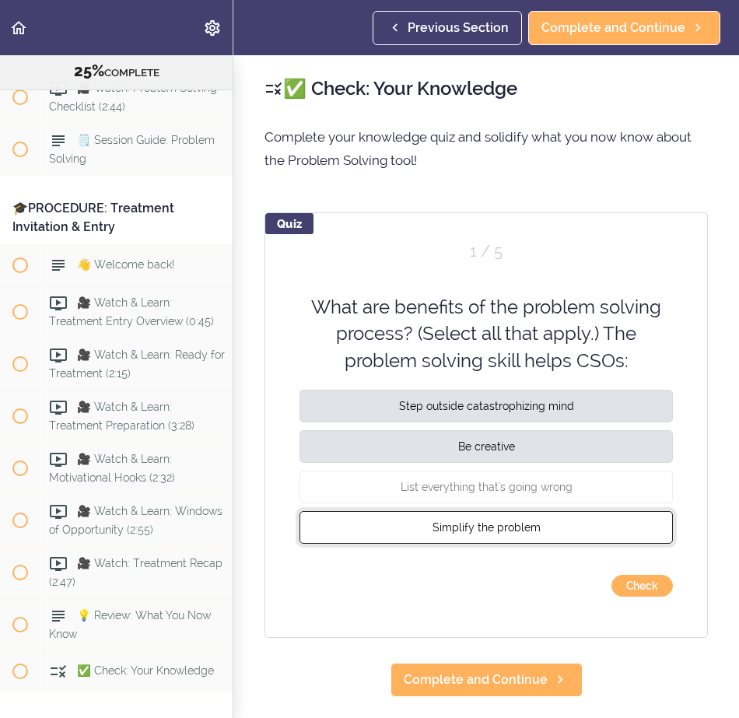
click at [494, 526] on span "Simplify the problem" at bounding box center [486, 527] width 108 height 12
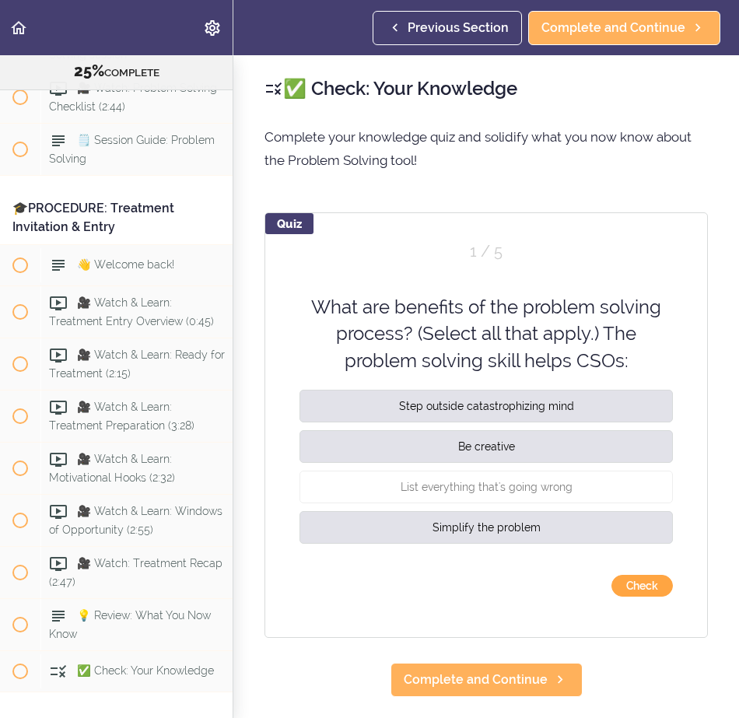
click at [623, 575] on button "Check" at bounding box center [641, 586] width 61 height 22
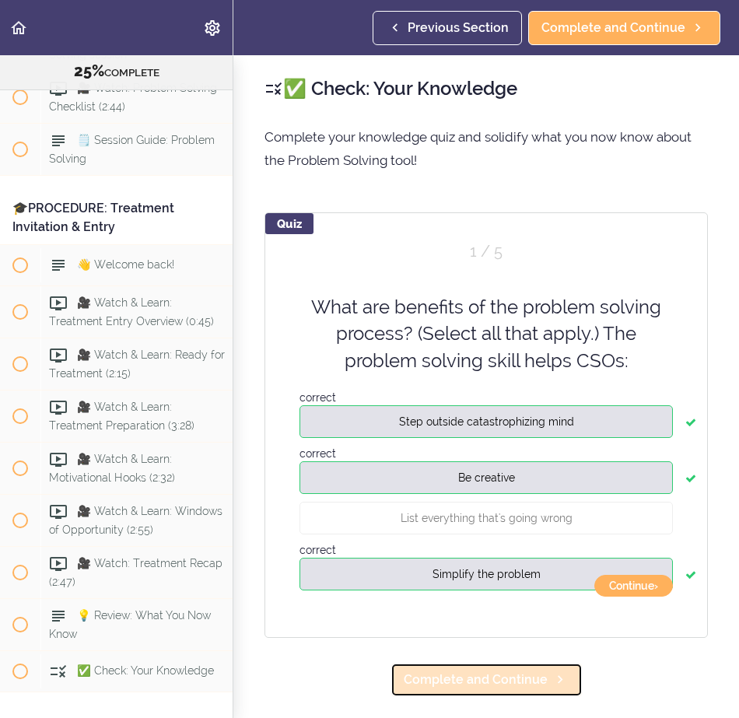
click at [486, 677] on span "Complete and Continue" at bounding box center [476, 679] width 144 height 19
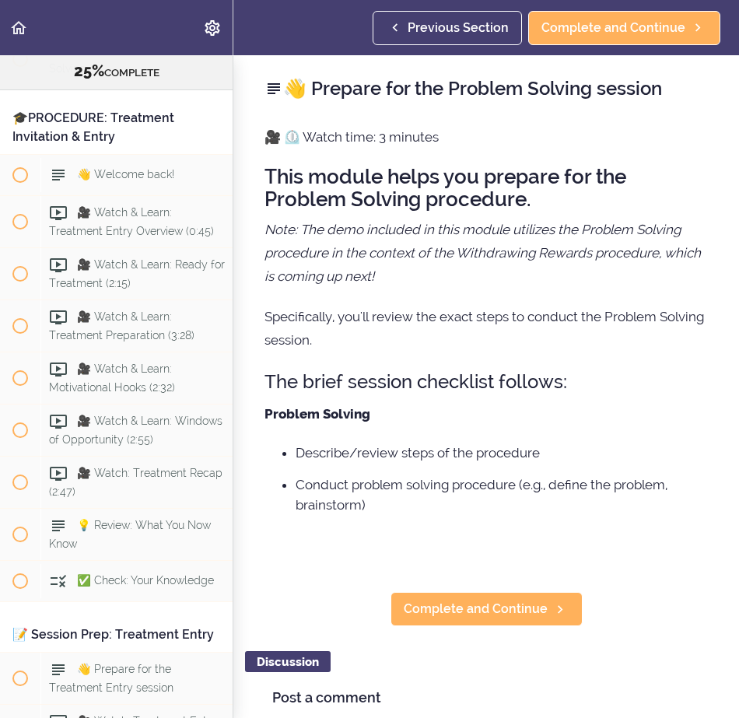
scroll to position [8804, 0]
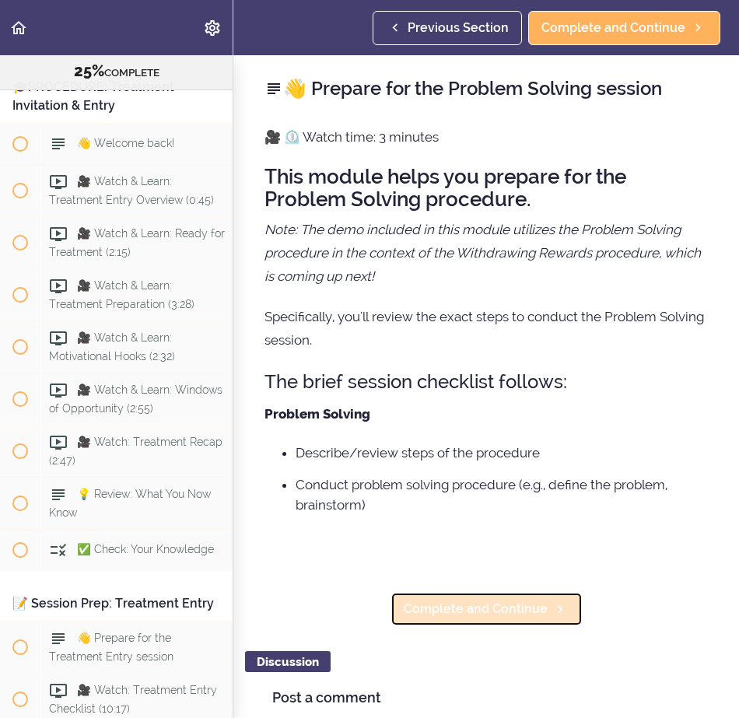
click at [516, 598] on link "Complete and Continue" at bounding box center [486, 609] width 192 height 34
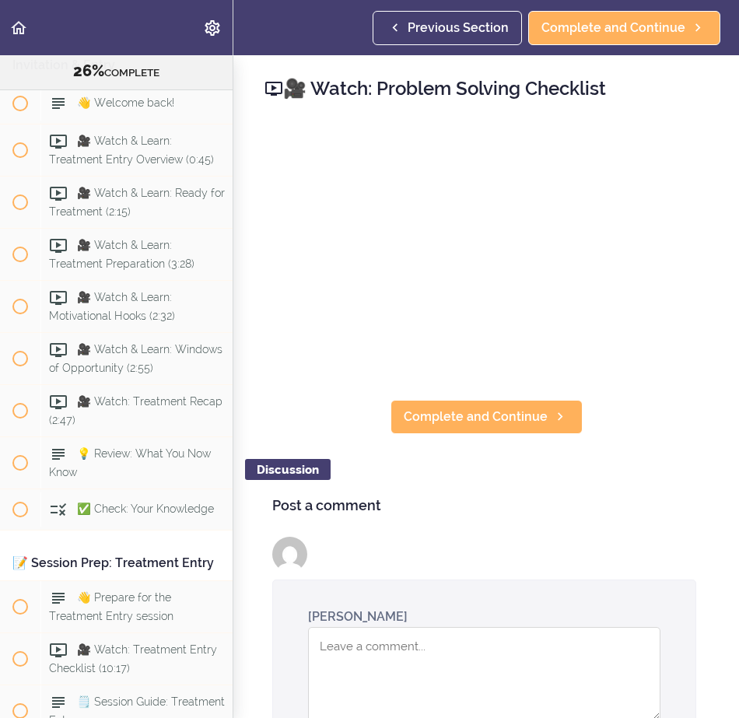
scroll to position [8856, 0]
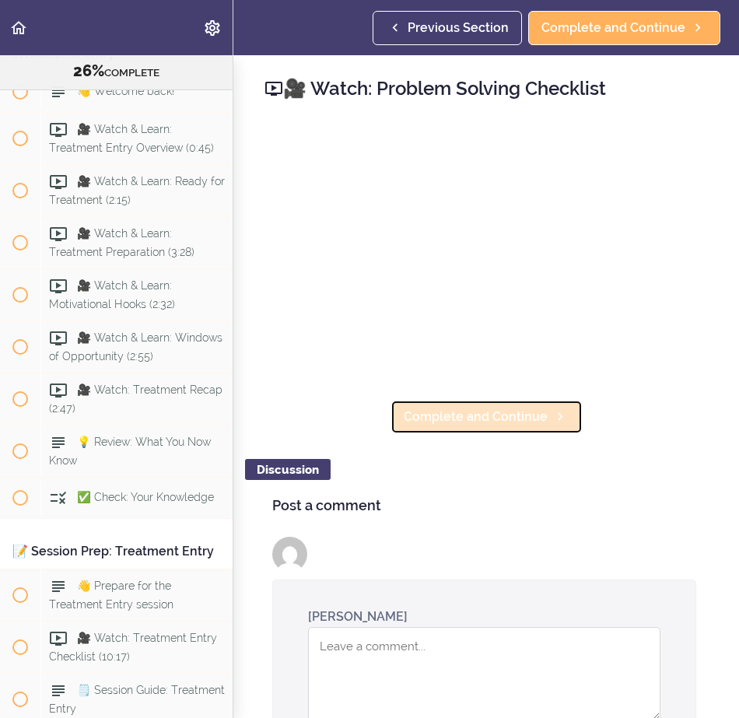
click at [517, 407] on span "Complete and Continue" at bounding box center [476, 416] width 144 height 19
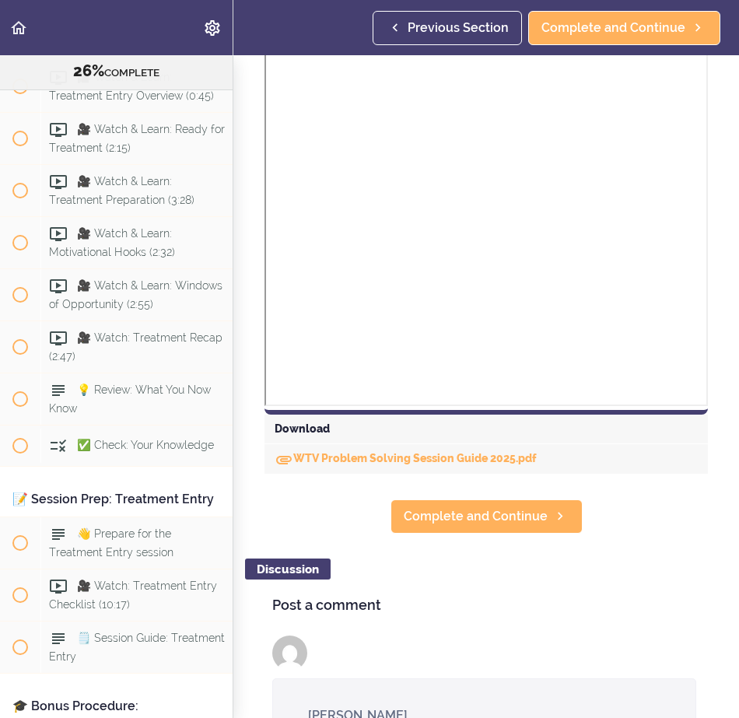
scroll to position [467, 0]
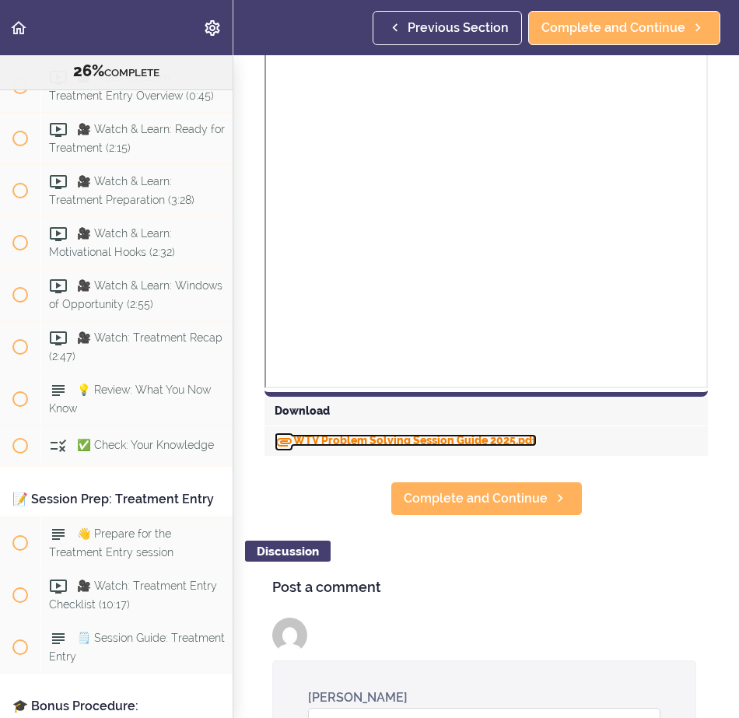
click at [331, 441] on link "WTV Problem Solving Session Guide 2025.pdf" at bounding box center [406, 440] width 262 height 12
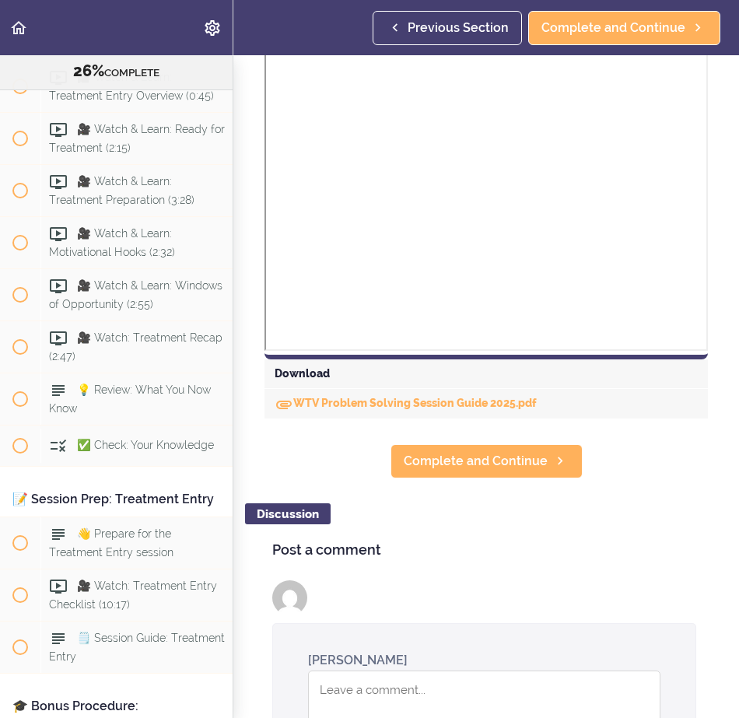
scroll to position [544, 0]
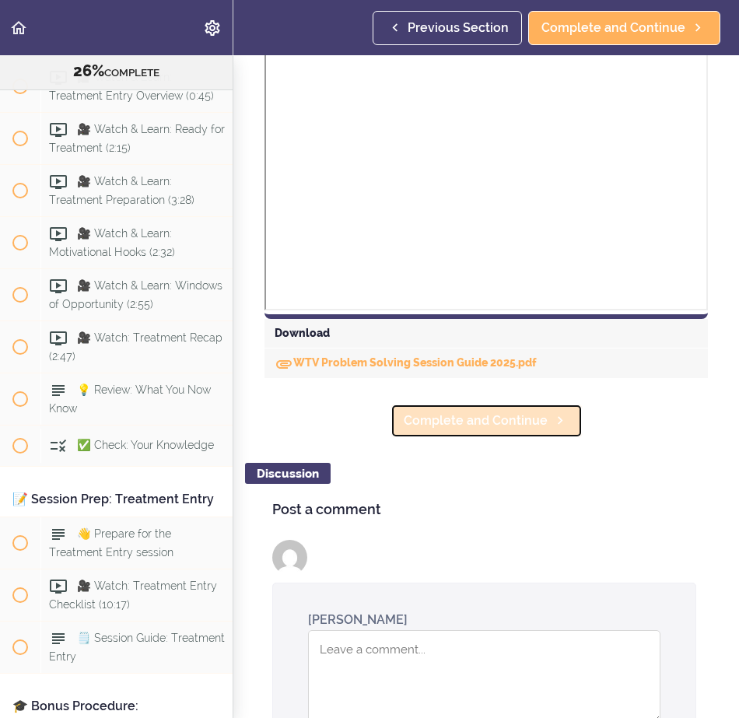
click at [508, 429] on span "Complete and Continue" at bounding box center [476, 420] width 144 height 19
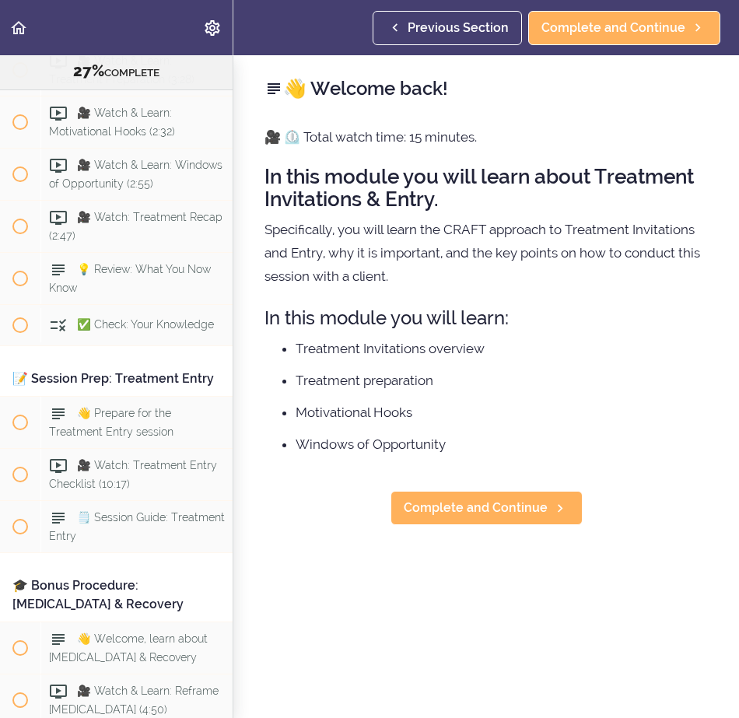
scroll to position [9029, 0]
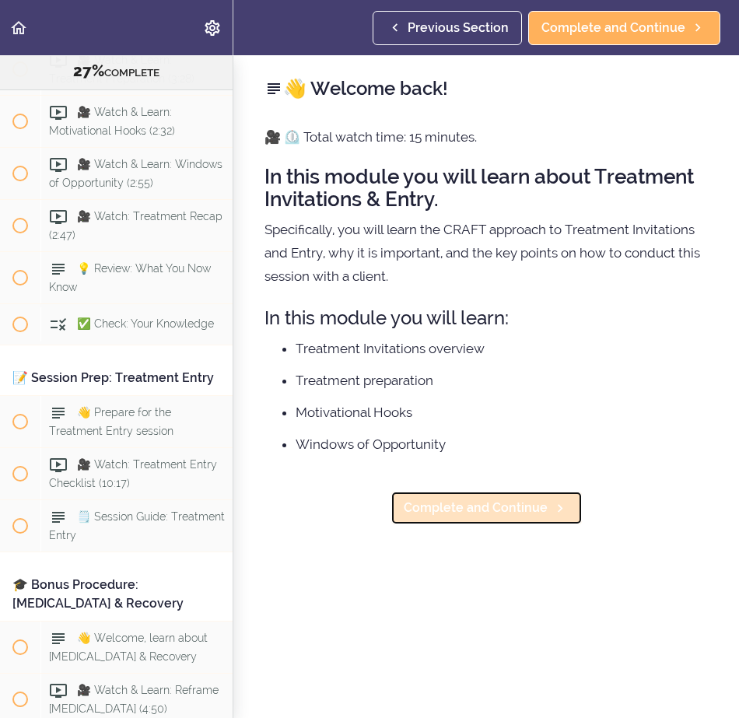
click at [460, 516] on span "Complete and Continue" at bounding box center [476, 507] width 144 height 19
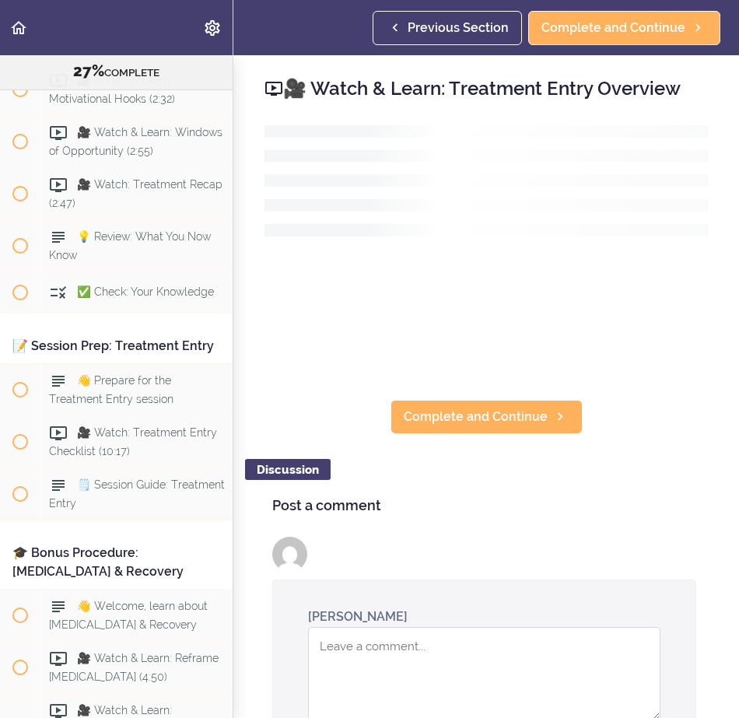
scroll to position [9071, 0]
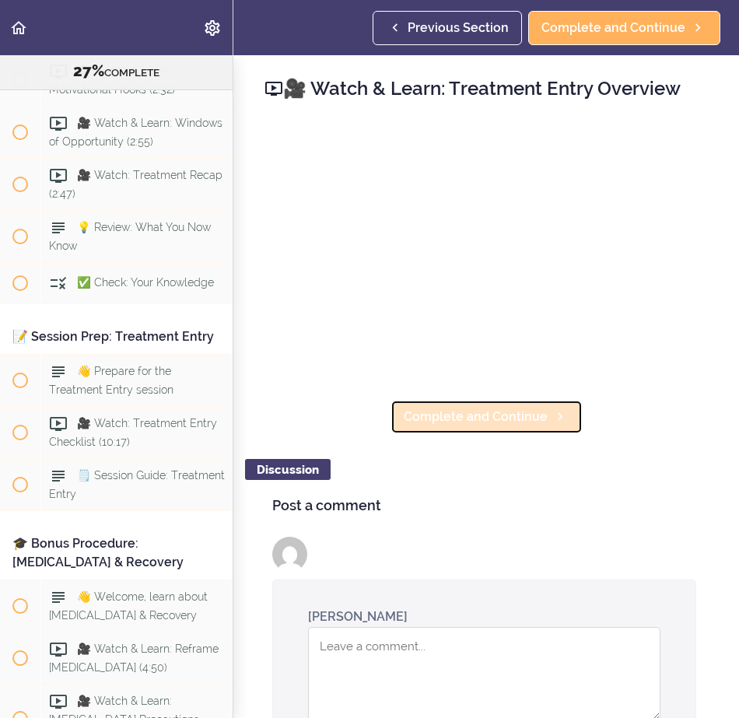
click at [527, 407] on span "Complete and Continue" at bounding box center [476, 416] width 144 height 19
